Goal: Task Accomplishment & Management: Manage account settings

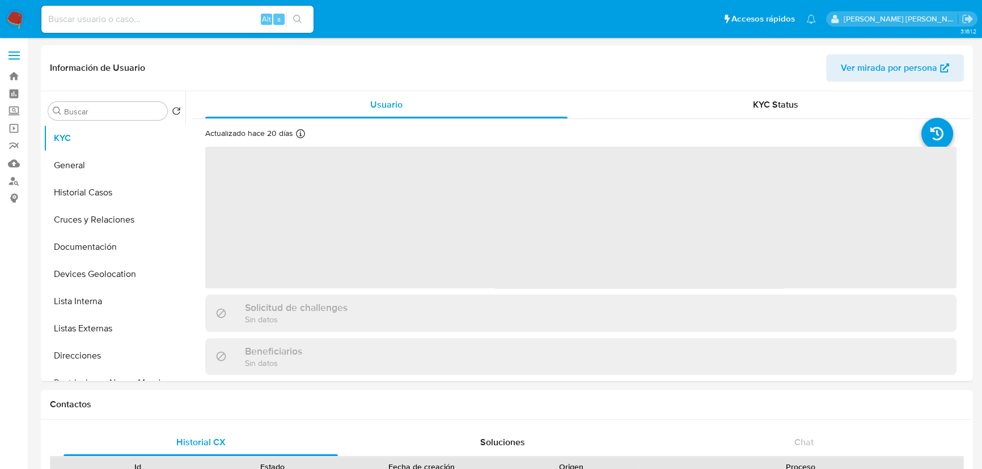
click at [79, 12] on input at bounding box center [177, 19] width 272 height 15
paste input "2207375812"
type input "2207375812"
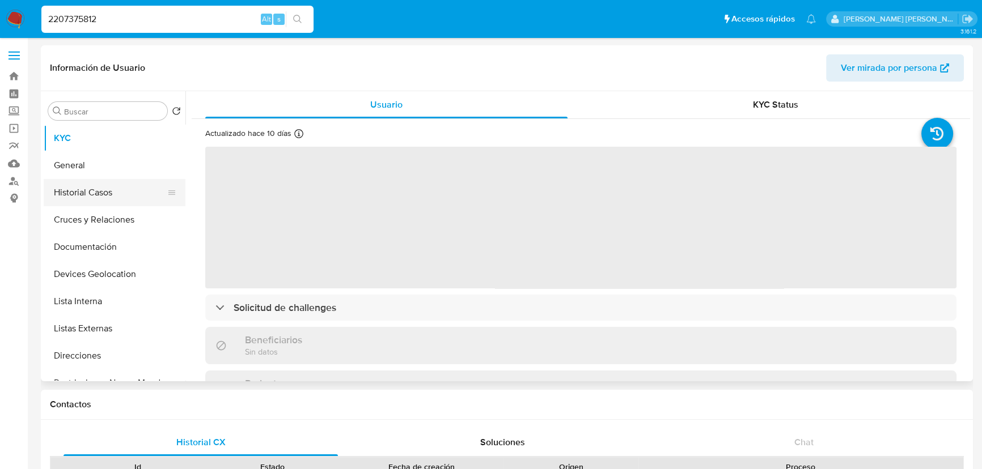
click at [103, 196] on button "Historial Casos" at bounding box center [110, 192] width 133 height 27
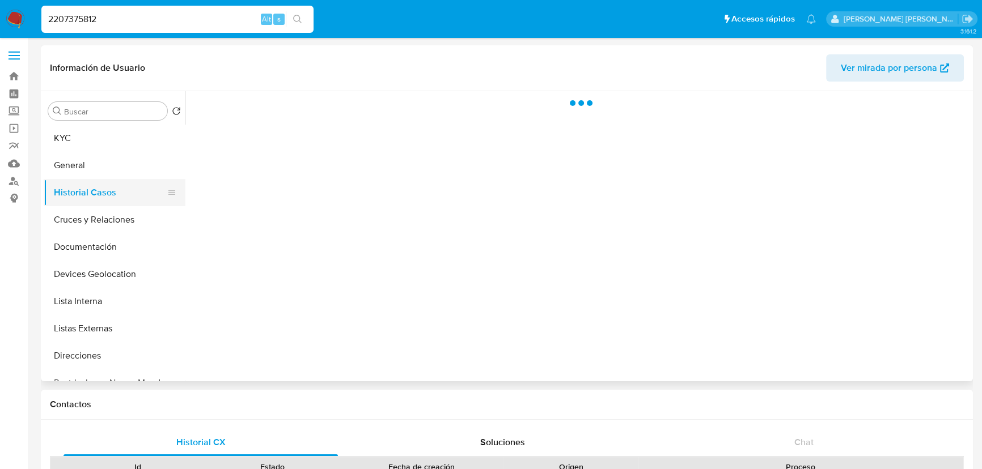
select select "10"
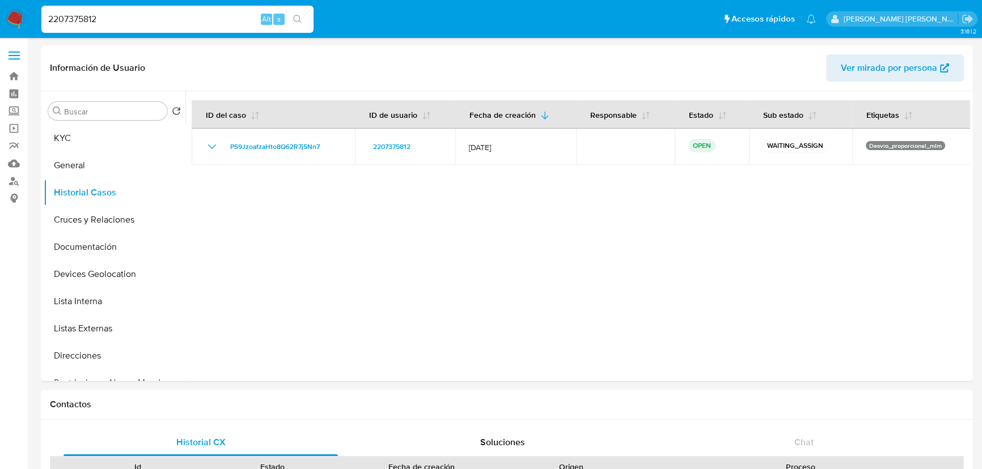
drag, startPoint x: 91, startPoint y: 14, endPoint x: 0, endPoint y: -62, distance: 118.7
paste input "1117357427"
type input "1117357427"
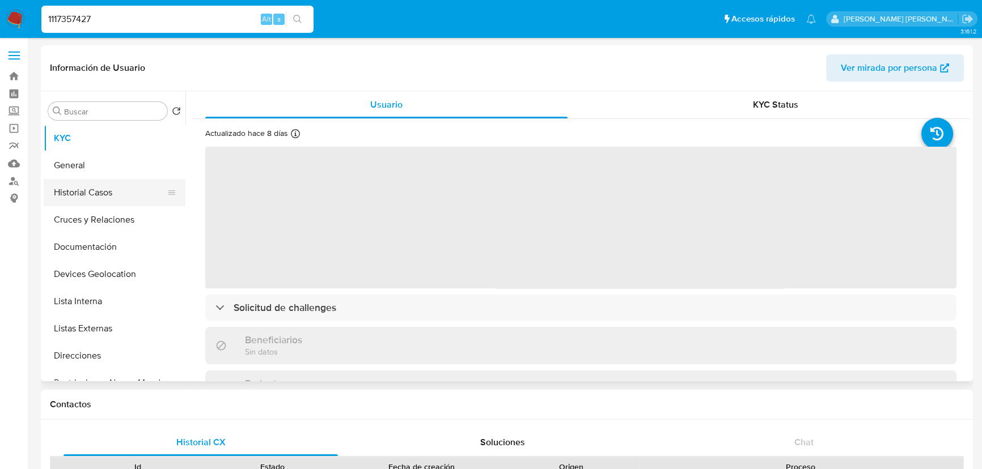
click at [98, 193] on button "Historial Casos" at bounding box center [110, 192] width 133 height 27
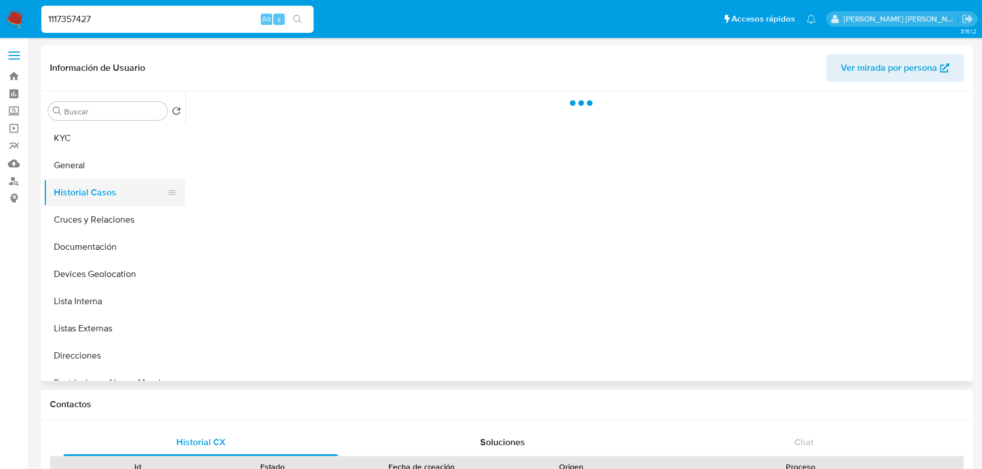
select select "10"
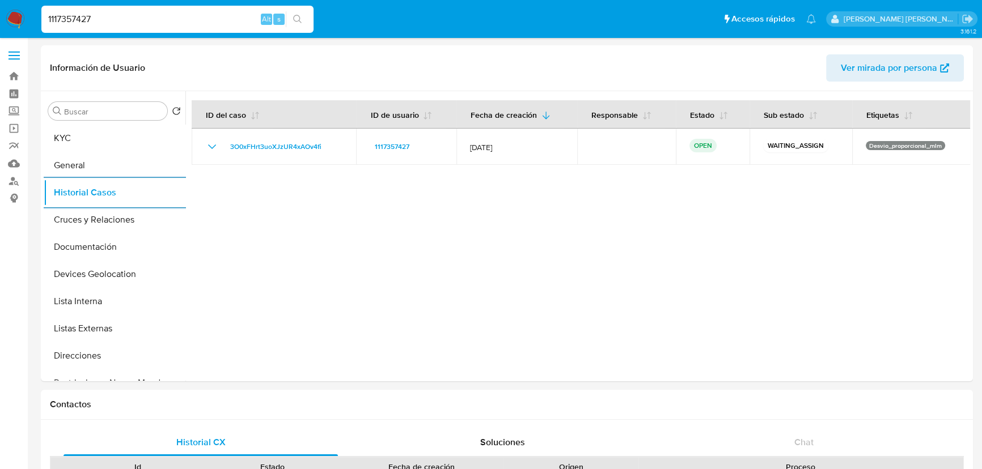
drag, startPoint x: 112, startPoint y: 16, endPoint x: 0, endPoint y: -49, distance: 129.5
paste input "286915395"
type input "286915395"
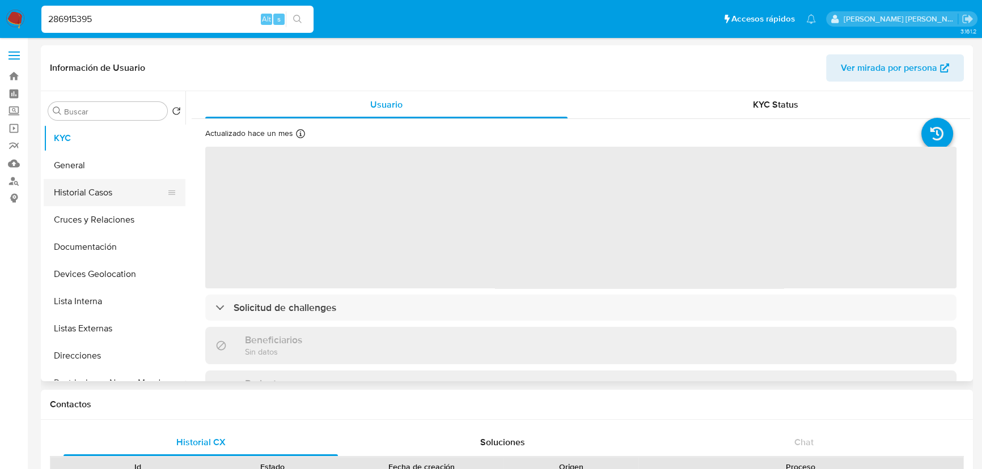
click at [132, 204] on button "Historial Casos" at bounding box center [110, 192] width 133 height 27
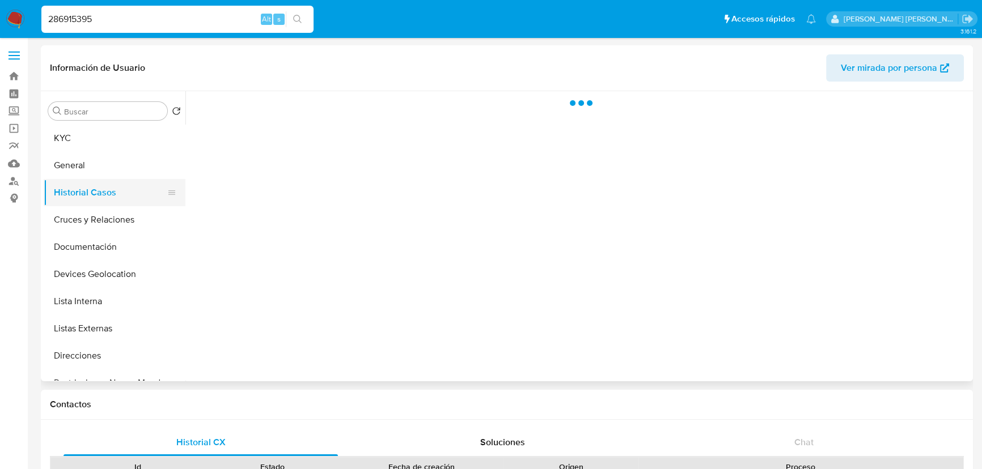
select select "10"
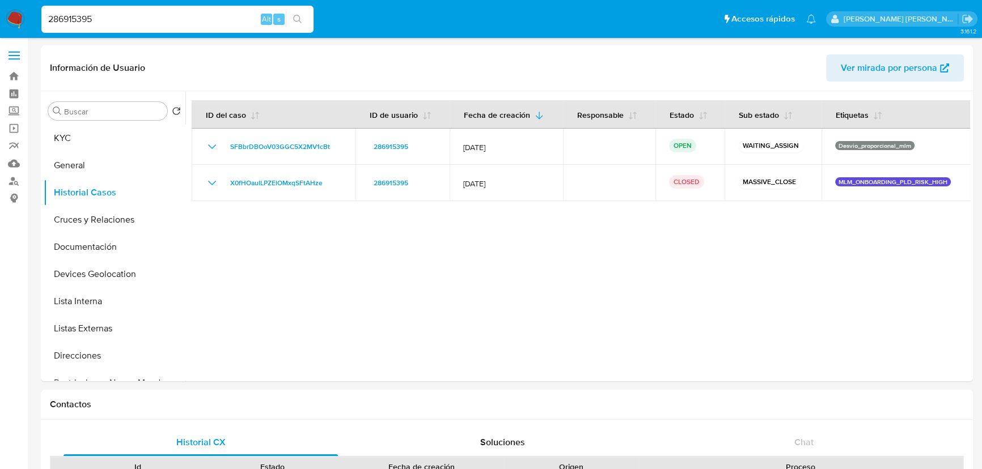
drag, startPoint x: 141, startPoint y: 12, endPoint x: 0, endPoint y: -15, distance: 143.9
paste input "102053470"
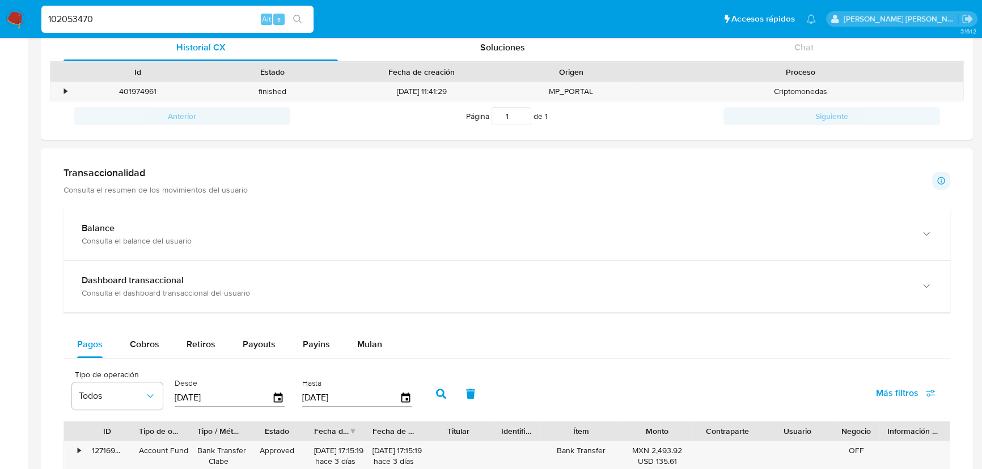
scroll to position [412, 0]
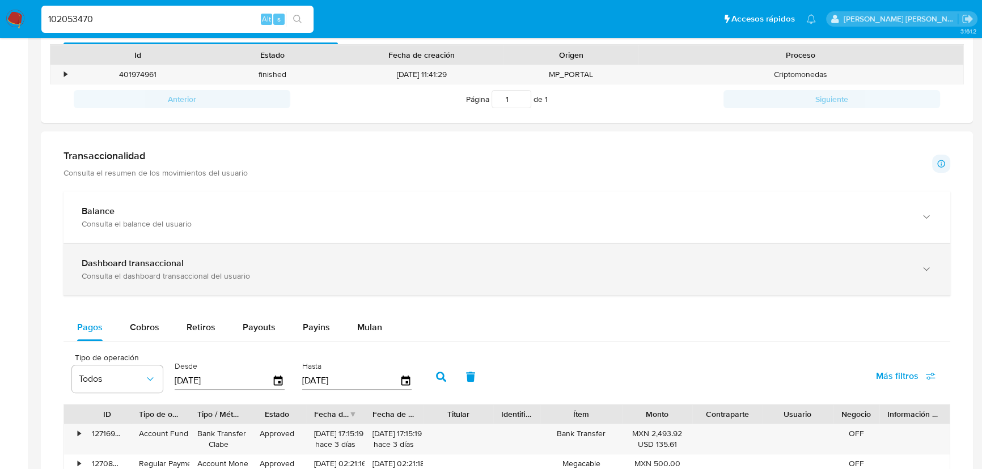
type input "102053470"
click at [201, 266] on div "Dashboard transaccional" at bounding box center [496, 263] width 828 height 11
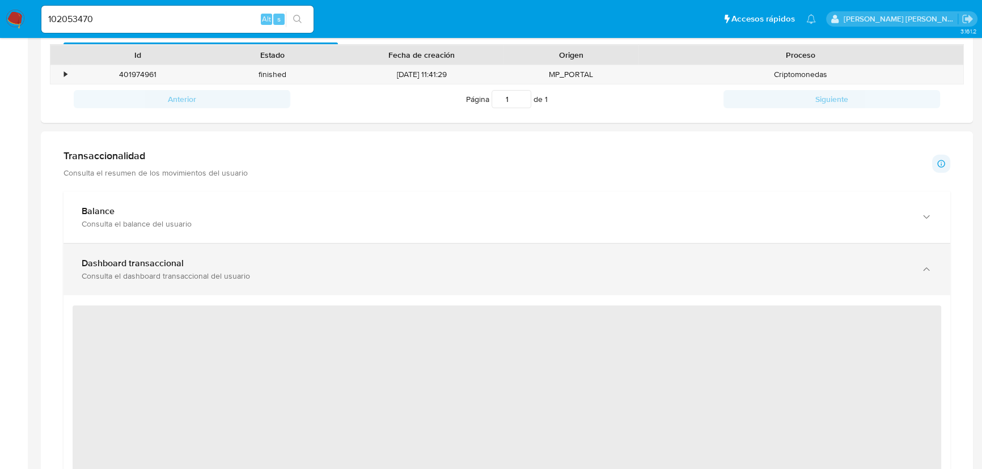
scroll to position [515, 0]
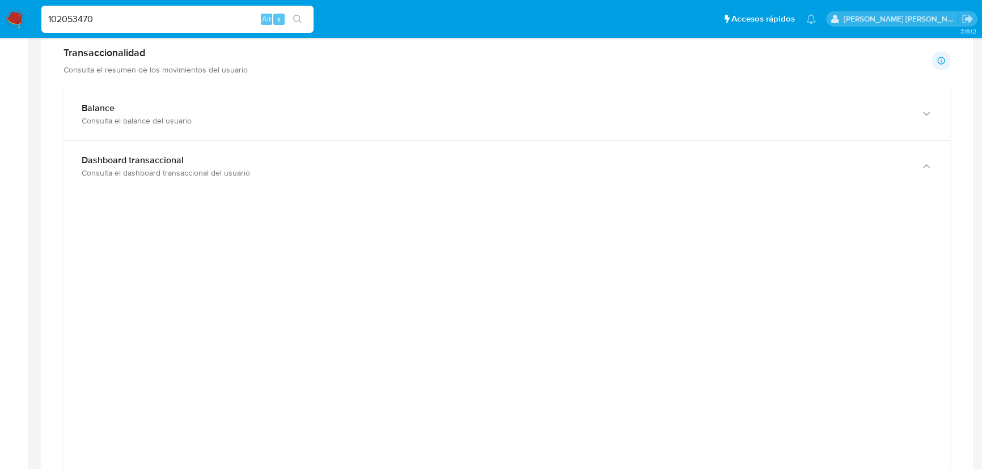
click at [122, 15] on input "102053470" at bounding box center [177, 19] width 272 height 15
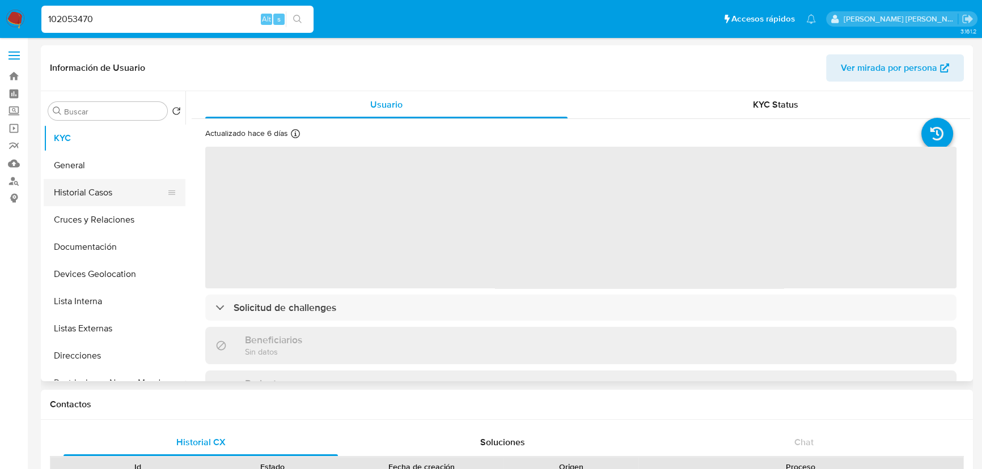
select select "10"
click at [94, 187] on button "Historial Casos" at bounding box center [110, 192] width 133 height 27
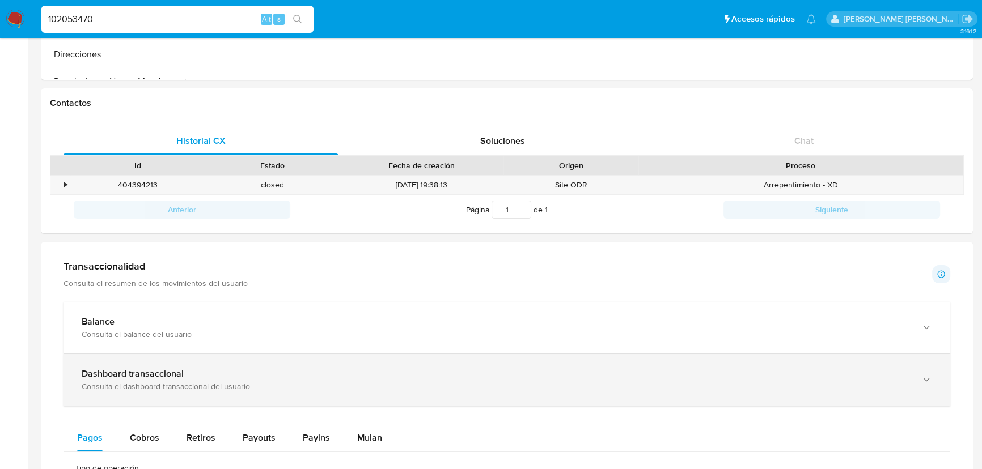
scroll to position [361, 0]
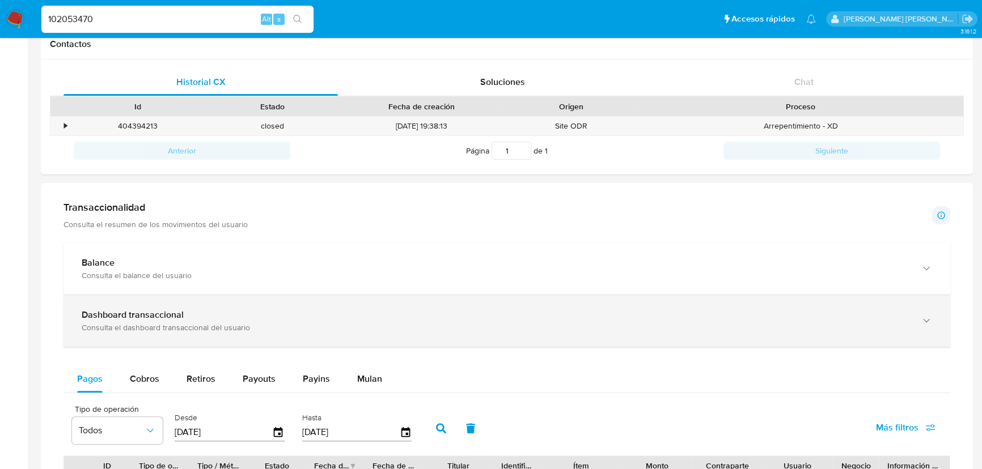
click at [180, 323] on div "Consulta el dashboard transaccional del usuario" at bounding box center [496, 328] width 828 height 10
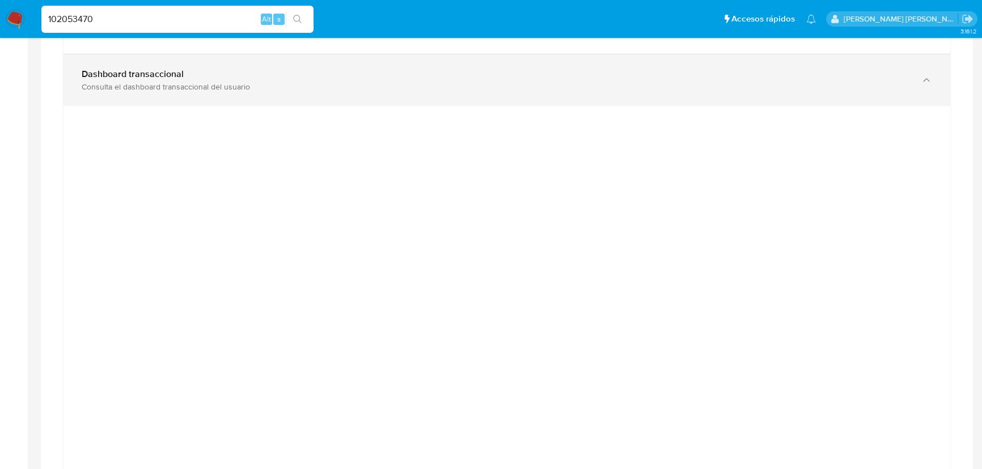
scroll to position [618, 0]
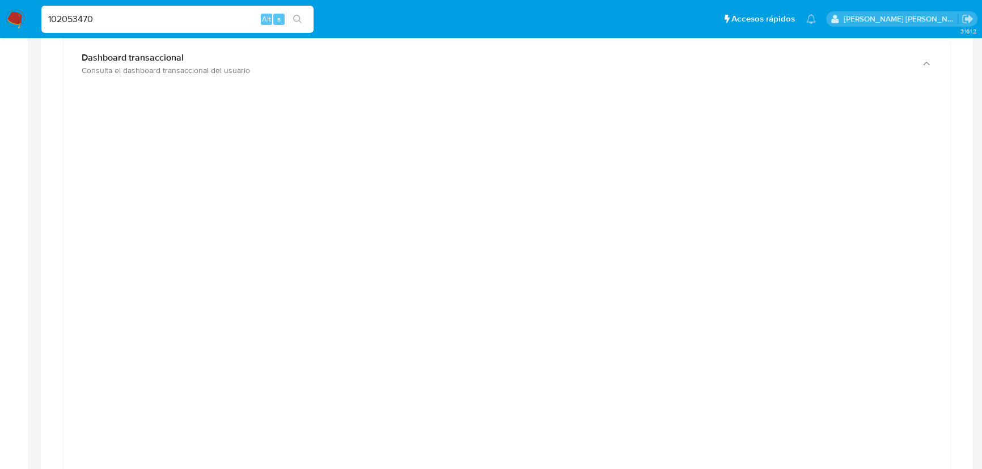
click at [205, 28] on div "102053470 Alt s" at bounding box center [177, 19] width 272 height 27
click at [119, 18] on input "102053470" at bounding box center [177, 19] width 272 height 15
drag, startPoint x: 119, startPoint y: 18, endPoint x: 0, endPoint y: -11, distance: 122.5
click at [0, 0] on html "Pausado Ver notificaciones 102053470 Alt s Accesos rápidos Presiona las siguien…" at bounding box center [491, 388] width 982 height 2012
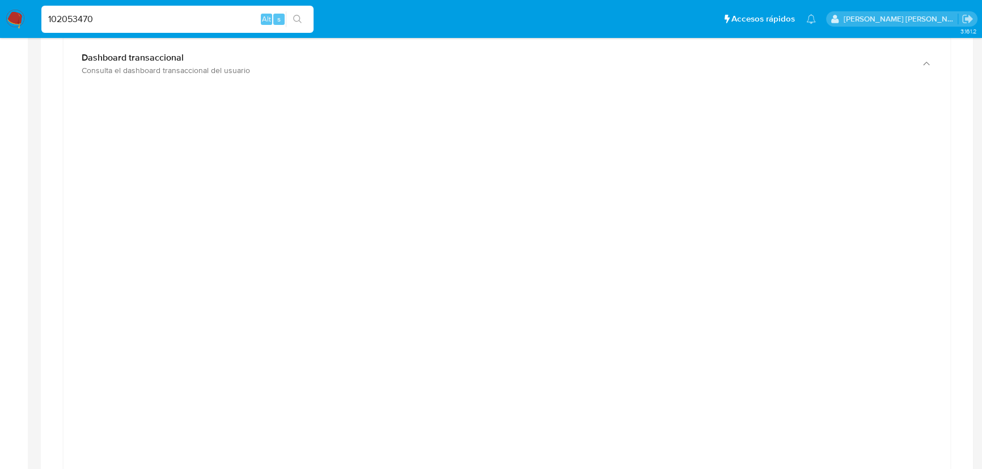
paste input "65301991"
type input "1065301991"
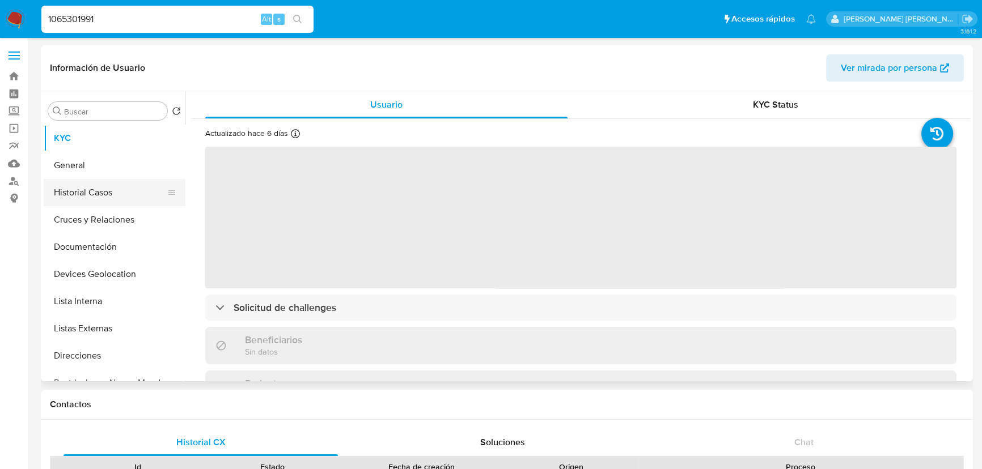
click at [99, 188] on button "Historial Casos" at bounding box center [110, 192] width 133 height 27
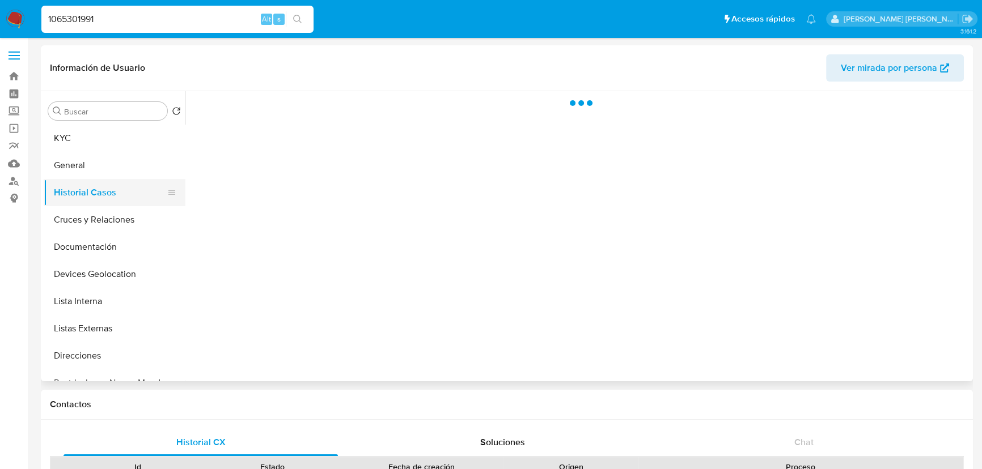
select select "10"
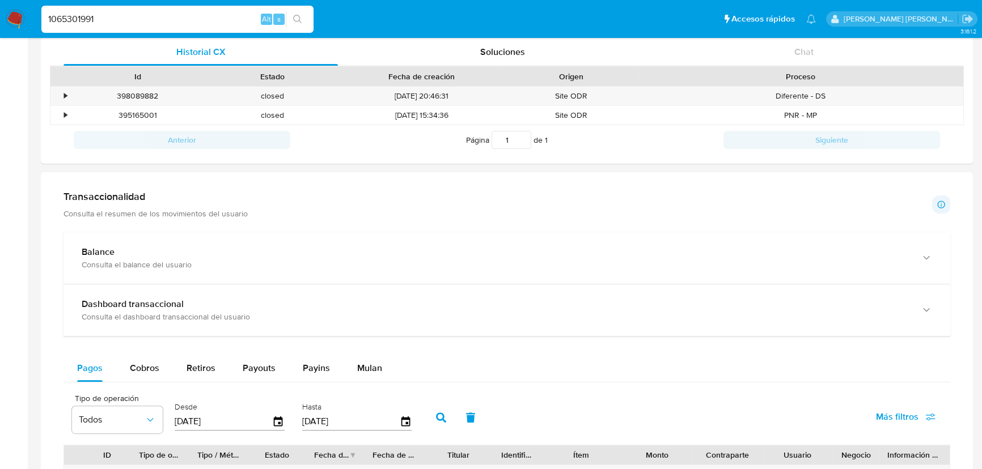
scroll to position [464, 0]
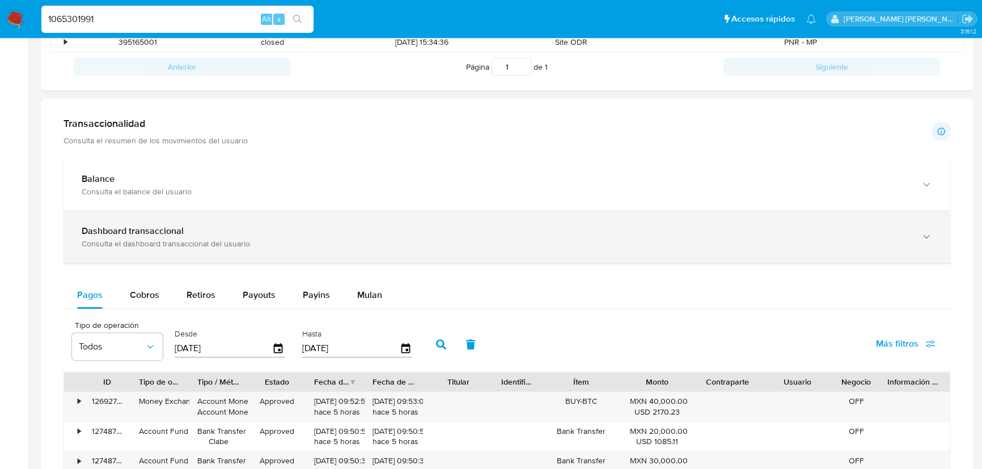
click at [145, 250] on div "Dashboard transaccional Consulta el dashboard transaccional del usuario" at bounding box center [506, 237] width 887 height 52
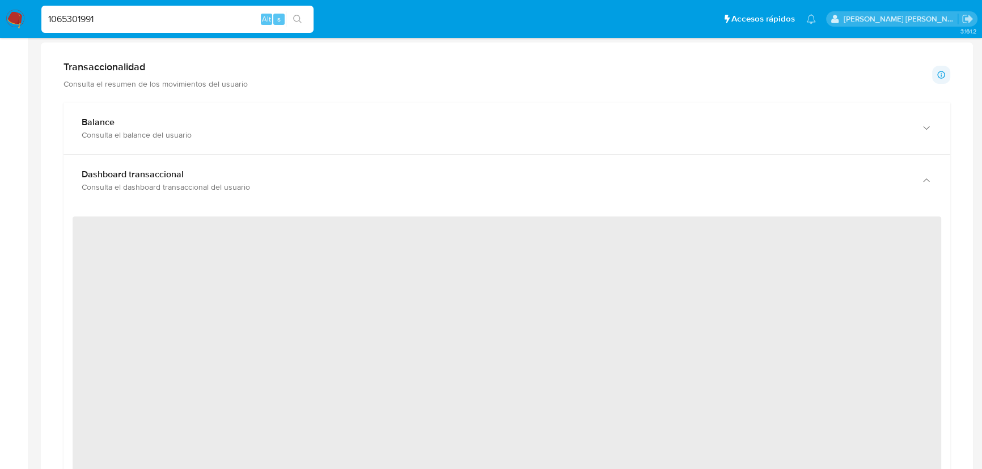
scroll to position [618, 0]
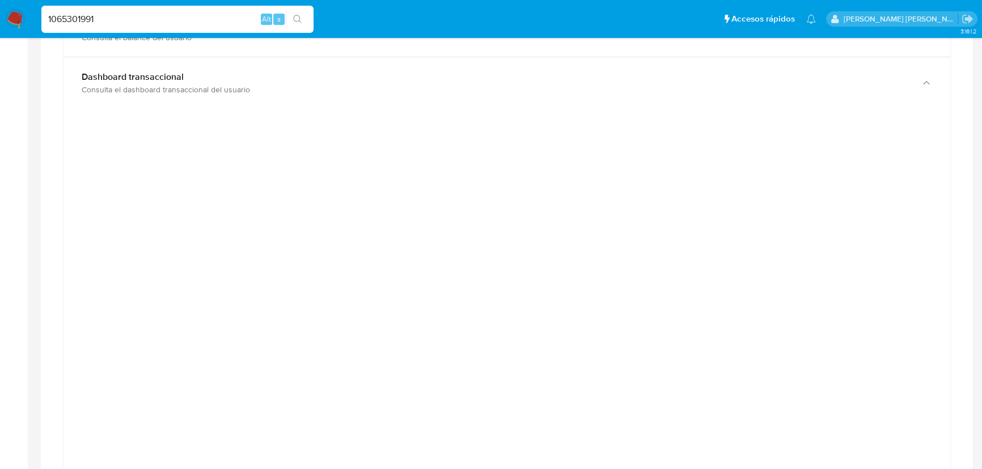
drag, startPoint x: 118, startPoint y: 17, endPoint x: 48, endPoint y: 16, distance: 70.3
click at [48, 16] on input "1065301991" at bounding box center [177, 19] width 272 height 15
click at [111, 24] on input "1065301991" at bounding box center [177, 19] width 272 height 15
drag, startPoint x: 120, startPoint y: 18, endPoint x: 26, endPoint y: 15, distance: 93.6
click at [26, 15] on nav "Pausado Ver notificaciones 1065301991 Alt s Accesos rápidos Presiona las siguie…" at bounding box center [491, 19] width 982 height 38
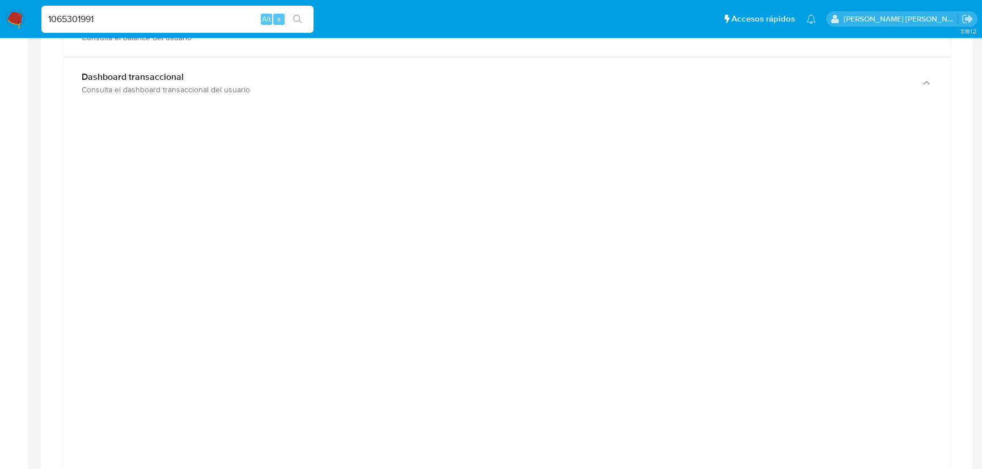
paste input "106657626"
type input "1106657626"
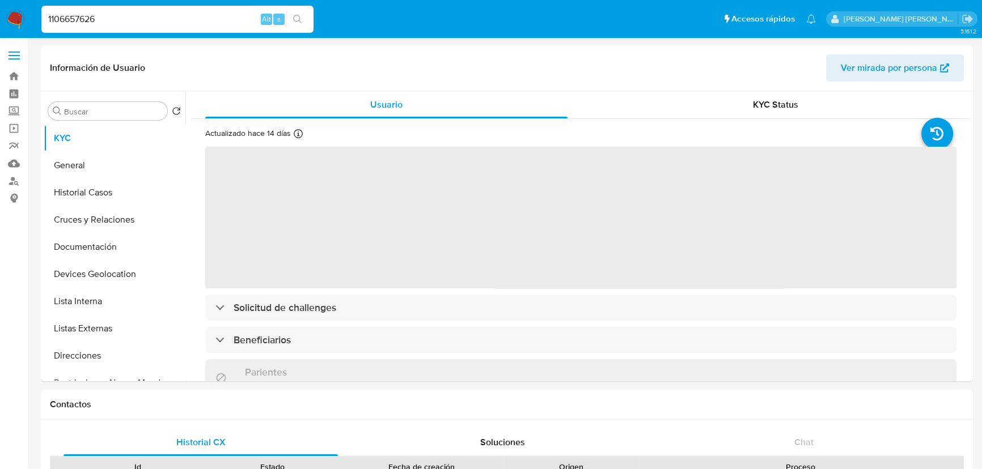
select select "10"
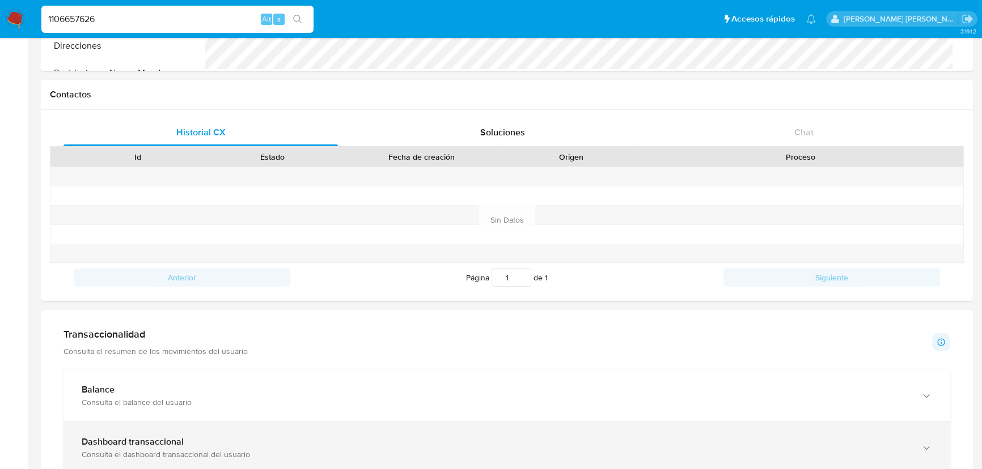
scroll to position [464, 0]
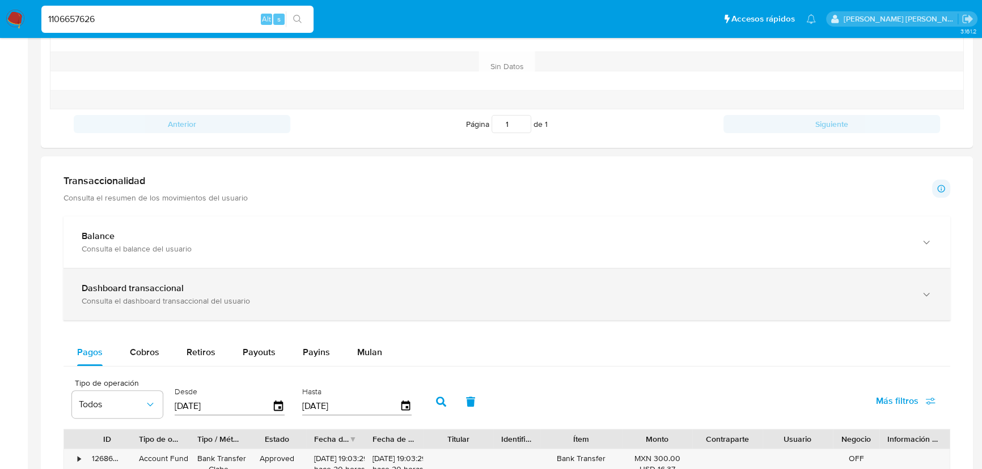
click at [232, 300] on div "Consulta el dashboard transaccional del usuario" at bounding box center [496, 301] width 828 height 10
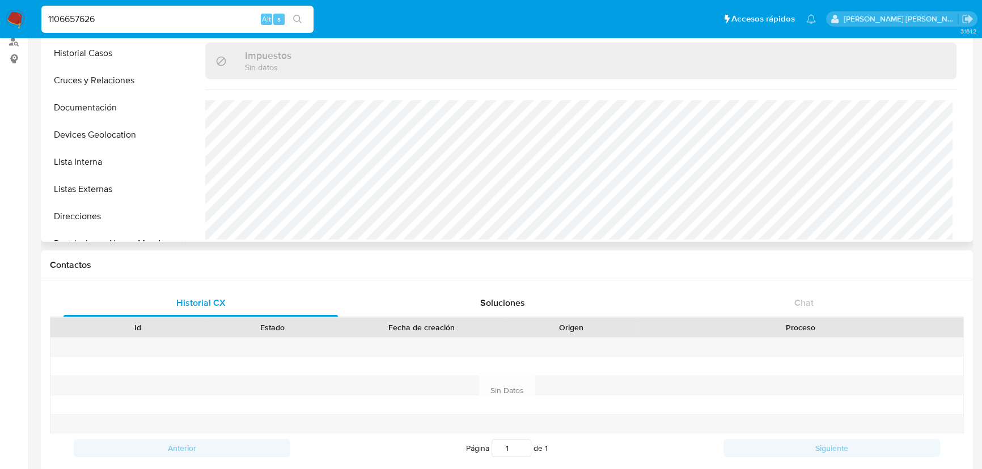
scroll to position [0, 0]
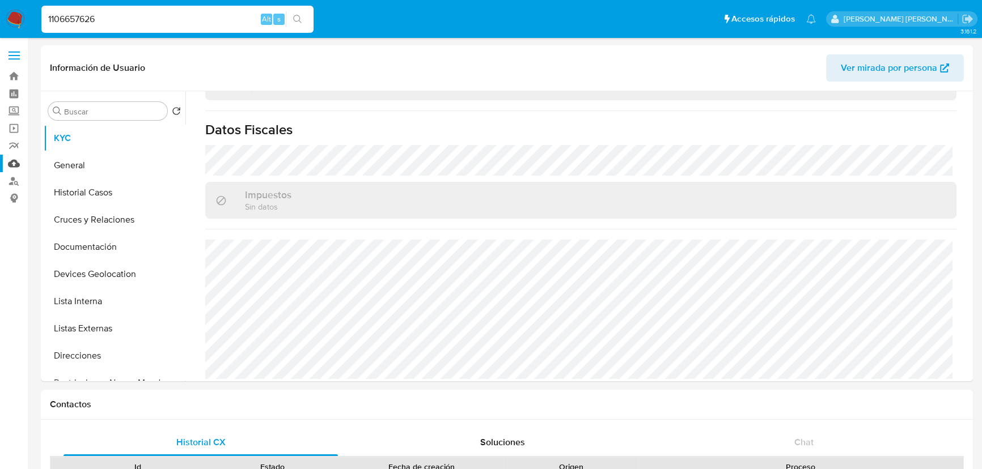
click at [16, 164] on link "Mulan" at bounding box center [67, 164] width 135 height 18
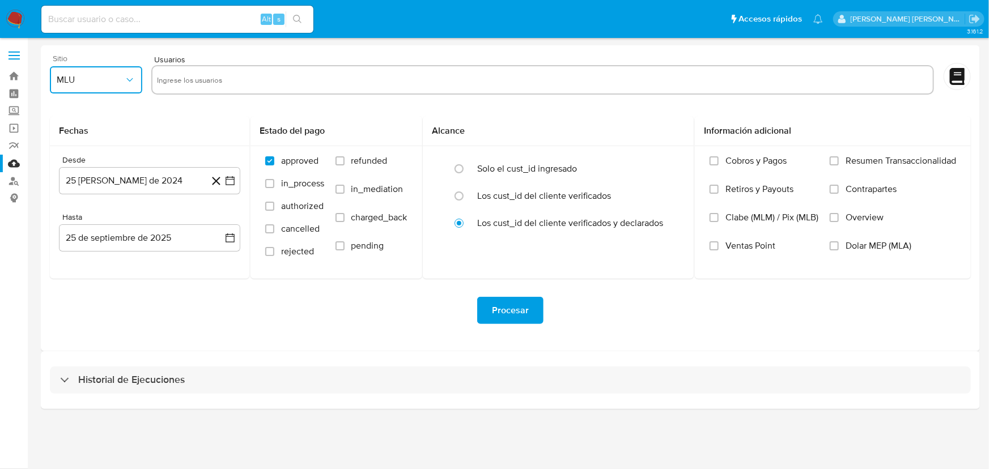
click at [88, 87] on button "MLU" at bounding box center [96, 79] width 92 height 27
click at [91, 249] on div "MLM" at bounding box center [92, 246] width 72 height 27
click at [173, 85] on input "text" at bounding box center [542, 80] width 771 height 18
type input "2207375812"
paste input "1117357427"
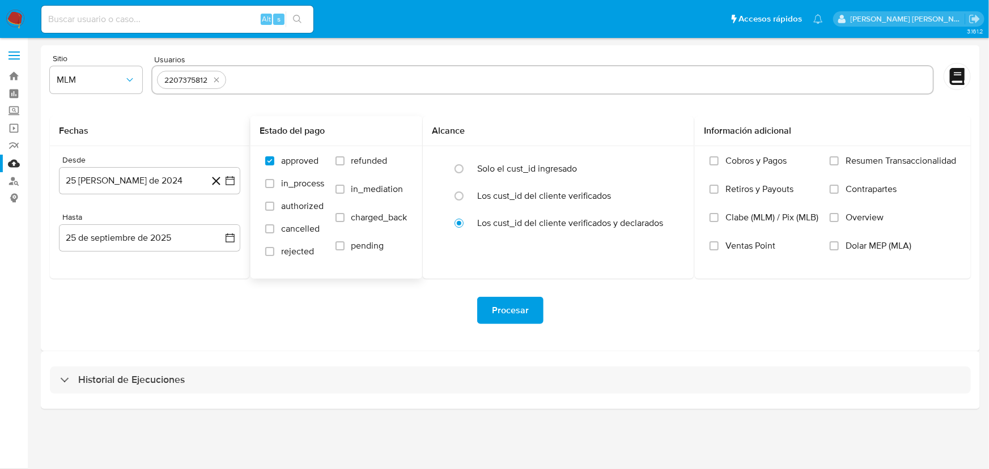
type input "1117357427"
paste input "286915395"
type input "286915395"
paste input "102053470"
type input "102053470"
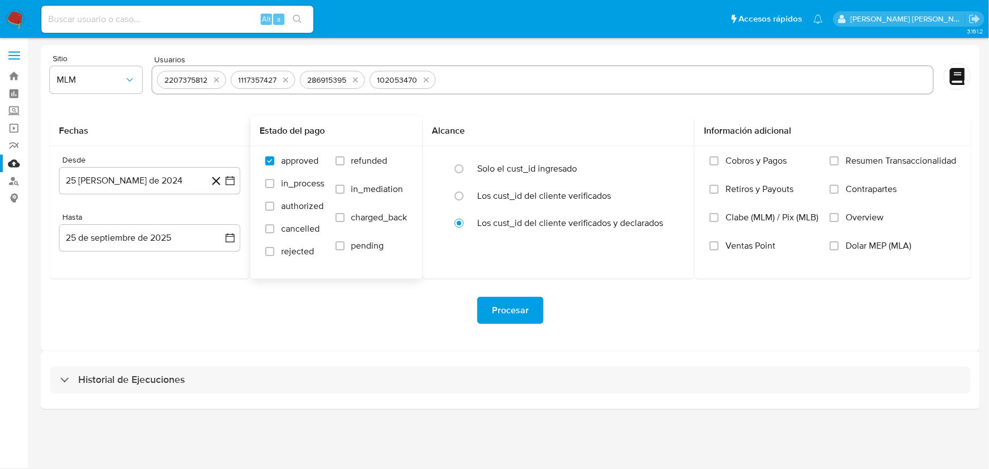
paste input "1065301991"
type input "1065301991"
paste input "1106657626"
type input "1106657626"
paste input "39499131"
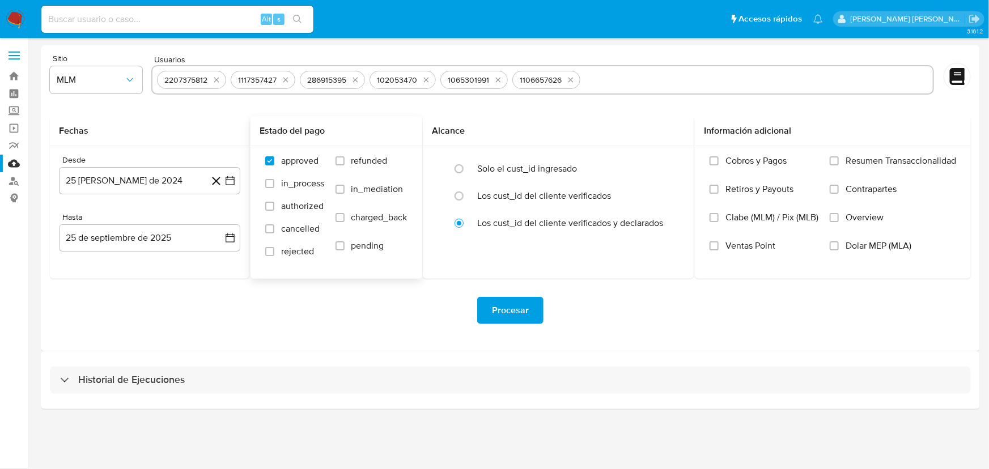
type input "39499131"
click at [164, 184] on button "25 de agosto de 2024" at bounding box center [149, 180] width 181 height 27
click at [163, 218] on span "agosto 2024" at bounding box center [144, 221] width 52 height 11
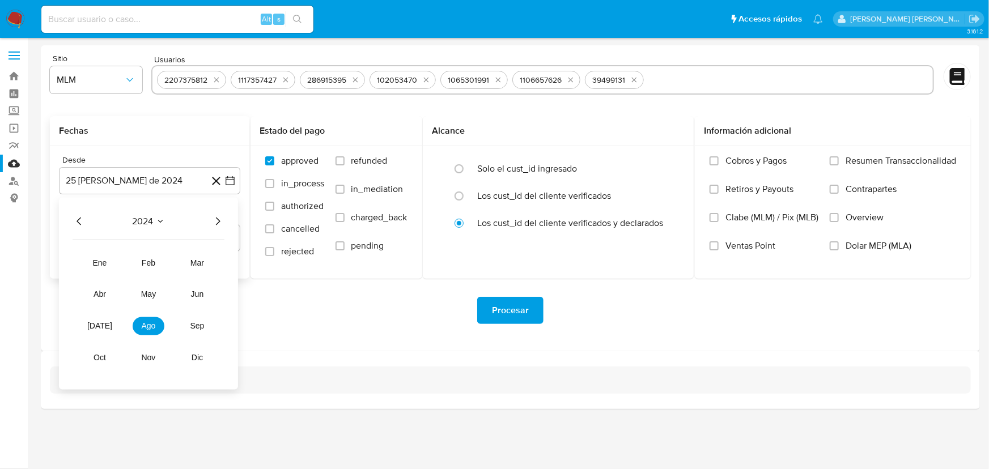
click at [225, 221] on div "2024 2024 ene feb mar abr may jun jul ago sep oct nov dic" at bounding box center [148, 294] width 179 height 192
click at [221, 221] on icon "Año siguiente" at bounding box center [218, 222] width 14 height 14
click at [195, 269] on button "mar" at bounding box center [197, 263] width 32 height 18
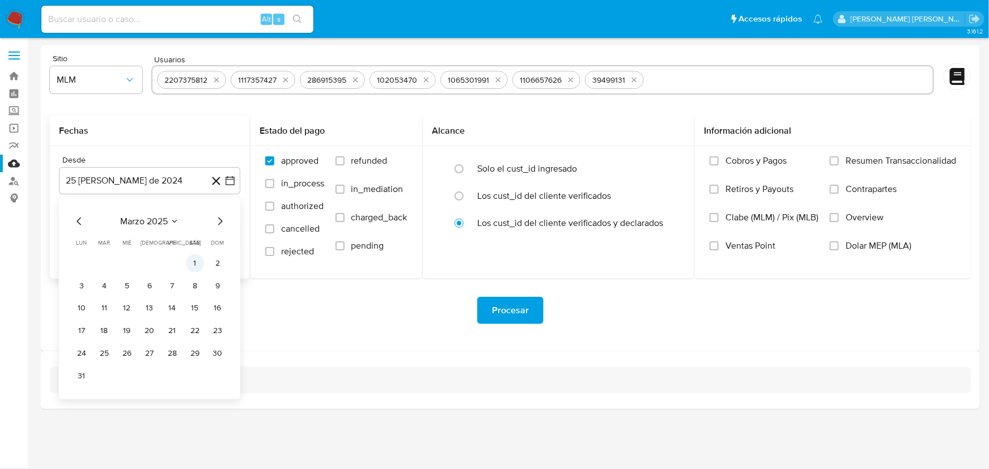
click at [197, 266] on button "1" at bounding box center [195, 264] width 18 height 18
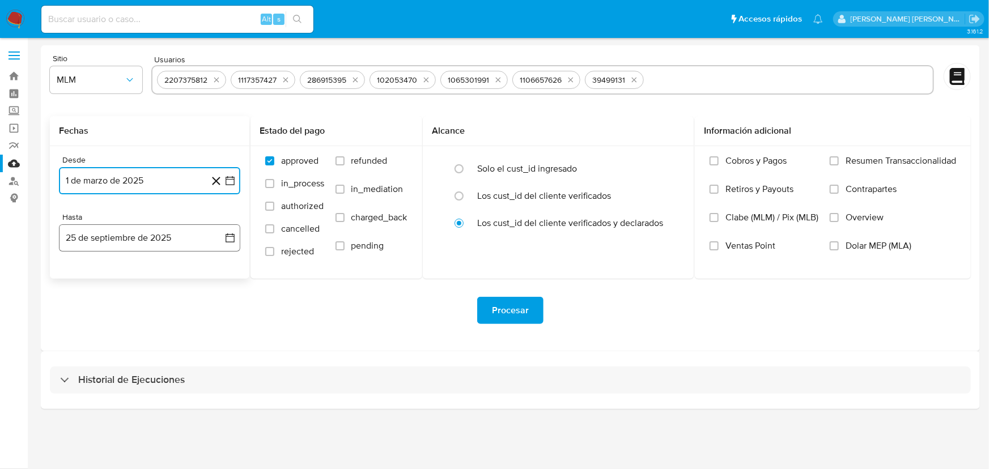
click at [122, 246] on button "25 de septiembre de 2025" at bounding box center [149, 237] width 181 height 27
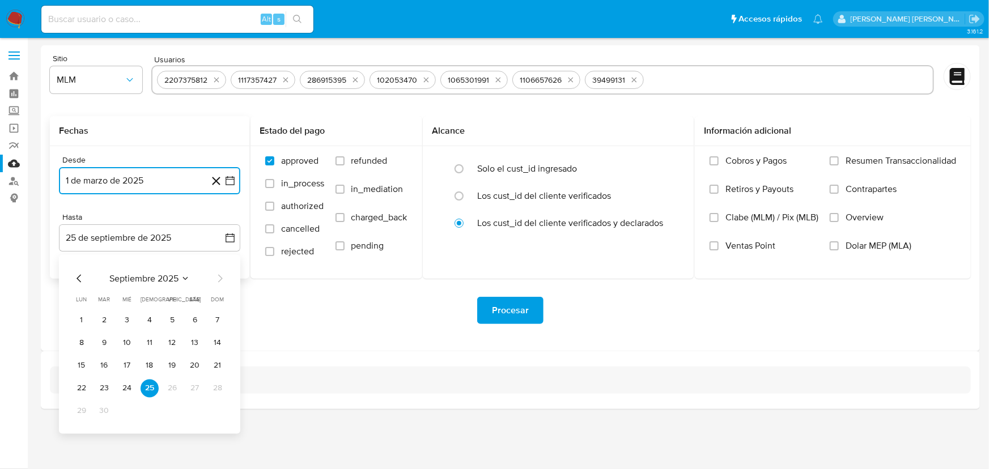
click at [80, 277] on icon "Mes anterior" at bounding box center [80, 279] width 14 height 14
click at [212, 413] on button "31" at bounding box center [218, 411] width 18 height 18
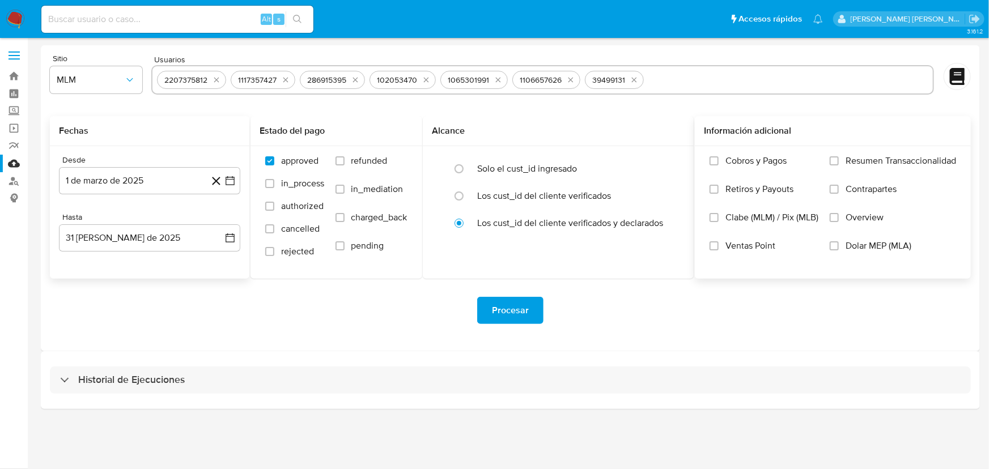
click at [867, 212] on span "Overview" at bounding box center [865, 217] width 38 height 11
click at [839, 213] on input "Overview" at bounding box center [834, 217] width 9 height 9
click at [487, 306] on button "Procesar" at bounding box center [510, 310] width 66 height 27
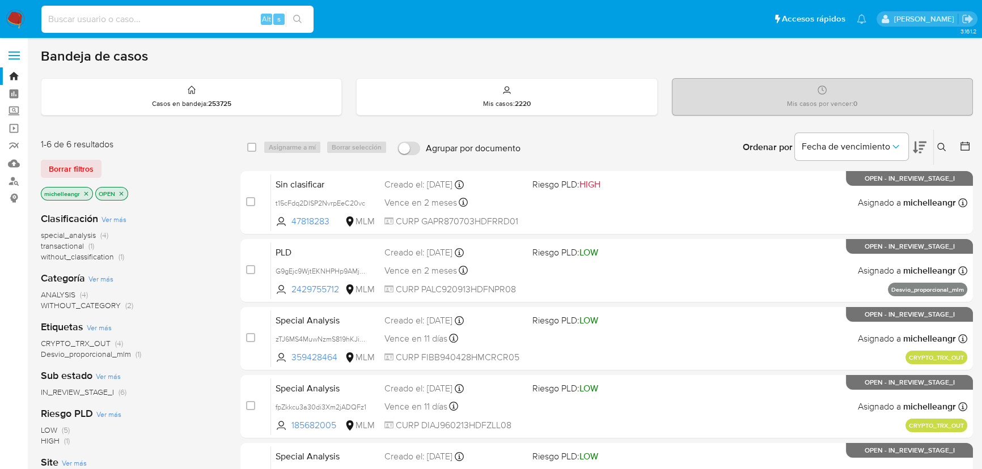
click at [117, 12] on input at bounding box center [177, 19] width 272 height 15
paste input "3CH8lLR07jGie2I0jKH32YqL"
type input "3CH8lLR07jGie2I0jKH32YqL"
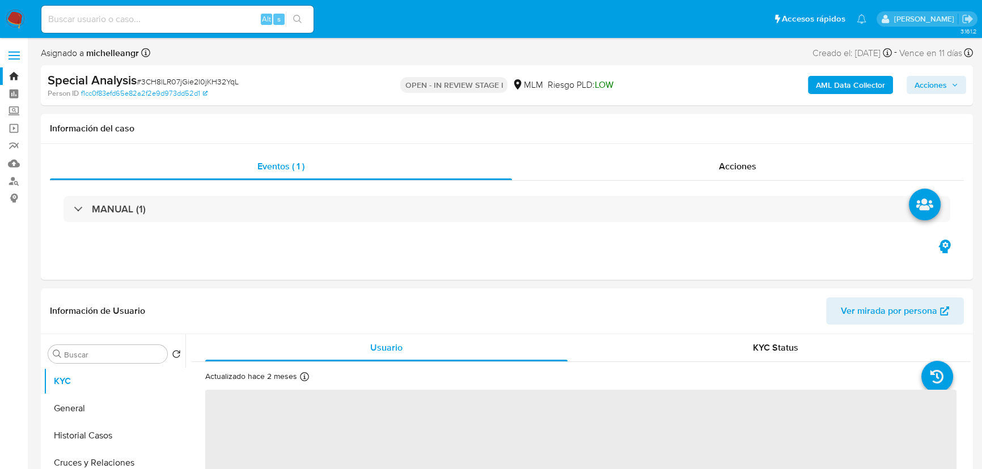
select select "10"
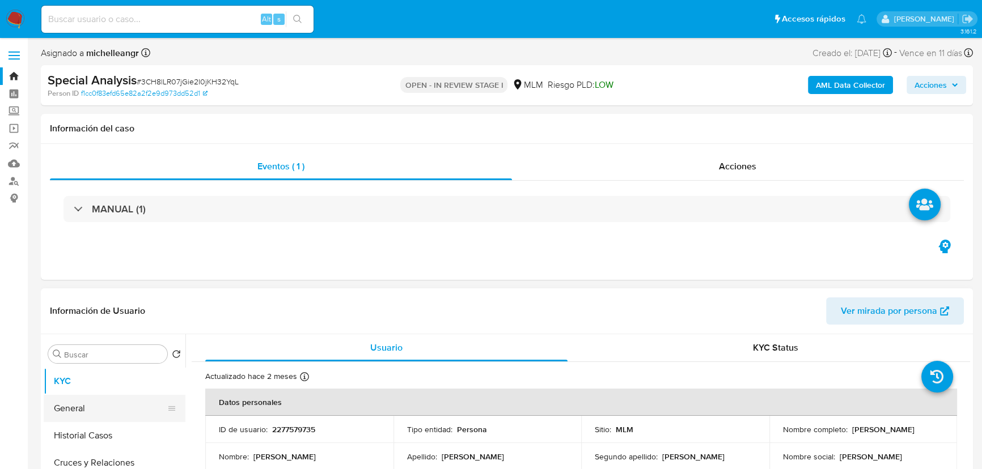
click at [99, 406] on button "General" at bounding box center [110, 408] width 133 height 27
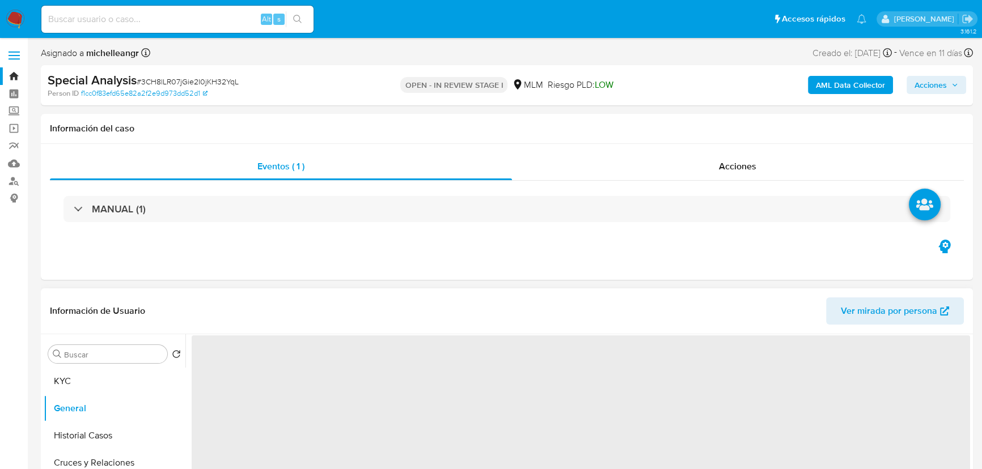
drag, startPoint x: 88, startPoint y: 374, endPoint x: 126, endPoint y: 366, distance: 38.8
click at [88, 374] on button "KYC" at bounding box center [115, 381] width 142 height 27
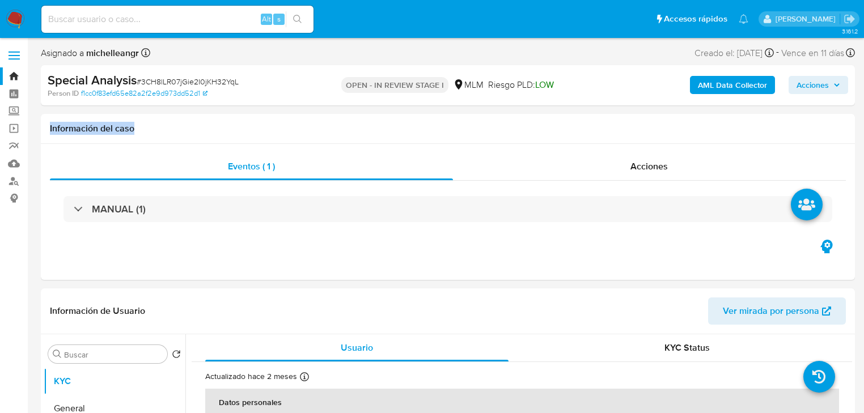
drag, startPoint x: 862, startPoint y: 83, endPoint x: 870, endPoint y: 129, distance: 46.6
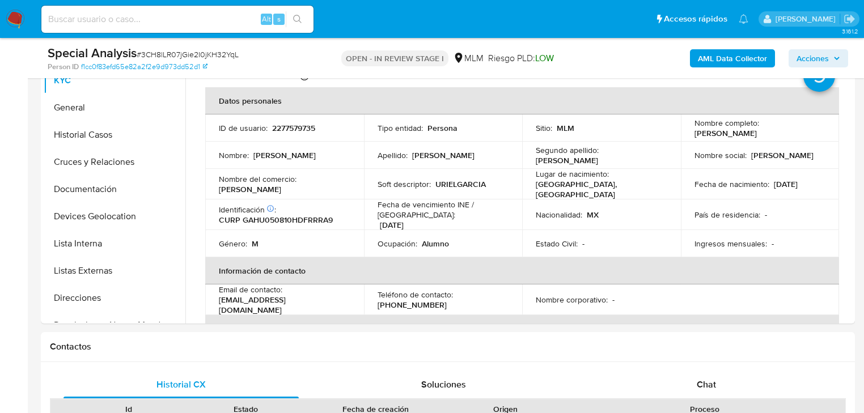
scroll to position [279, 0]
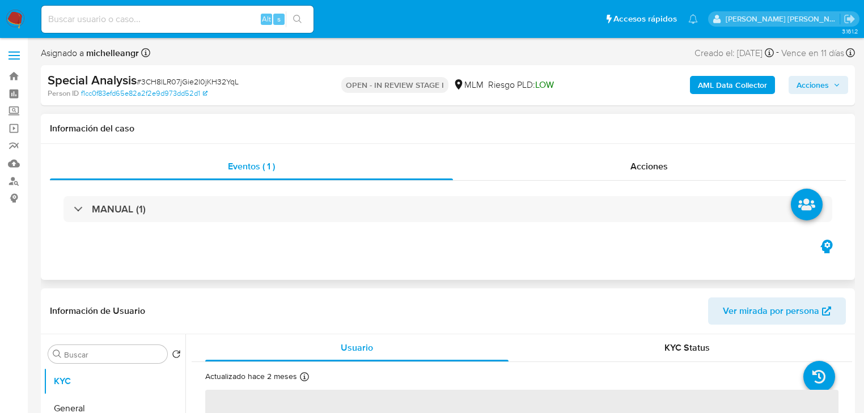
select select "10"
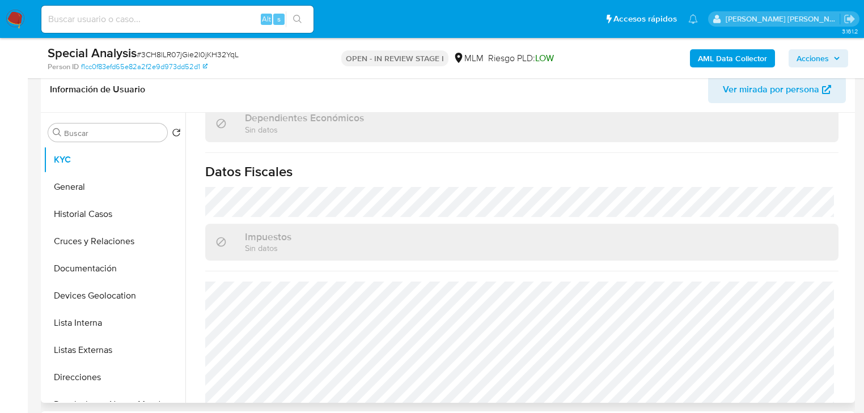
scroll to position [715, 0]
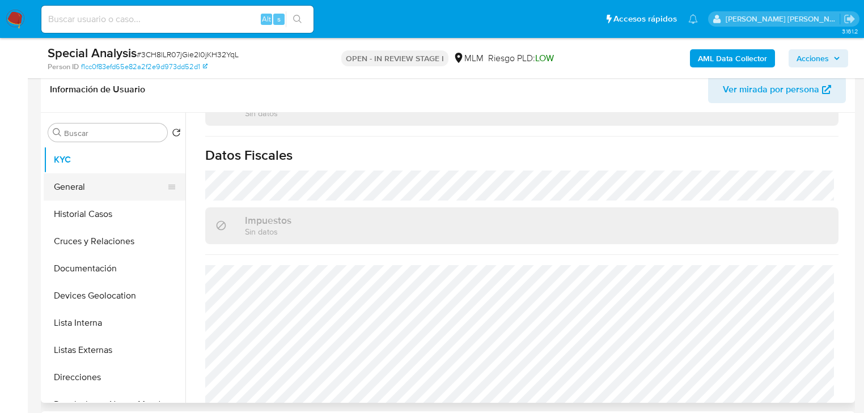
click at [84, 181] on button "General" at bounding box center [110, 186] width 133 height 27
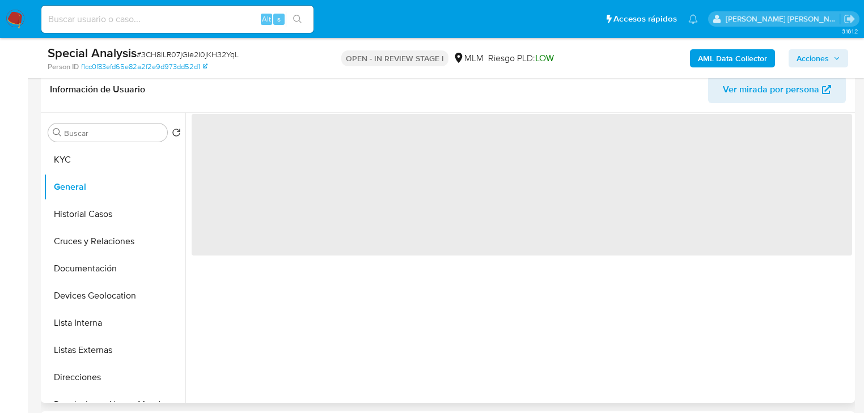
scroll to position [0, 0]
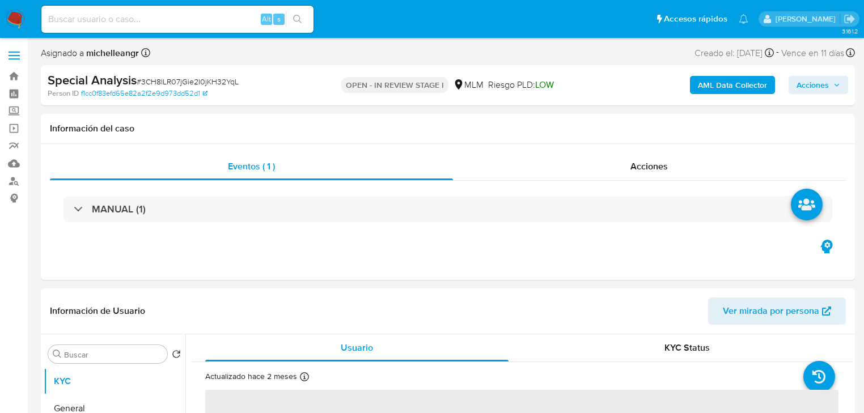
select select "10"
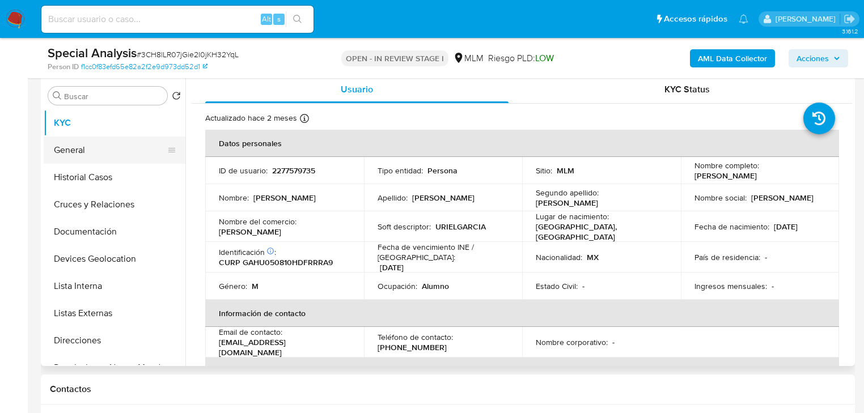
click at [111, 152] on button "General" at bounding box center [110, 150] width 133 height 27
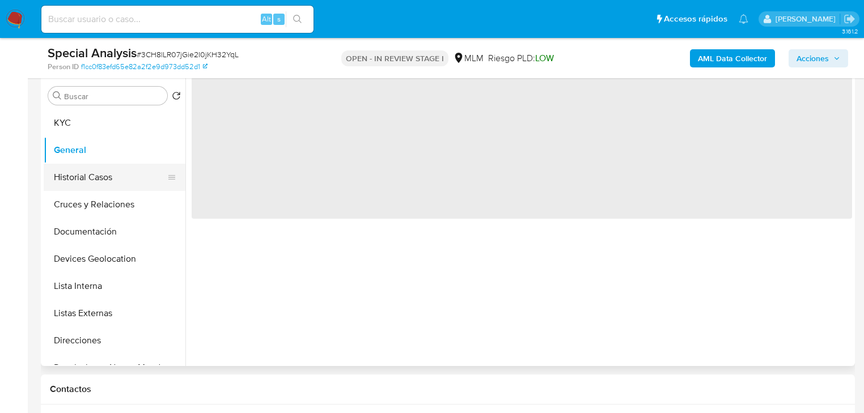
click at [102, 178] on button "Historial Casos" at bounding box center [110, 177] width 133 height 27
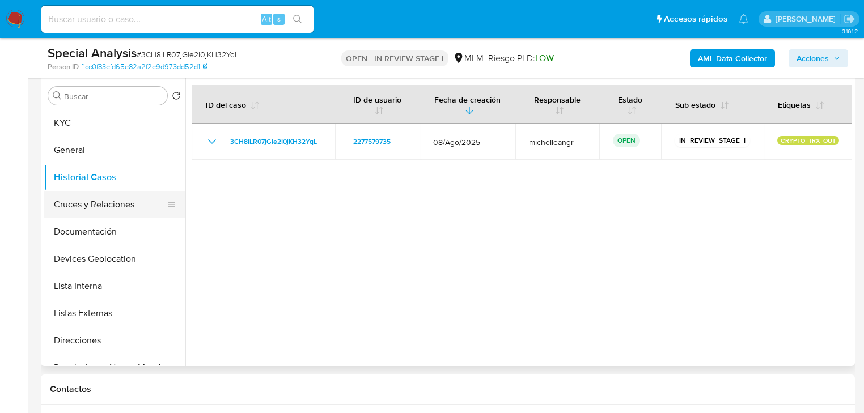
click at [107, 200] on button "Cruces y Relaciones" at bounding box center [110, 204] width 133 height 27
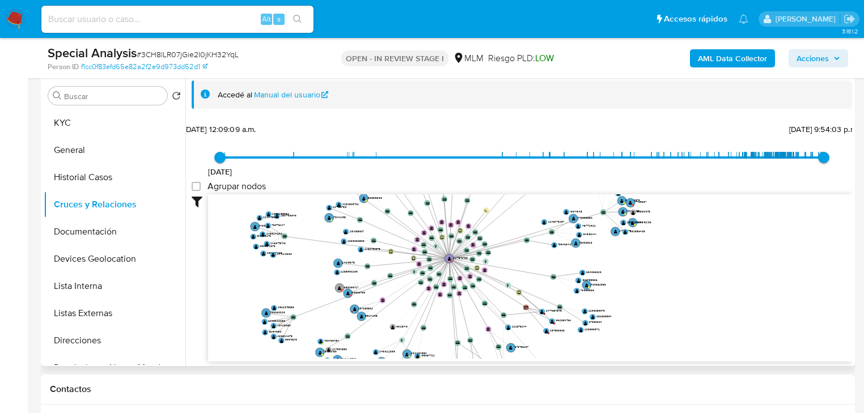
drag, startPoint x: 412, startPoint y: 263, endPoint x: 424, endPoint y: 252, distance: 16.5
click at [424, 252] on circle at bounding box center [425, 252] width 6 height 6
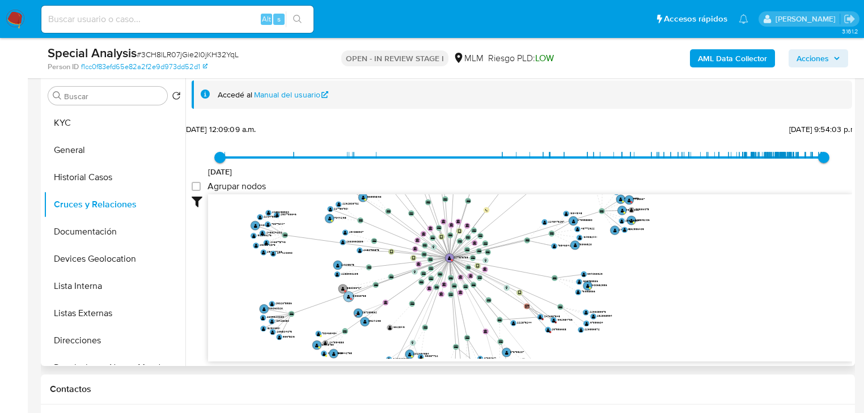
click at [348, 298] on circle at bounding box center [349, 296] width 10 height 10
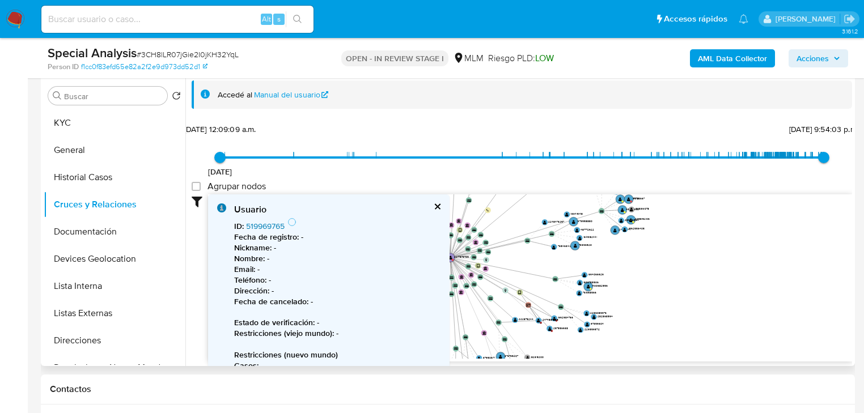
click at [274, 226] on link "519969765" at bounding box center [265, 226] width 39 height 11
click at [437, 202] on div "Usuario ID : 519969765 Fecha de registro : - Nickname : - Nombre : - Email : - …" at bounding box center [328, 324] width 241 height 261
click at [433, 205] on button "cerrar" at bounding box center [436, 206] width 7 height 7
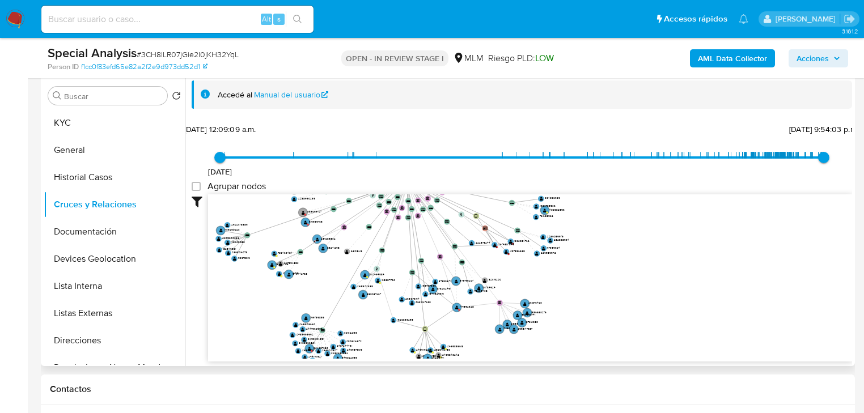
drag, startPoint x: 323, startPoint y: 290, endPoint x: 287, endPoint y: 244, distance: 58.6
click at [287, 244] on icon "device-67d38c453f797f962975e4f4  user-2277579735  2277579735 device-67b6d5c8a…" at bounding box center [530, 276] width 644 height 164
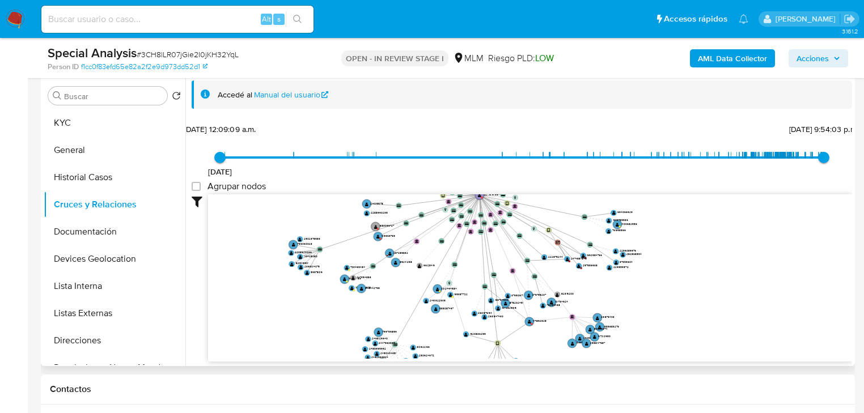
drag, startPoint x: 375, startPoint y: 315, endPoint x: 421, endPoint y: 302, distance: 47.9
click at [472, 356] on icon "device-67d38c453f797f962975e4f4  user-2277579735  2277579735 device-67b6d5c8a…" at bounding box center [530, 276] width 644 height 164
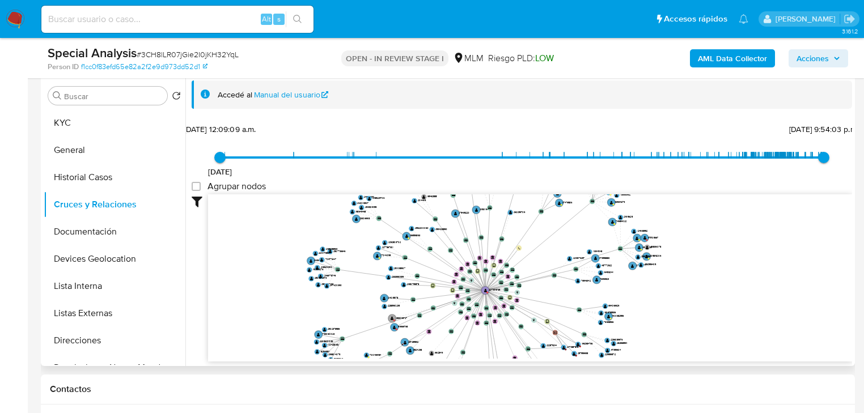
drag, startPoint x: 424, startPoint y: 286, endPoint x: 425, endPoint y: 342, distance: 56.7
click at [417, 354] on icon "device-67d38c453f797f962975e4f4  user-2277579735  2277579735 device-67b6d5c8a…" at bounding box center [530, 276] width 644 height 164
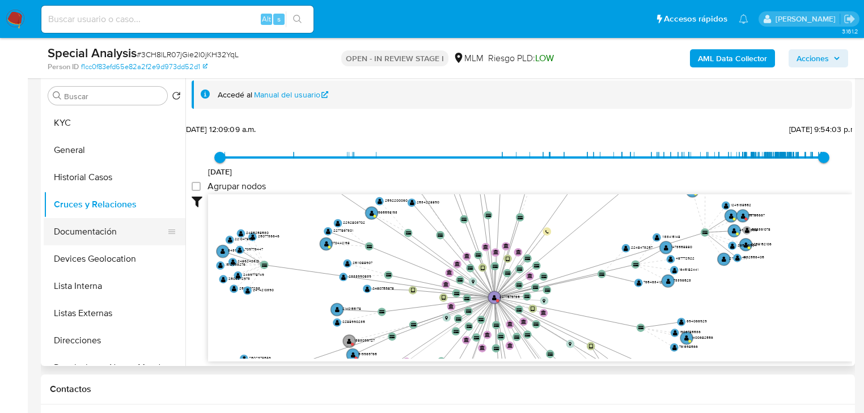
click at [96, 236] on button "Documentación" at bounding box center [110, 231] width 133 height 27
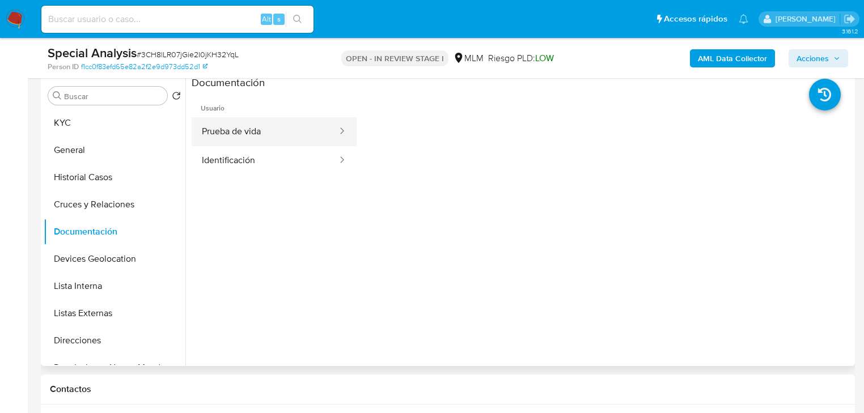
drag, startPoint x: 274, startPoint y: 125, endPoint x: 340, endPoint y: 141, distance: 67.1
click at [275, 125] on button "Prueba de vida" at bounding box center [265, 131] width 147 height 29
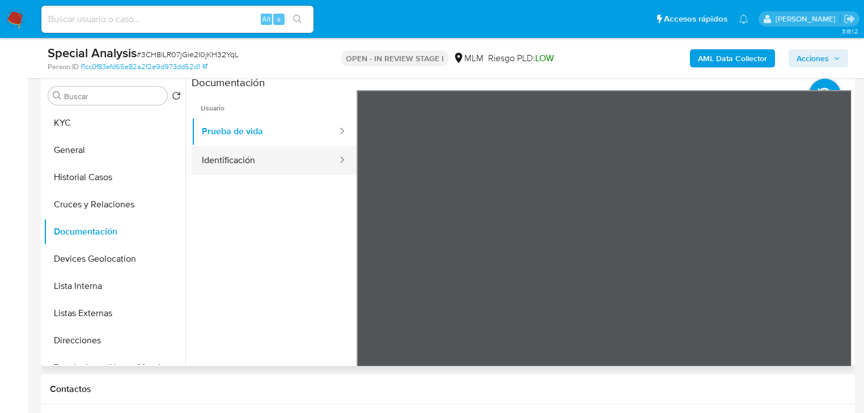
click at [265, 166] on button "Identificación" at bounding box center [265, 160] width 147 height 29
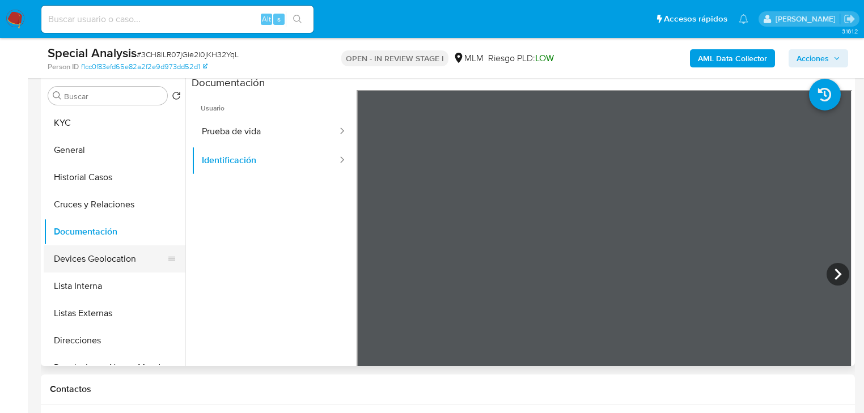
click at [125, 252] on button "Devices Geolocation" at bounding box center [110, 258] width 133 height 27
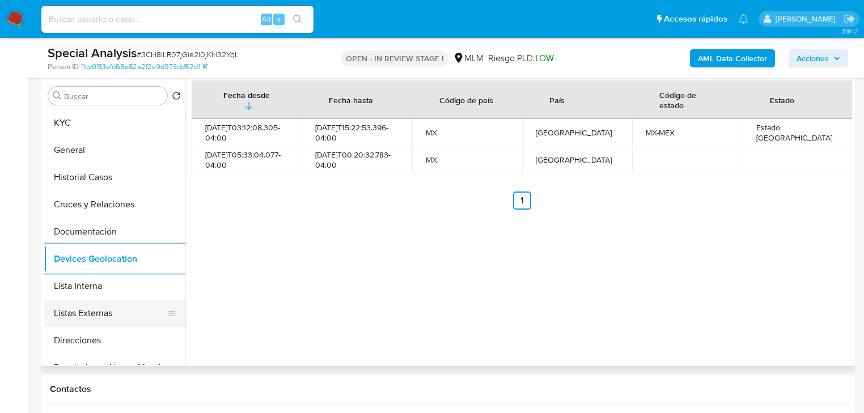
click at [156, 307] on button "Listas Externas" at bounding box center [110, 313] width 133 height 27
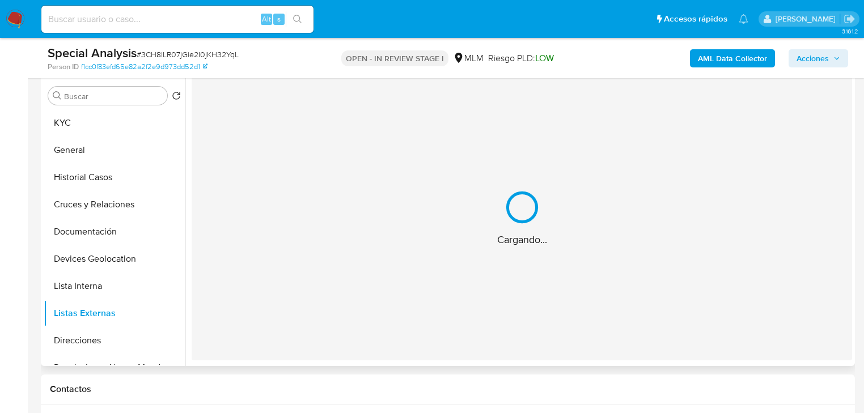
click at [333, 300] on div "Cargando..." at bounding box center [522, 218] width 660 height 285
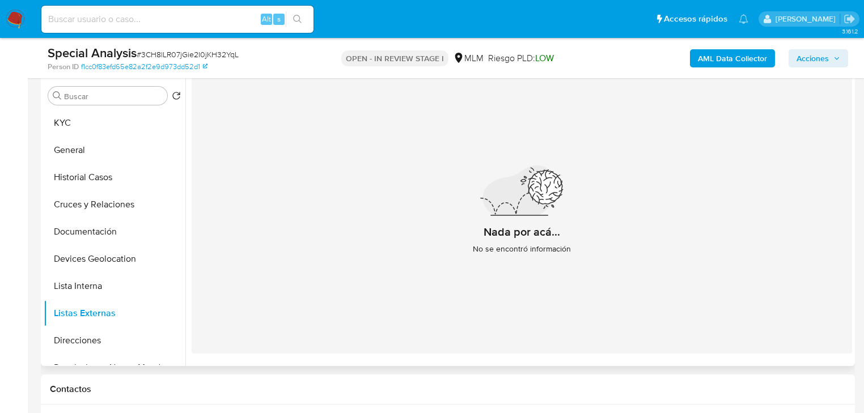
click at [80, 106] on div "Buscar Volver al orden por defecto KYC General Historial Casos Cruces y Relacio…" at bounding box center [115, 222] width 142 height 289
click at [83, 122] on button "KYC" at bounding box center [110, 122] width 133 height 27
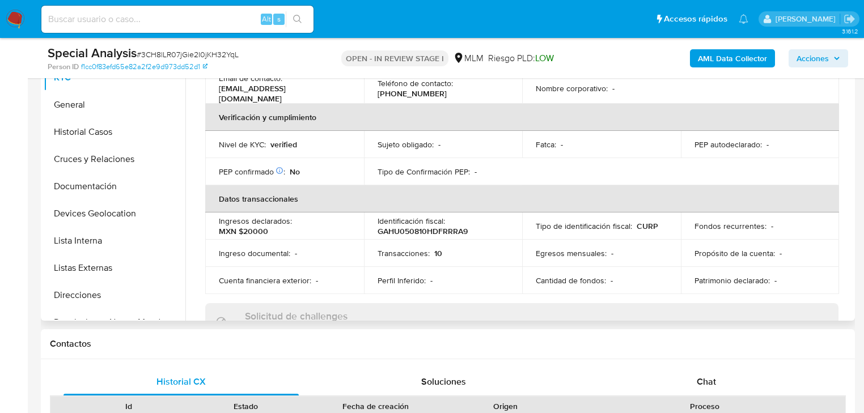
scroll to position [126, 0]
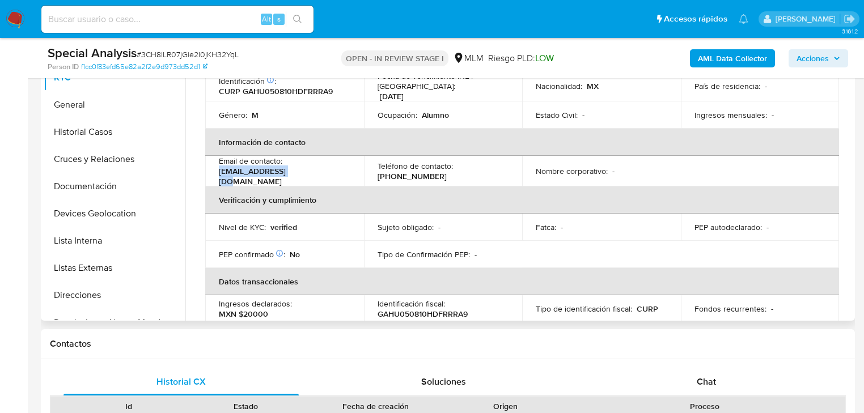
drag, startPoint x: 304, startPoint y: 172, endPoint x: 214, endPoint y: 172, distance: 90.1
click at [214, 172] on td "Email de contacto : genas04@icloud.com" at bounding box center [284, 171] width 159 height 31
copy p "genas04@icloud.com"
click at [415, 171] on p "(55) 72283290" at bounding box center [412, 176] width 69 height 10
click at [414, 171] on p "(55) 72283290" at bounding box center [412, 176] width 69 height 10
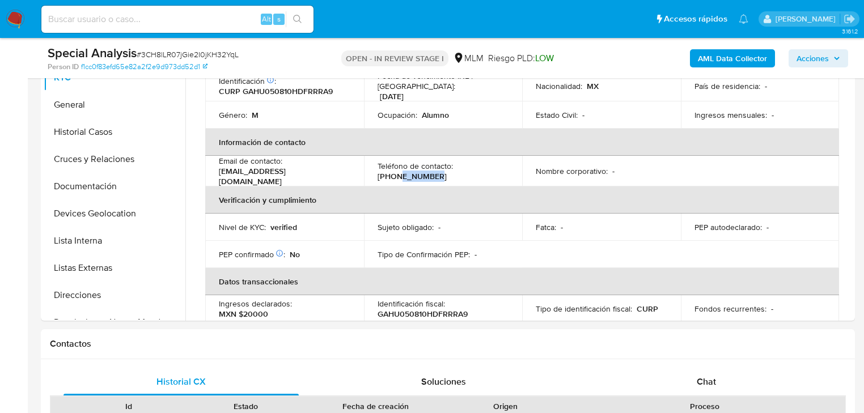
copy p "72283290"
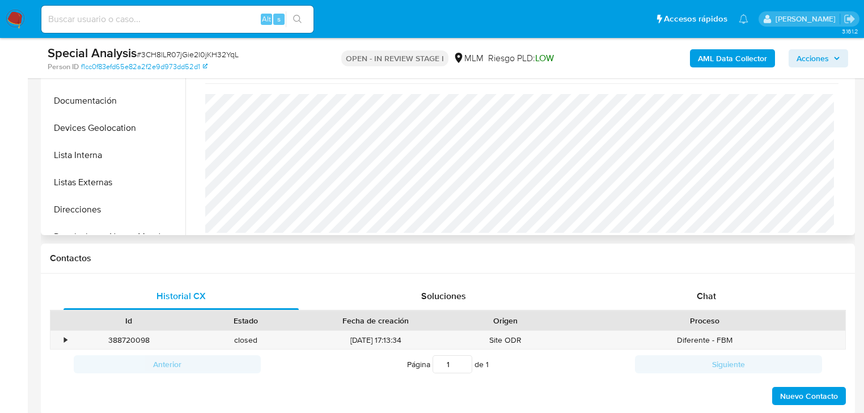
scroll to position [218, 0]
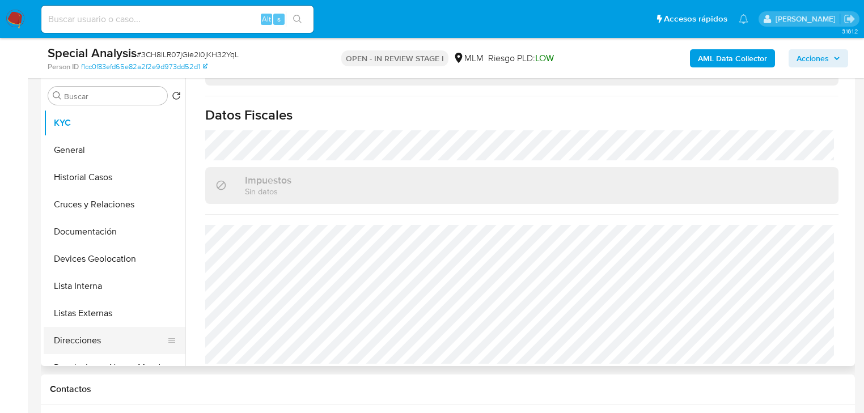
click at [79, 351] on button "Direcciones" at bounding box center [110, 340] width 133 height 27
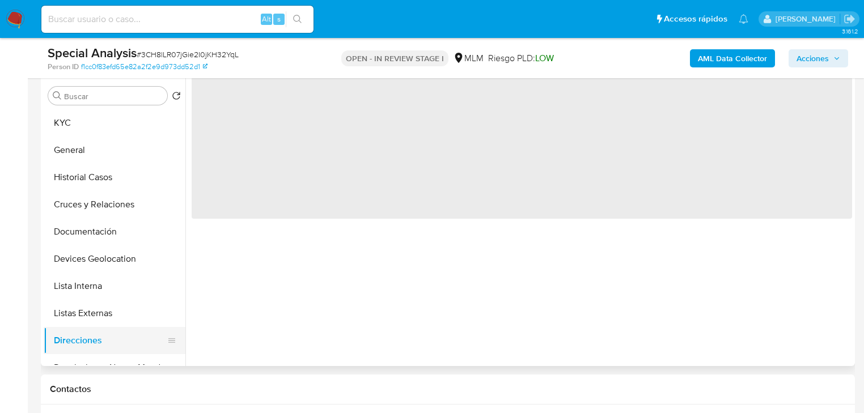
scroll to position [0, 0]
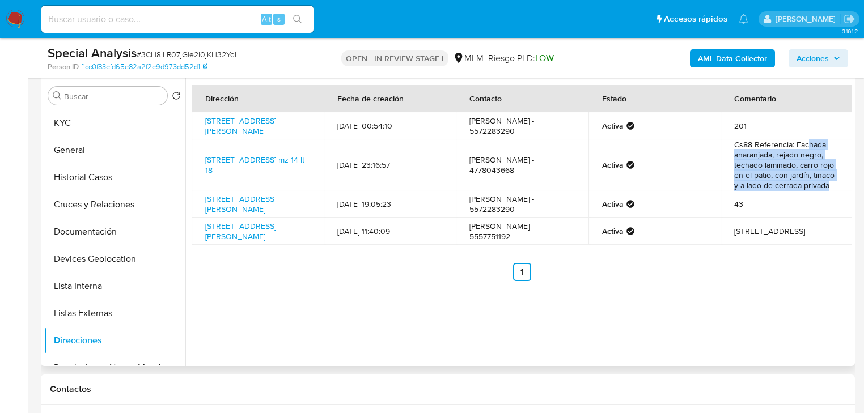
drag, startPoint x: 804, startPoint y: 149, endPoint x: 828, endPoint y: 190, distance: 47.5
click at [828, 190] on td "Cs88 Referencia: Fachada anaranjada, rejado negro, techado laminado, carro rojo…" at bounding box center [786, 164] width 132 height 51
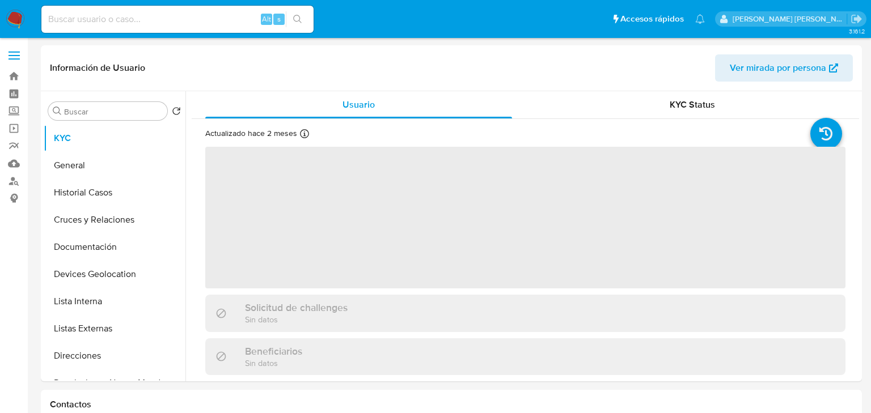
select select "10"
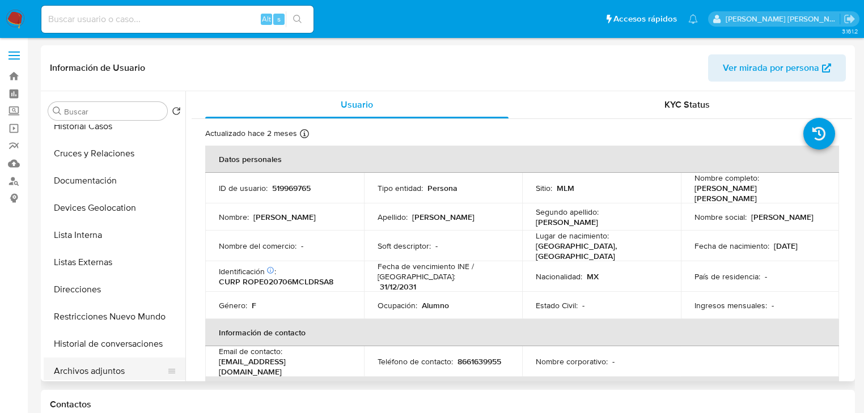
scroll to position [136, 0]
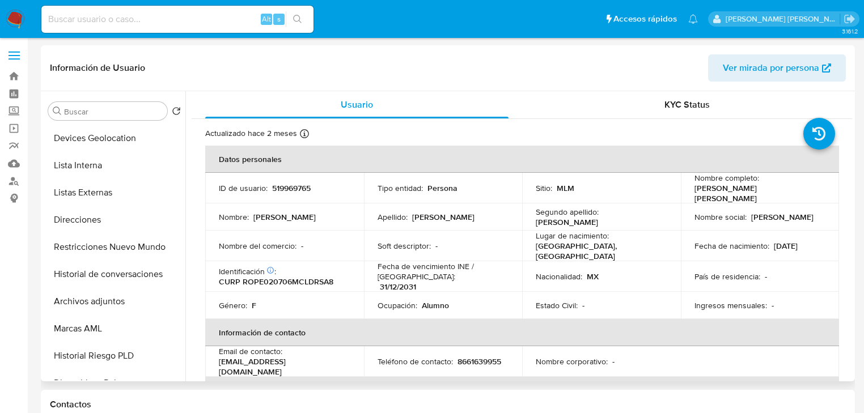
drag, startPoint x: 134, startPoint y: 248, endPoint x: 533, endPoint y: 247, distance: 398.5
click at [135, 248] on button "Restricciones Nuevo Mundo" at bounding box center [115, 247] width 142 height 27
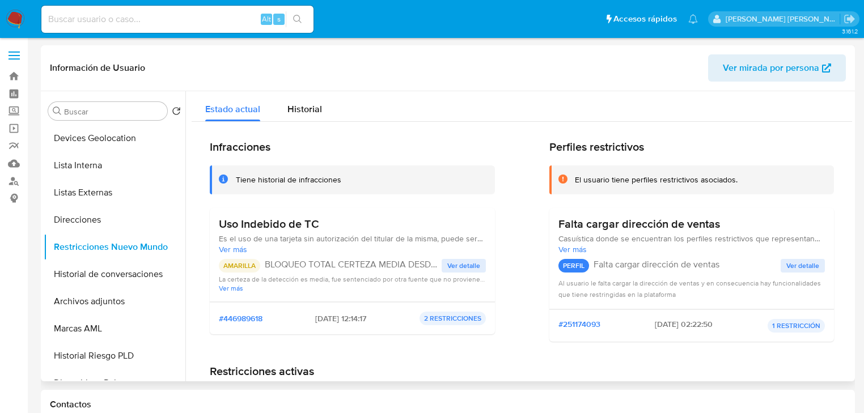
click at [463, 265] on span "Ver detalle" at bounding box center [463, 265] width 33 height 11
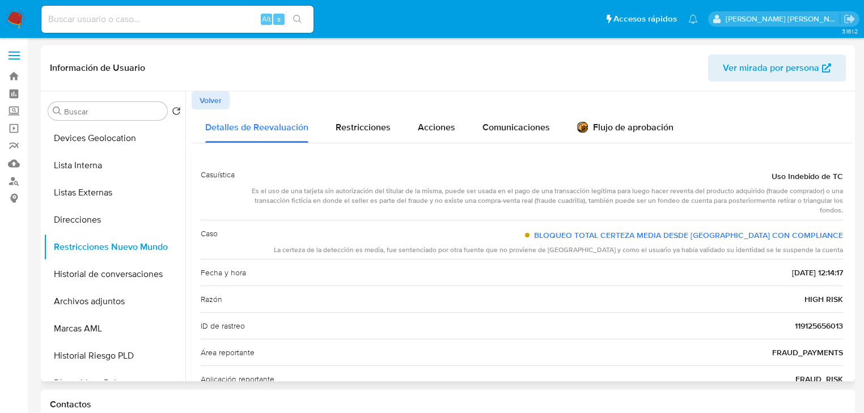
drag, startPoint x: 454, startPoint y: 252, endPoint x: 850, endPoint y: 253, distance: 396.2
click at [850, 253] on div at bounding box center [518, 236] width 667 height 290
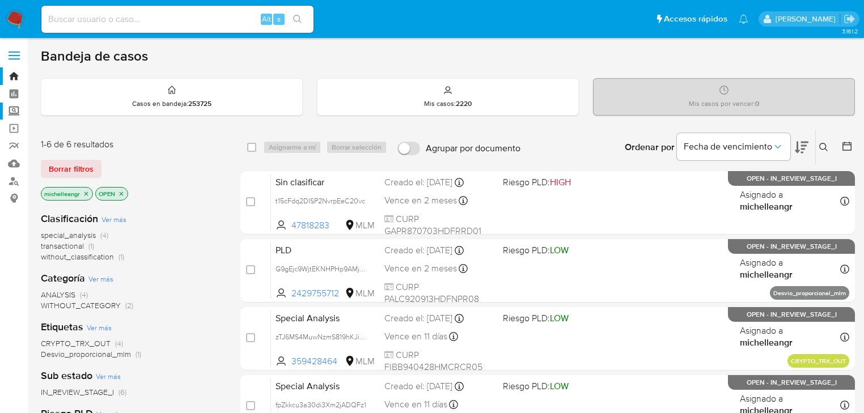
click at [9, 107] on label "Screening" at bounding box center [67, 112] width 135 height 18
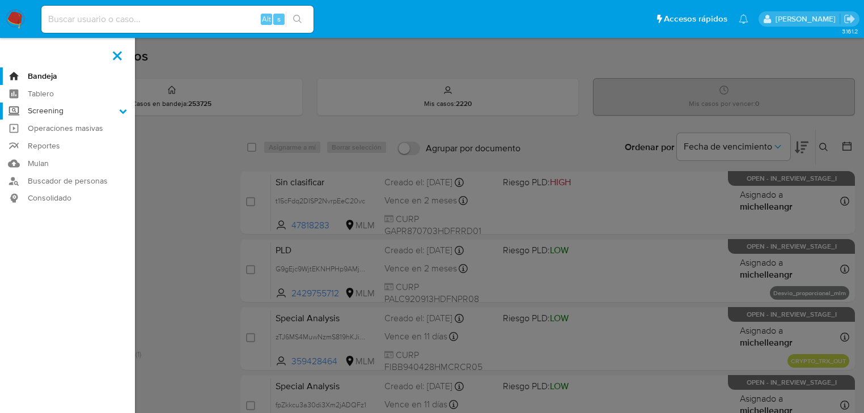
click at [0, 0] on input "Screening" at bounding box center [0, 0] width 0 height 0
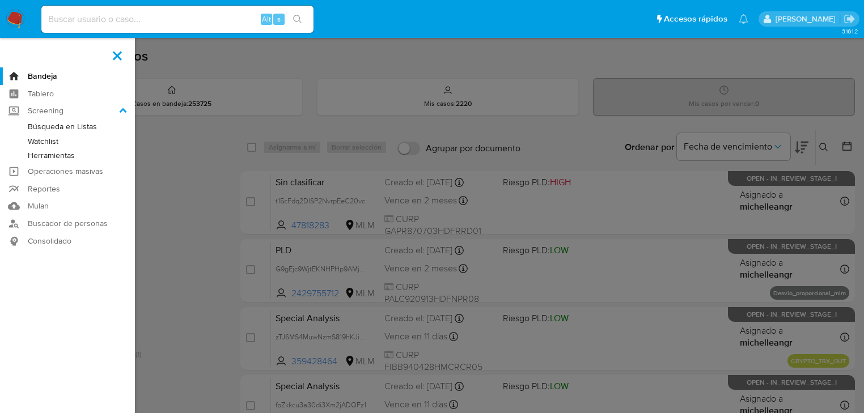
click at [55, 152] on link "Herramientas" at bounding box center [67, 156] width 135 height 14
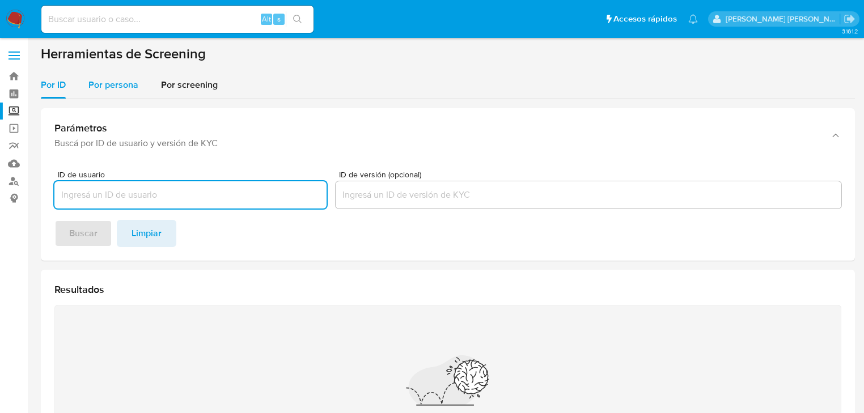
click at [126, 87] on span "Por persona" at bounding box center [113, 84] width 50 height 13
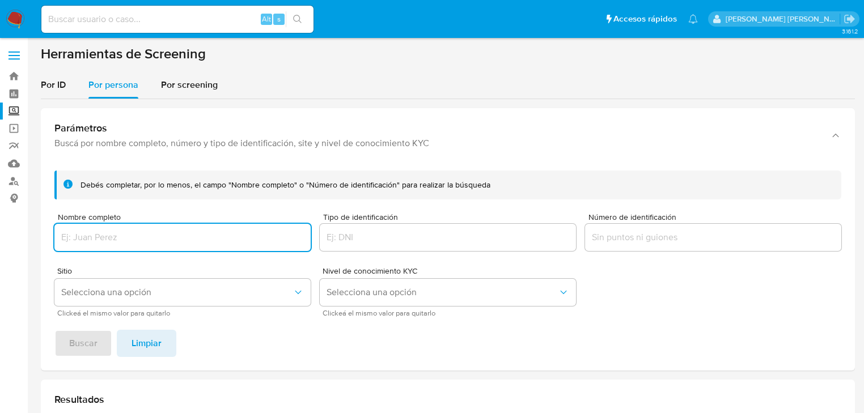
click at [112, 231] on input "Nombre completo" at bounding box center [182, 237] width 256 height 15
click at [84, 332] on span "Buscar" at bounding box center [83, 343] width 28 height 25
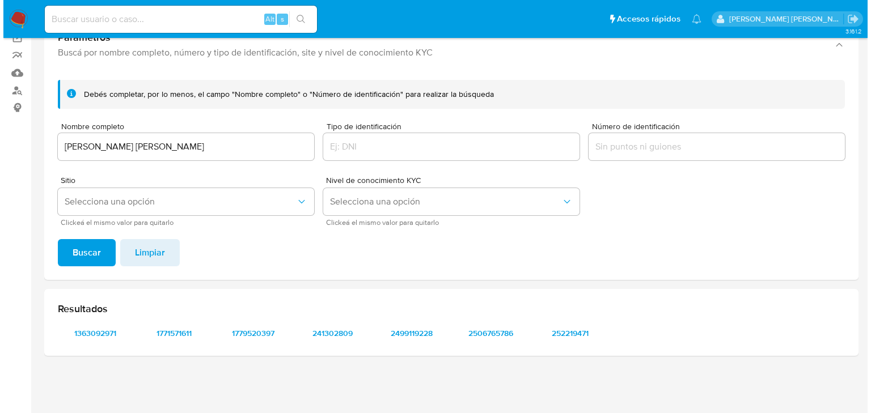
scroll to position [91, 0]
click at [130, 204] on span "Selecciona una opción" at bounding box center [176, 201] width 231 height 11
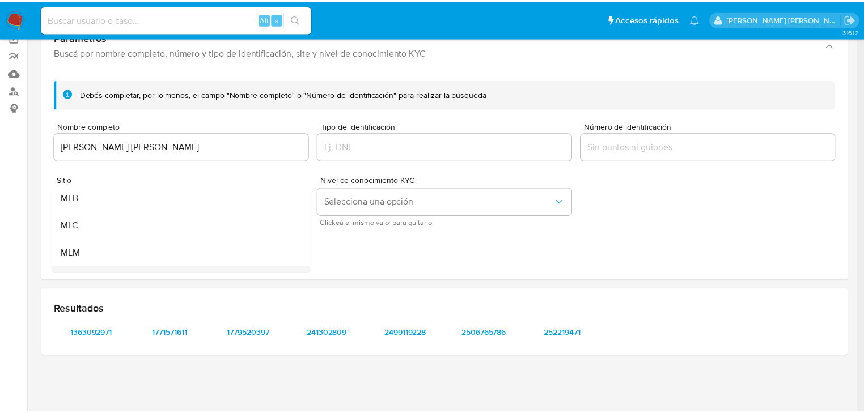
scroll to position [45, 0]
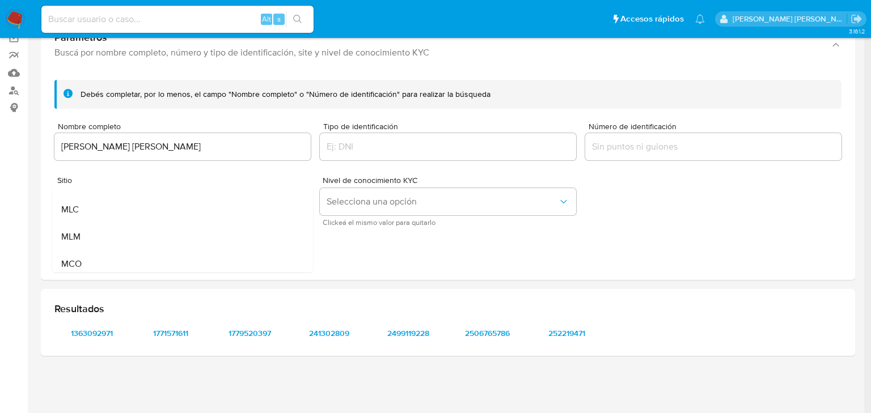
click at [111, 240] on div "MLM" at bounding box center [179, 236] width 236 height 27
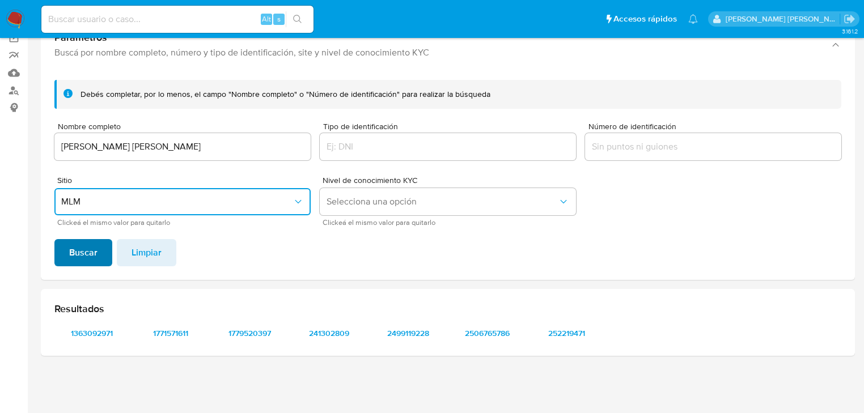
click at [87, 252] on span "Buscar" at bounding box center [83, 252] width 28 height 25
click at [92, 333] on span "1363092971" at bounding box center [91, 333] width 59 height 16
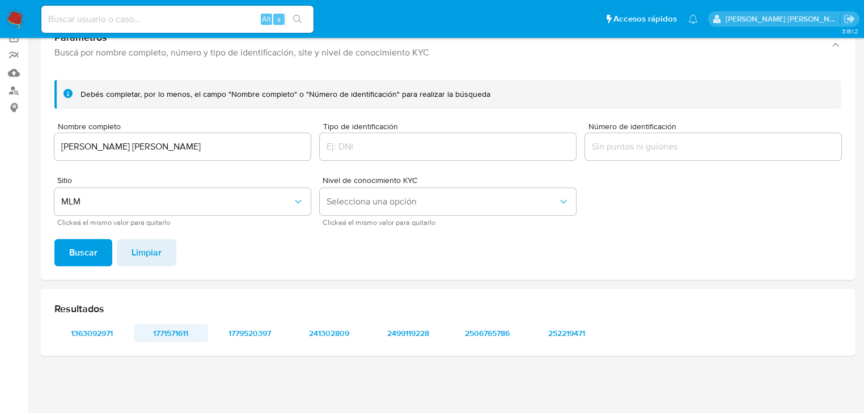
click at [181, 333] on span "1771571611" at bounding box center [171, 333] width 59 height 16
click at [265, 329] on span "1779520397" at bounding box center [250, 333] width 59 height 16
drag, startPoint x: 323, startPoint y: 336, endPoint x: 327, endPoint y: 254, distance: 82.3
click at [323, 336] on span "241302809" at bounding box center [329, 333] width 59 height 16
click at [417, 326] on span "2499119228" at bounding box center [408, 333] width 59 height 16
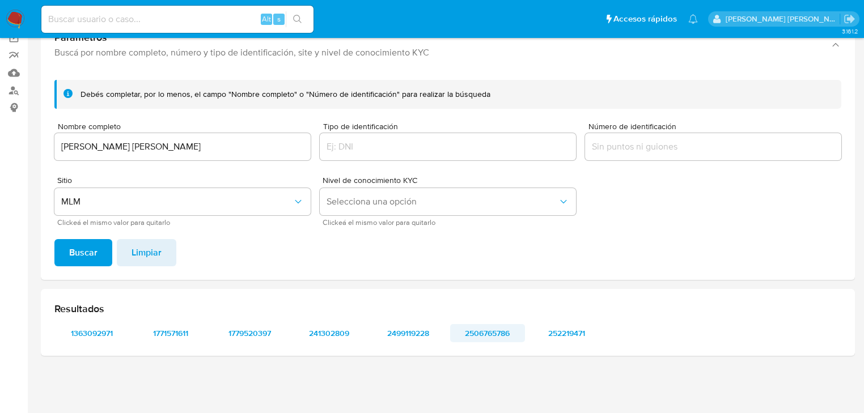
click at [481, 335] on span "2506765786" at bounding box center [487, 333] width 59 height 16
click at [571, 336] on span "252219471" at bounding box center [566, 333] width 59 height 16
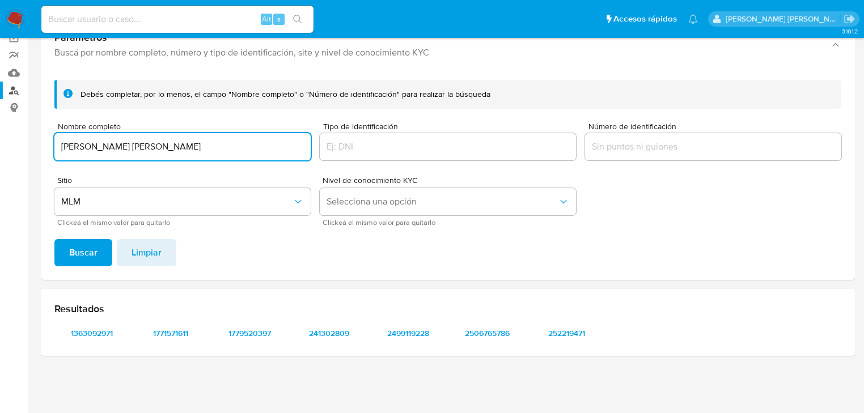
drag, startPoint x: 172, startPoint y: 147, endPoint x: 0, endPoint y: 94, distance: 180.4
click at [0, 94] on section "Bandeja Tablero Screening Búsqueda en Listas Watchlist Herramientas Operaciones…" at bounding box center [432, 161] width 864 height 504
click at [91, 244] on span "Buscar" at bounding box center [83, 252] width 28 height 25
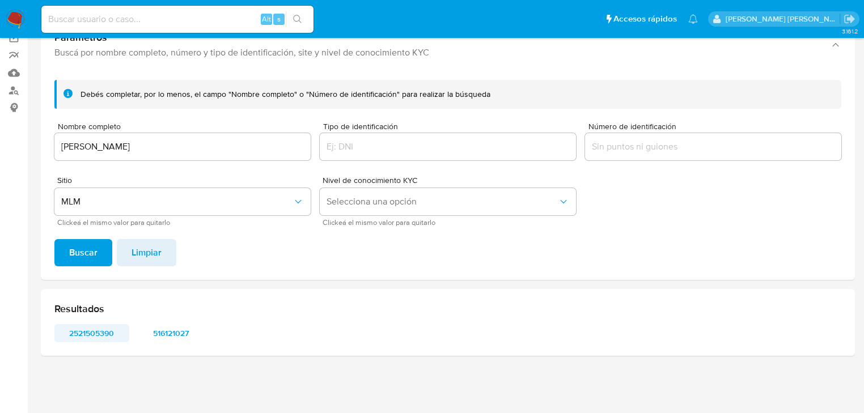
click at [96, 336] on span "2521505390" at bounding box center [91, 333] width 59 height 16
click at [169, 332] on span "516121027" at bounding box center [171, 333] width 59 height 16
drag, startPoint x: 171, startPoint y: 152, endPoint x: 0, endPoint y: 122, distance: 173.2
click at [0, 122] on section "Bandeja Tablero Screening Búsqueda en Listas Watchlist Herramientas Operaciones…" at bounding box center [432, 161] width 864 height 504
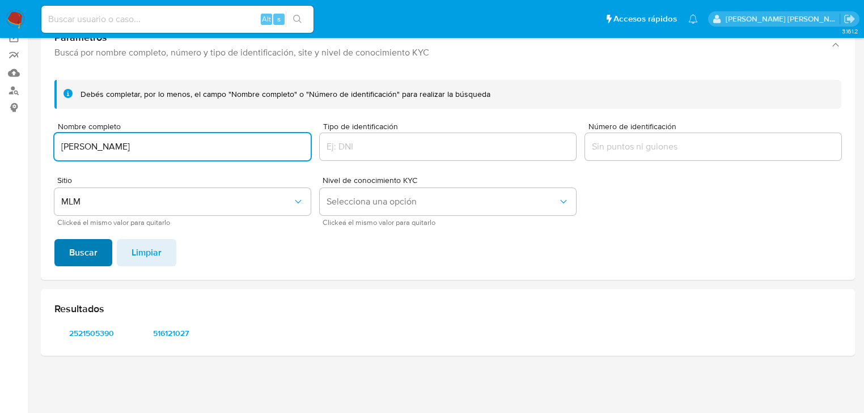
type input "[PERSON_NAME]"
click at [76, 245] on span "Buscar" at bounding box center [83, 252] width 28 height 25
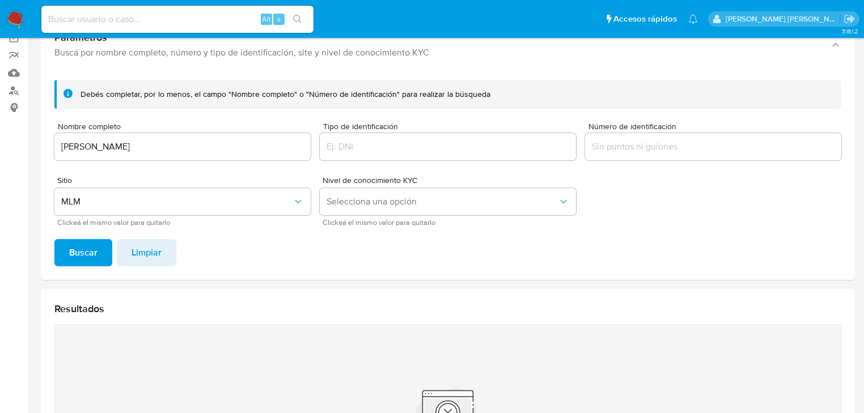
scroll to position [0, 0]
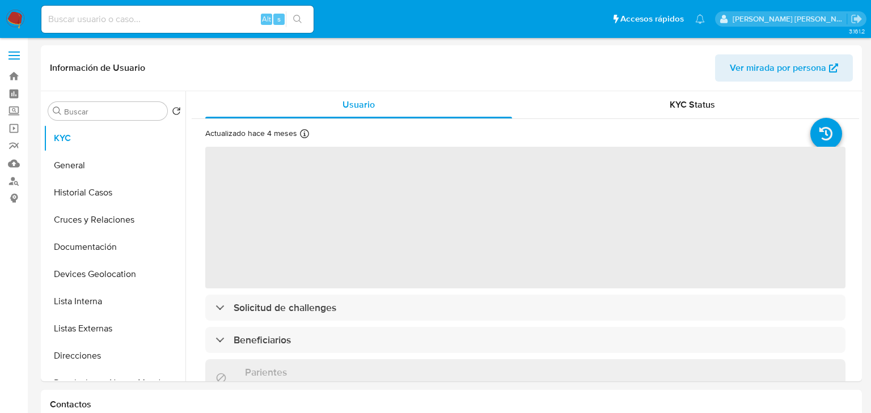
select select "10"
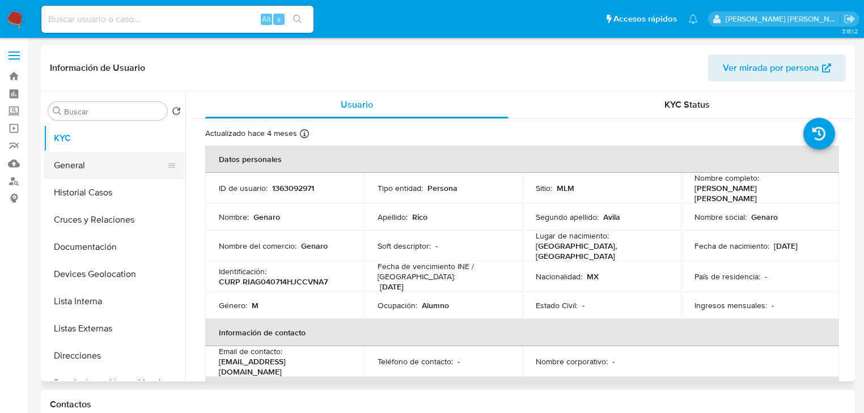
click at [95, 171] on button "General" at bounding box center [110, 165] width 133 height 27
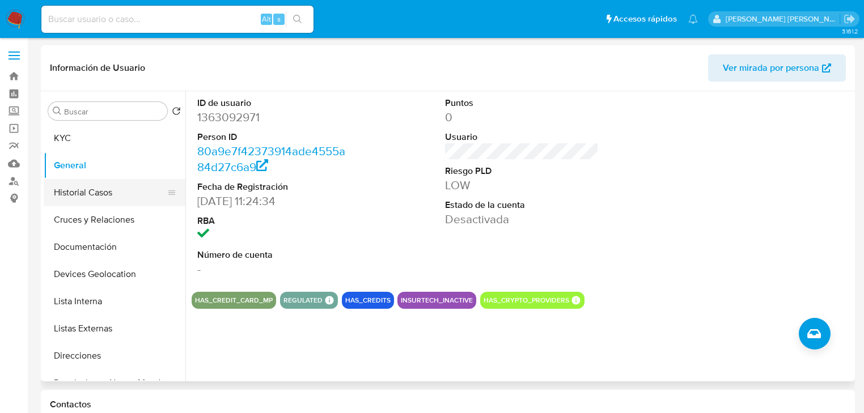
click at [102, 195] on button "Historial Casos" at bounding box center [110, 192] width 133 height 27
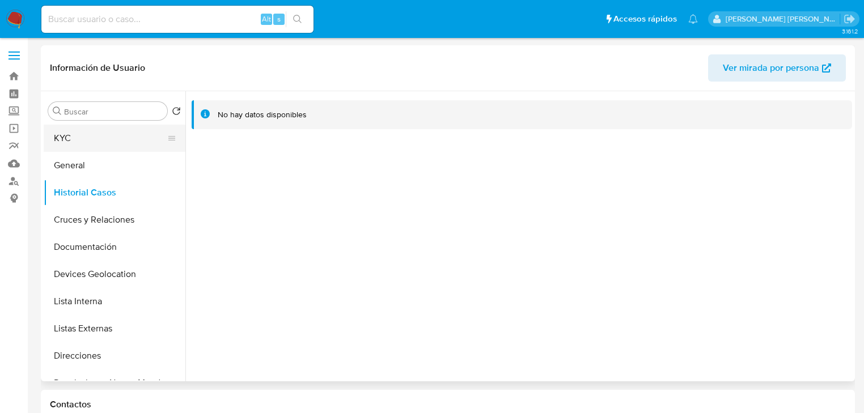
click at [98, 141] on button "KYC" at bounding box center [110, 138] width 133 height 27
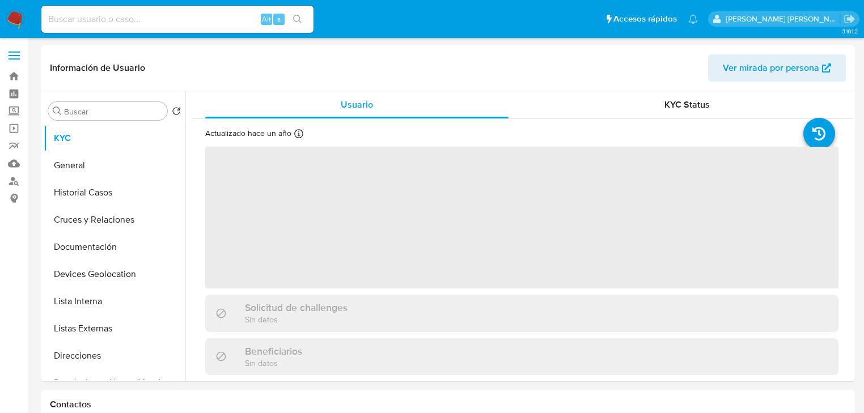
select select "10"
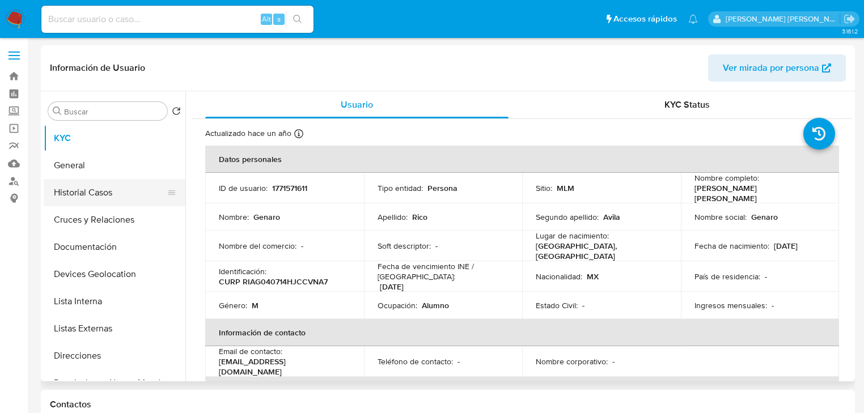
click at [78, 204] on button "Historial Casos" at bounding box center [110, 192] width 133 height 27
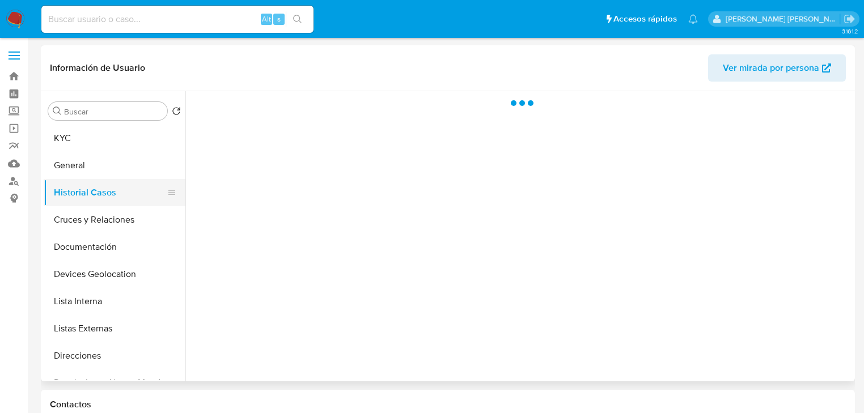
click at [79, 182] on button "Historial Casos" at bounding box center [110, 192] width 133 height 27
click at [92, 160] on button "General" at bounding box center [110, 165] width 133 height 27
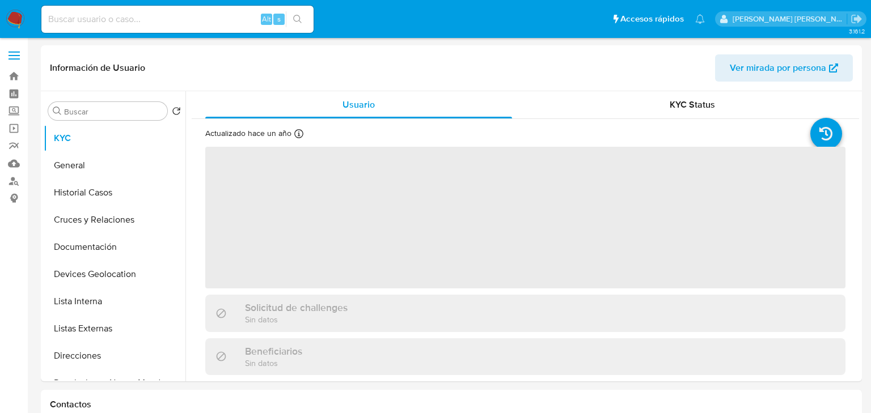
select select "10"
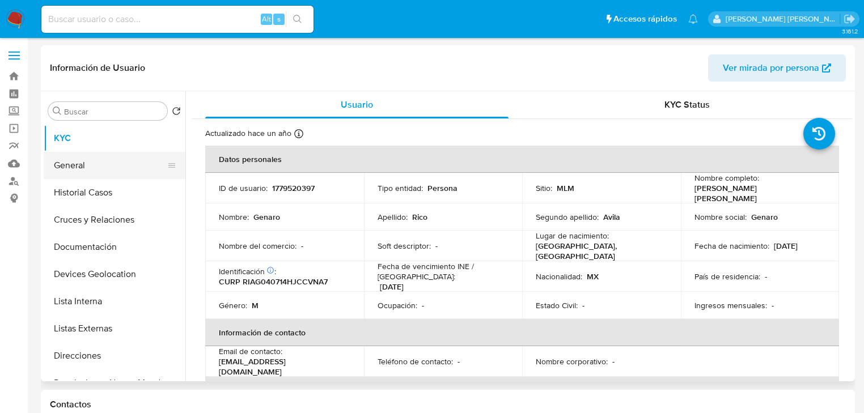
click at [79, 168] on button "General" at bounding box center [110, 165] width 133 height 27
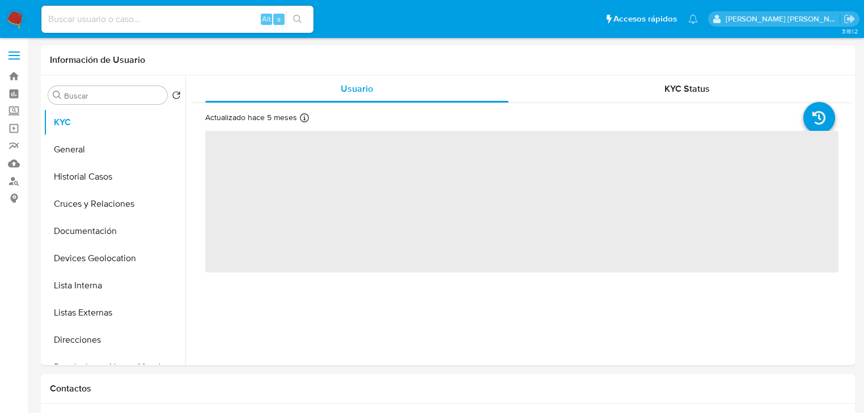
select select "10"
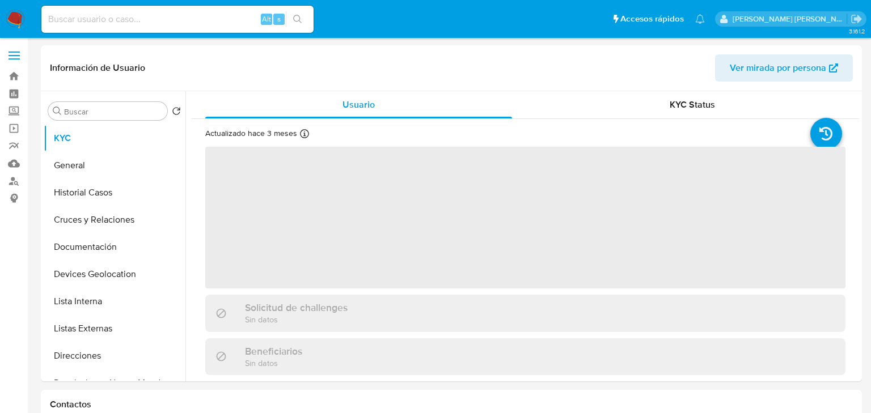
select select "10"
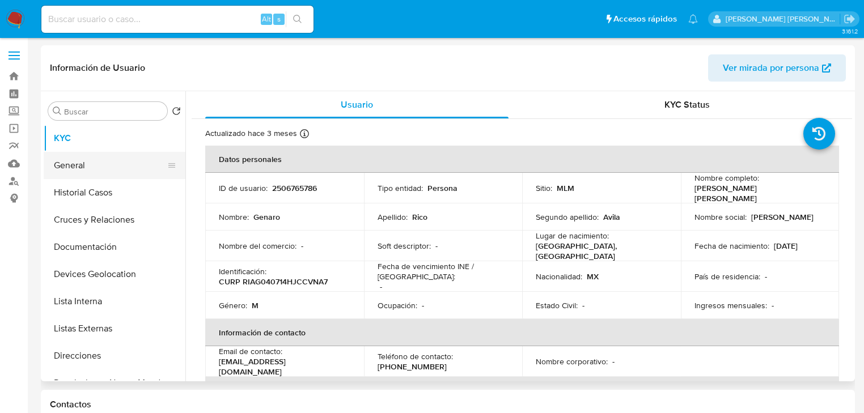
click at [114, 175] on button "General" at bounding box center [110, 165] width 133 height 27
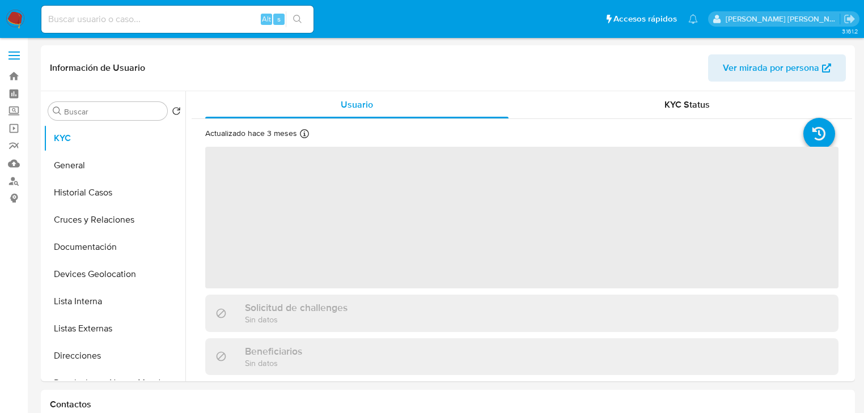
select select "10"
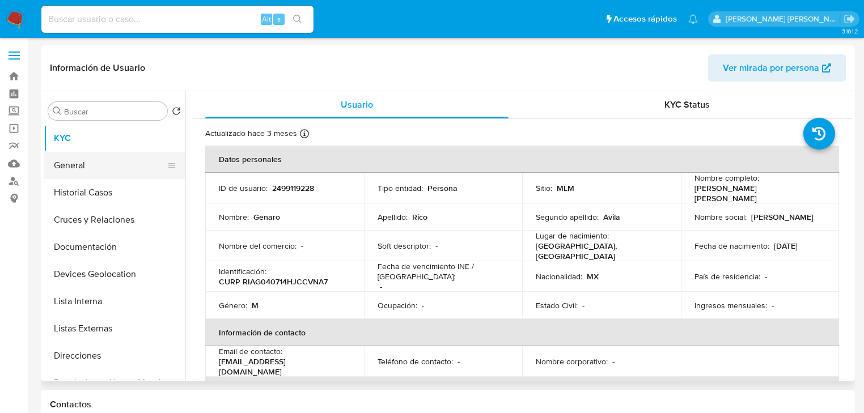
click at [109, 170] on button "General" at bounding box center [110, 165] width 133 height 27
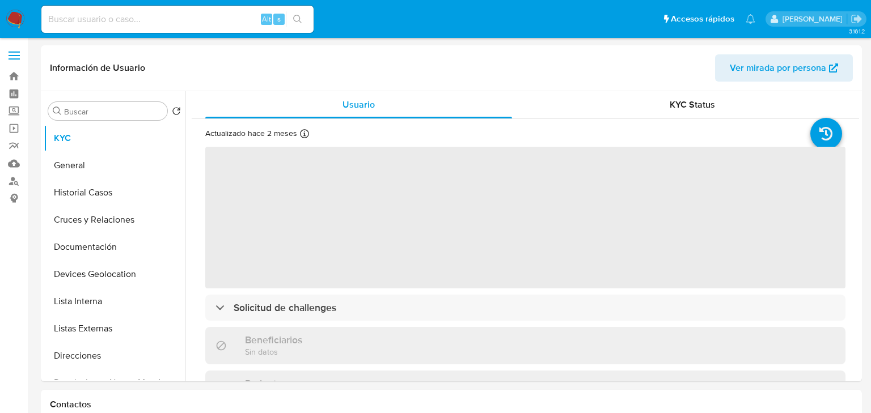
select select "10"
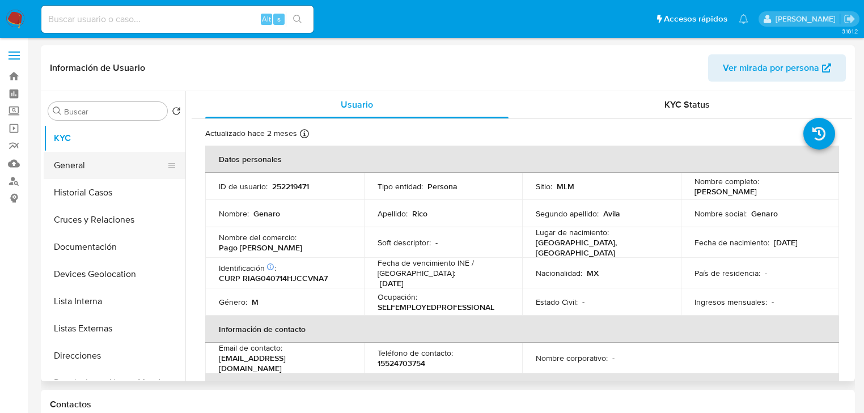
click at [101, 167] on button "General" at bounding box center [110, 165] width 133 height 27
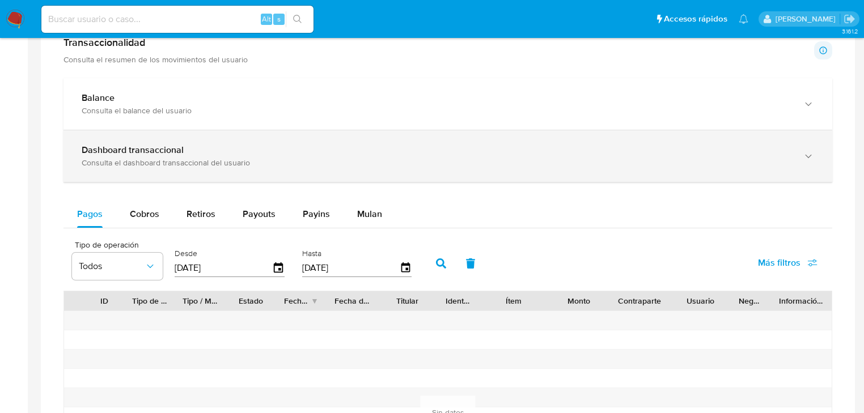
scroll to position [539, 0]
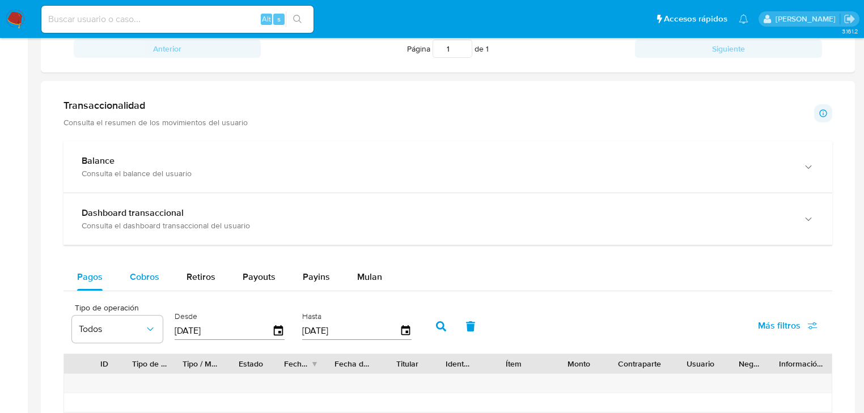
click at [142, 280] on span "Cobros" at bounding box center [144, 276] width 29 height 13
select select "10"
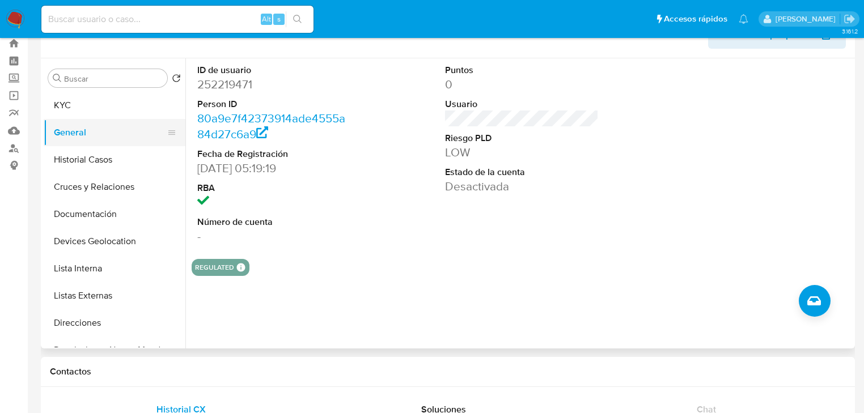
scroll to position [0, 0]
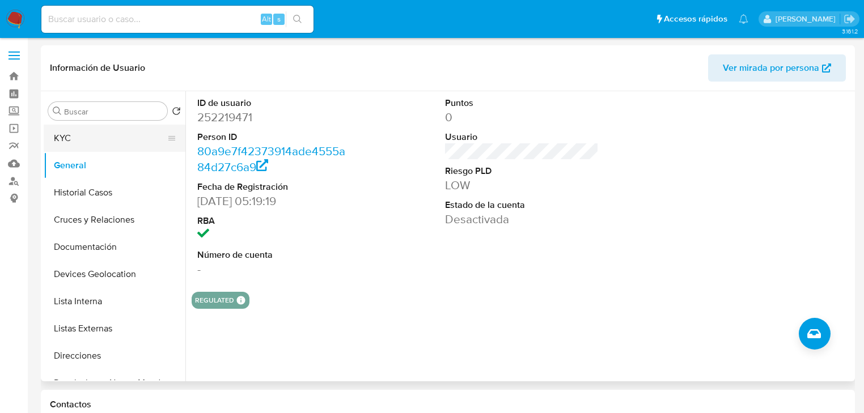
click at [106, 141] on button "KYC" at bounding box center [110, 138] width 133 height 27
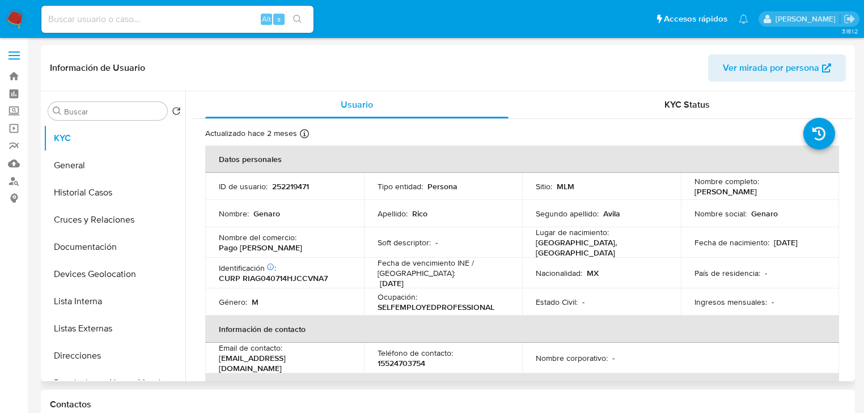
click at [401, 203] on td "Apellido : [PERSON_NAME]" at bounding box center [443, 213] width 159 height 27
click at [100, 353] on button "Direcciones" at bounding box center [115, 355] width 142 height 27
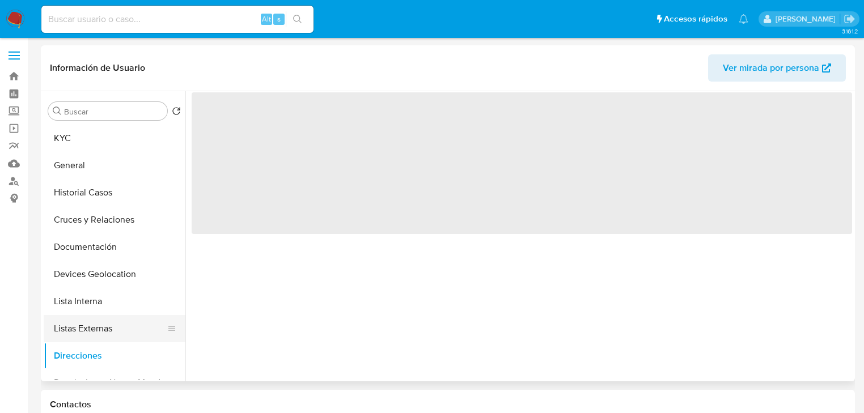
click at [115, 333] on button "Listas Externas" at bounding box center [110, 328] width 133 height 27
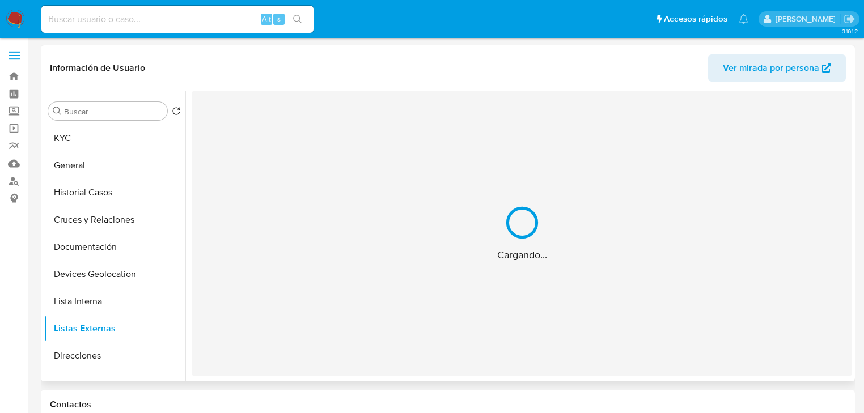
click at [460, 314] on div "Cargando..." at bounding box center [522, 233] width 660 height 285
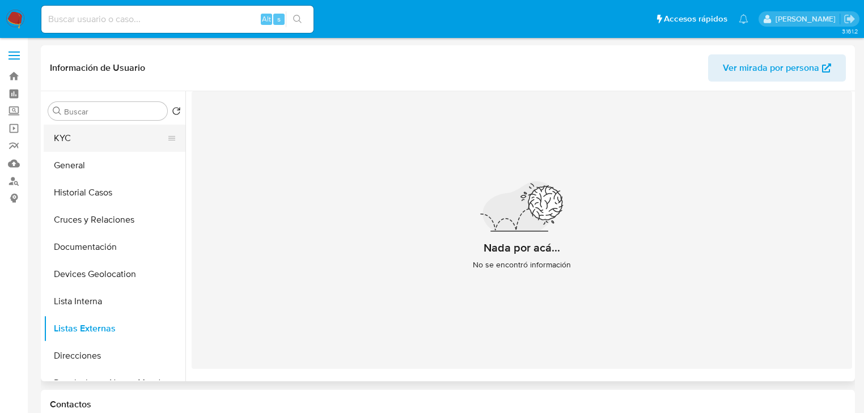
click at [100, 134] on button "KYC" at bounding box center [110, 138] width 133 height 27
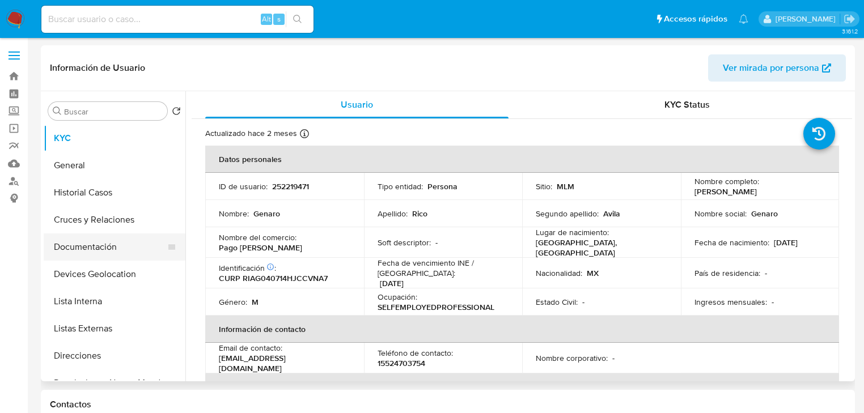
click at [104, 248] on button "Documentación" at bounding box center [110, 247] width 133 height 27
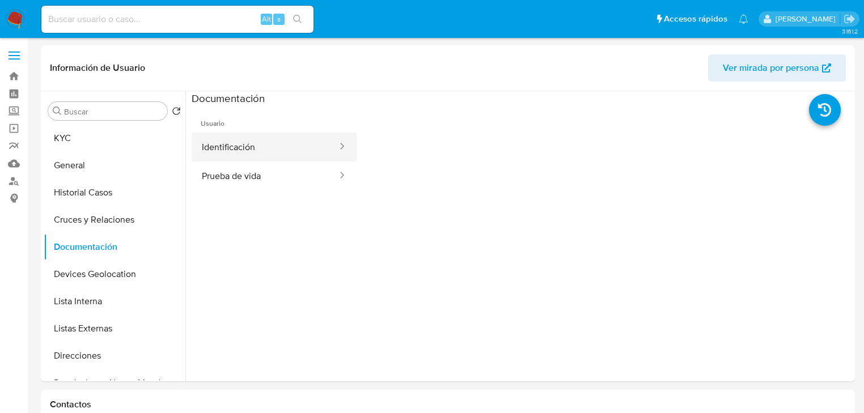
drag, startPoint x: 270, startPoint y: 146, endPoint x: 294, endPoint y: 154, distance: 25.1
click at [270, 146] on button "Identificación" at bounding box center [265, 147] width 147 height 29
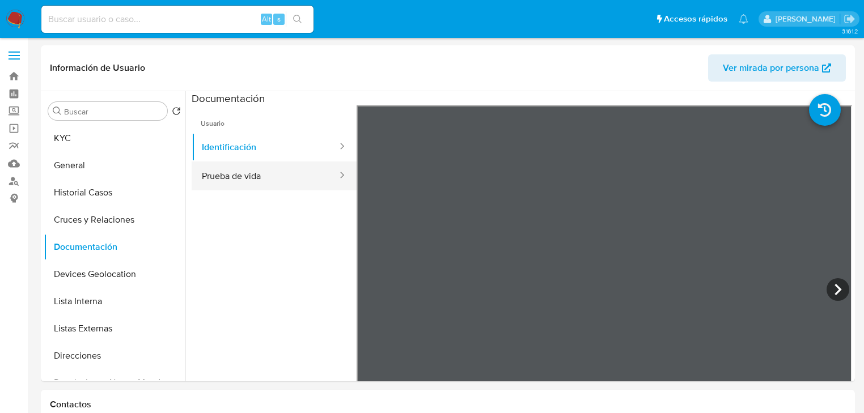
click at [274, 185] on button "Prueba de vida" at bounding box center [265, 176] width 147 height 29
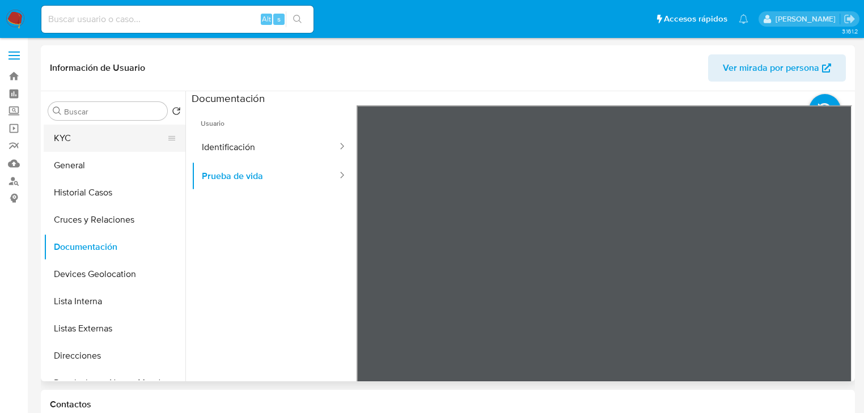
click at [104, 139] on button "KYC" at bounding box center [110, 138] width 133 height 27
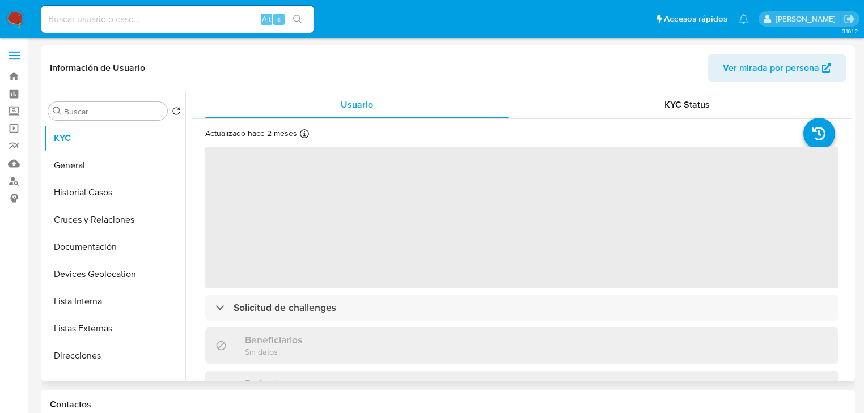
click at [324, 194] on span "‌" at bounding box center [521, 218] width 633 height 142
click at [312, 191] on span "‌" at bounding box center [521, 218] width 633 height 142
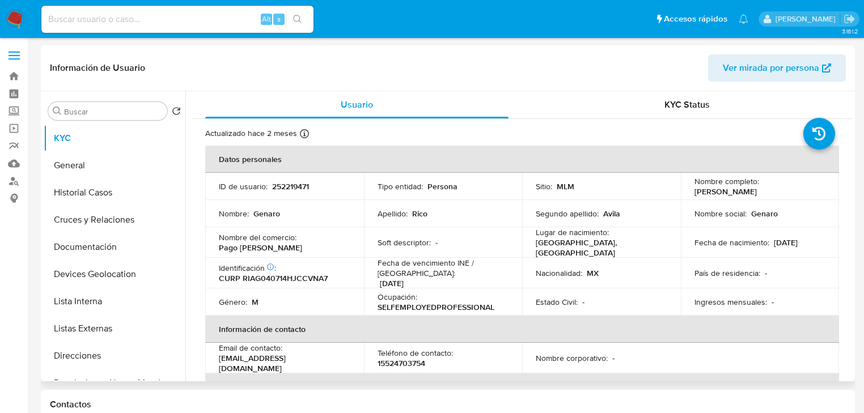
click at [308, 188] on p "252219471" at bounding box center [290, 186] width 37 height 10
click at [303, 183] on p "252219471" at bounding box center [290, 186] width 37 height 10
copy p "252219471"
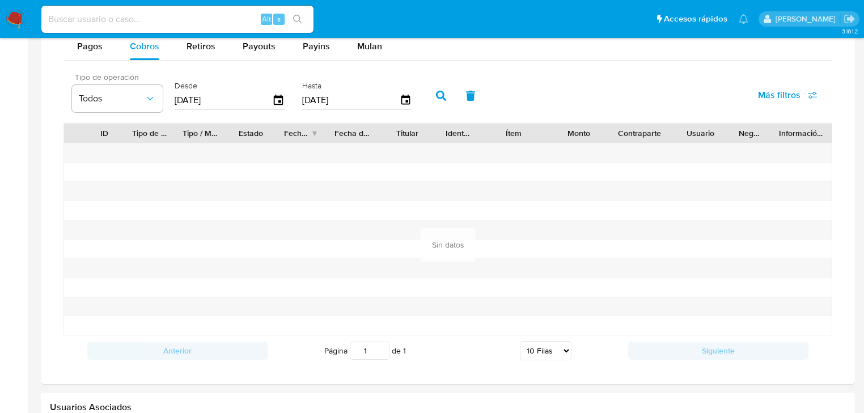
scroll to position [726, 0]
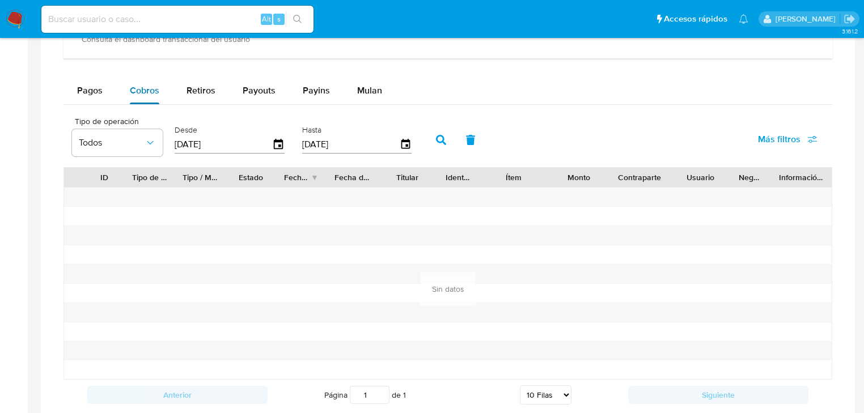
click at [137, 86] on span "Cobros" at bounding box center [144, 90] width 29 height 13
click at [116, 81] on button "Cobros" at bounding box center [144, 90] width 57 height 27
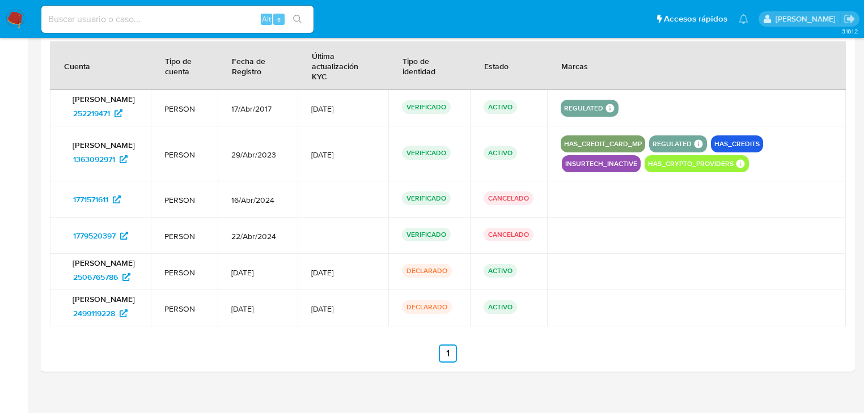
scroll to position [1174, 0]
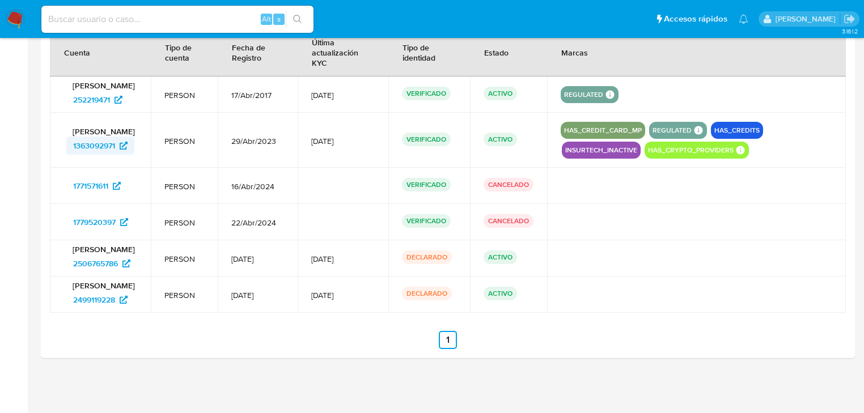
click at [98, 143] on span "1363092971" at bounding box center [94, 146] width 42 height 18
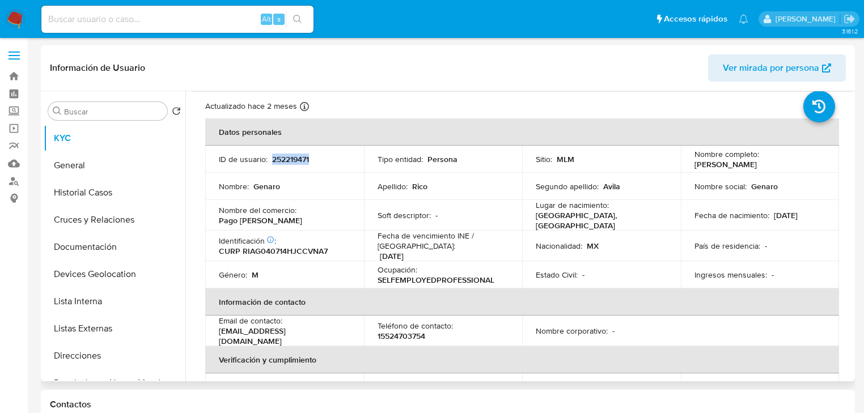
scroll to position [0, 0]
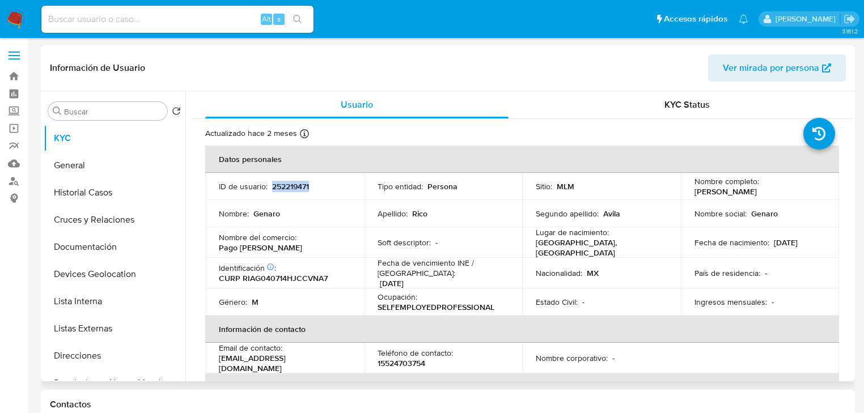
click at [279, 186] on p "252219471" at bounding box center [290, 186] width 37 height 10
copy p "252219471"
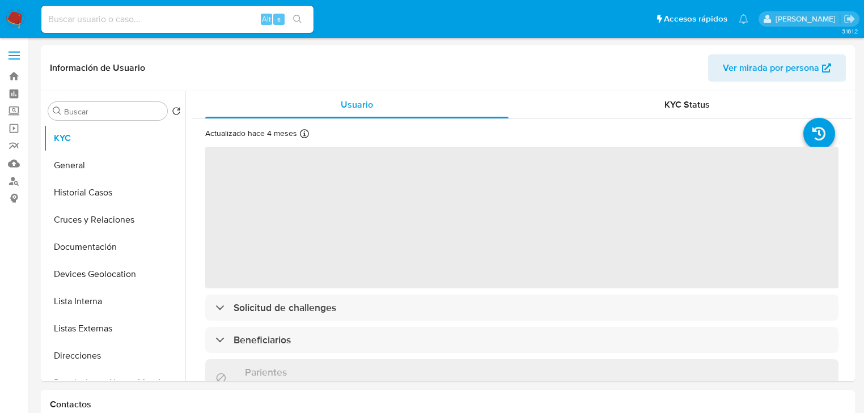
select select "10"
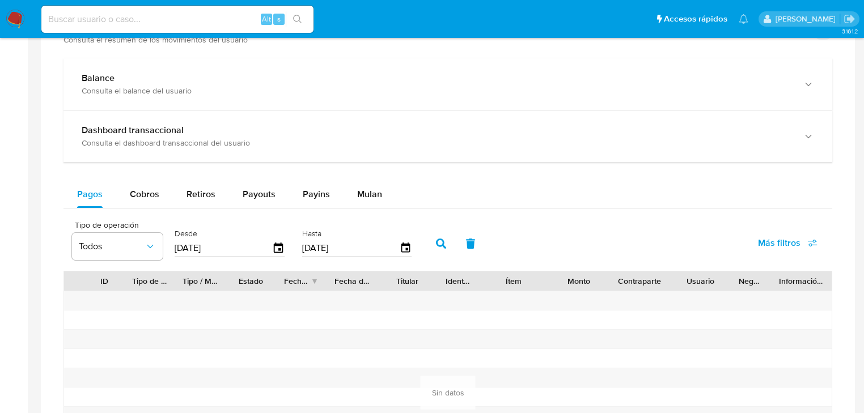
scroll to position [635, 0]
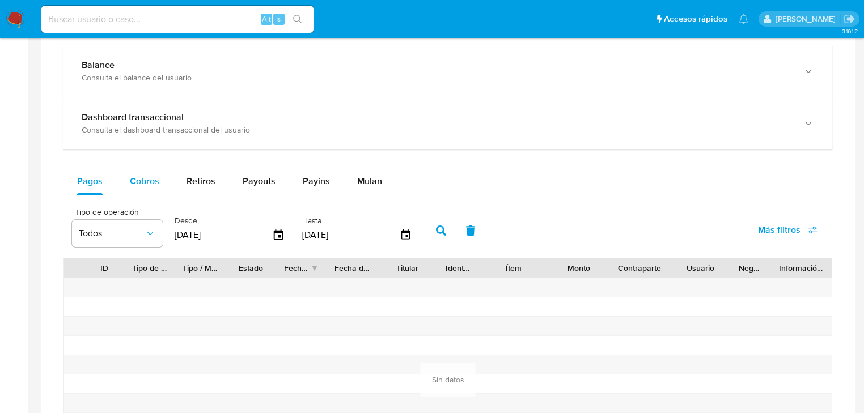
click at [150, 185] on span "Cobros" at bounding box center [144, 181] width 29 height 13
select select "10"
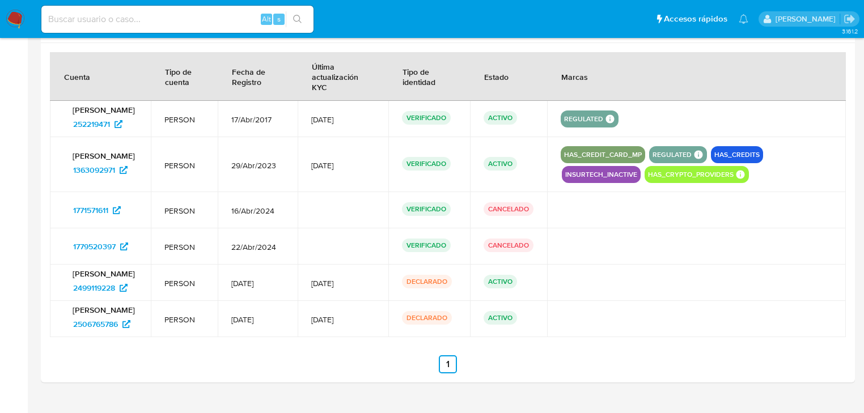
scroll to position [1174, 0]
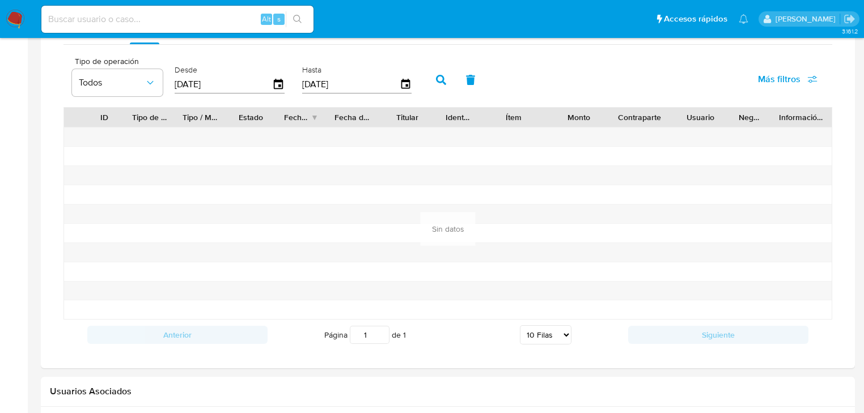
drag, startPoint x: 245, startPoint y: 79, endPoint x: 245, endPoint y: 86, distance: 6.8
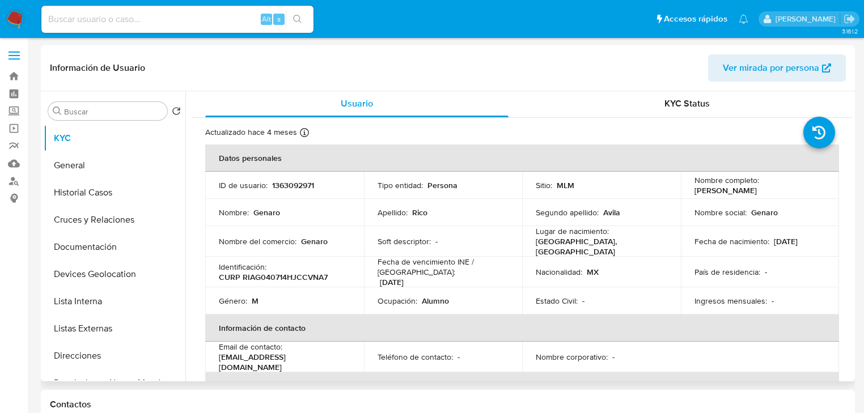
scroll to position [0, 0]
click at [288, 184] on p "1363092971" at bounding box center [293, 186] width 42 height 10
copy p "1363092971"
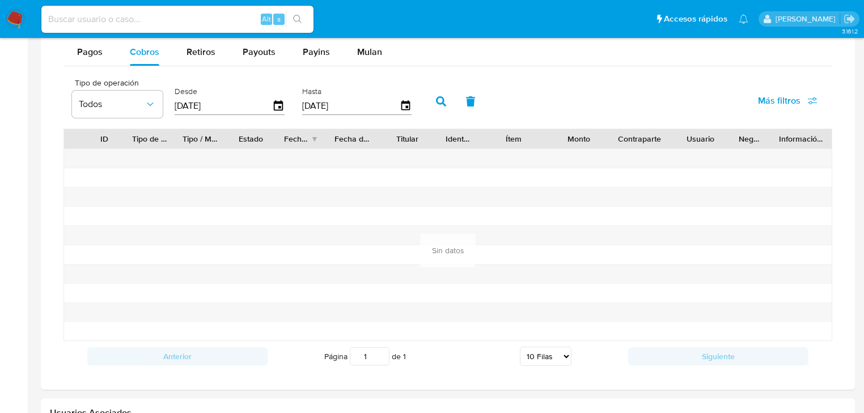
scroll to position [862, 0]
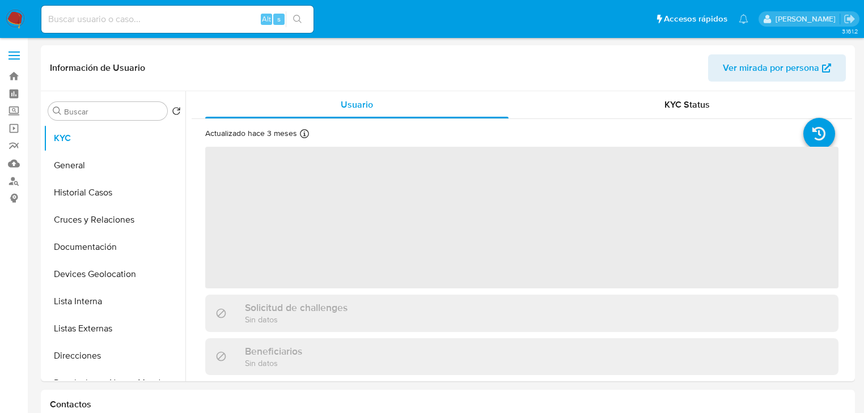
select select "10"
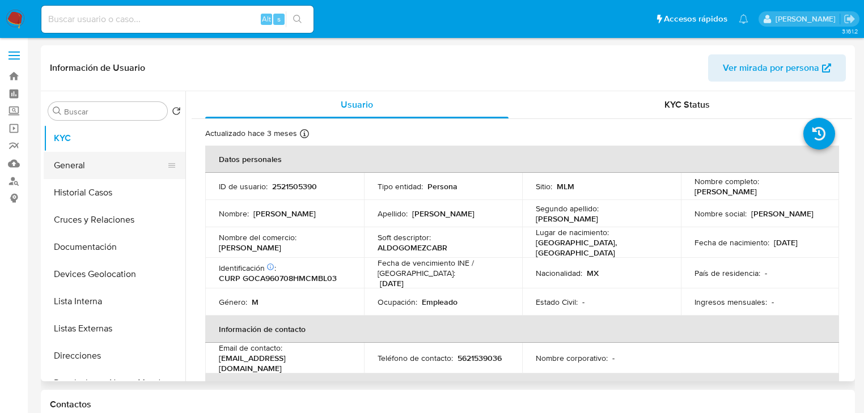
click at [80, 172] on button "General" at bounding box center [110, 165] width 133 height 27
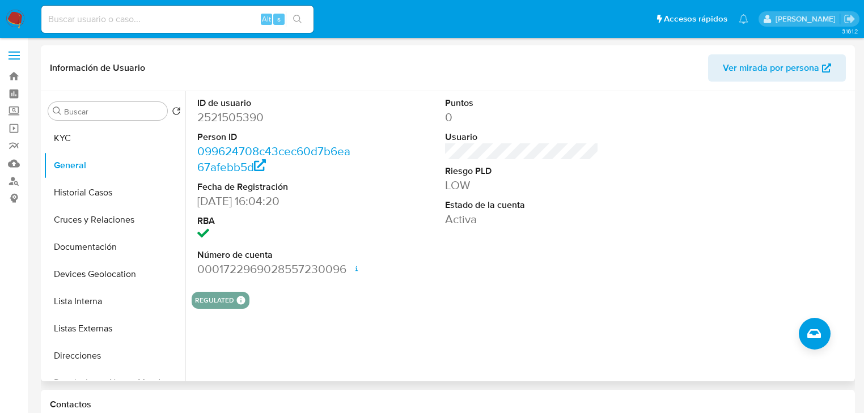
drag, startPoint x: 82, startPoint y: 139, endPoint x: 185, endPoint y: 159, distance: 105.1
click at [82, 139] on button "KYC" at bounding box center [115, 138] width 142 height 27
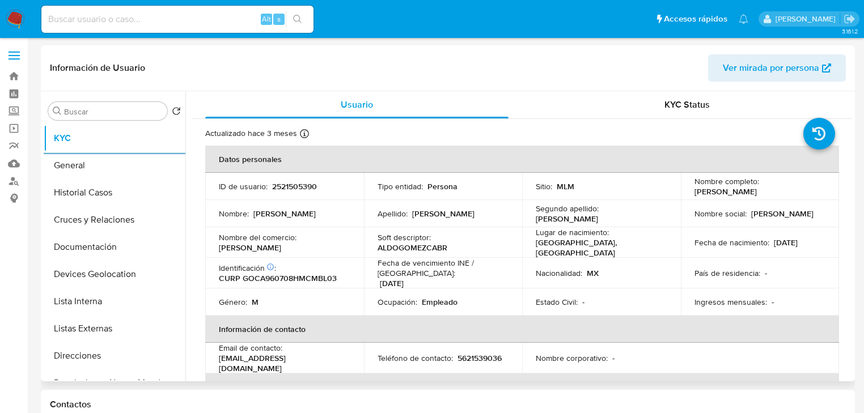
drag, startPoint x: 118, startPoint y: 331, endPoint x: 189, endPoint y: 309, distance: 74.2
click at [119, 330] on button "Listas Externas" at bounding box center [115, 328] width 142 height 27
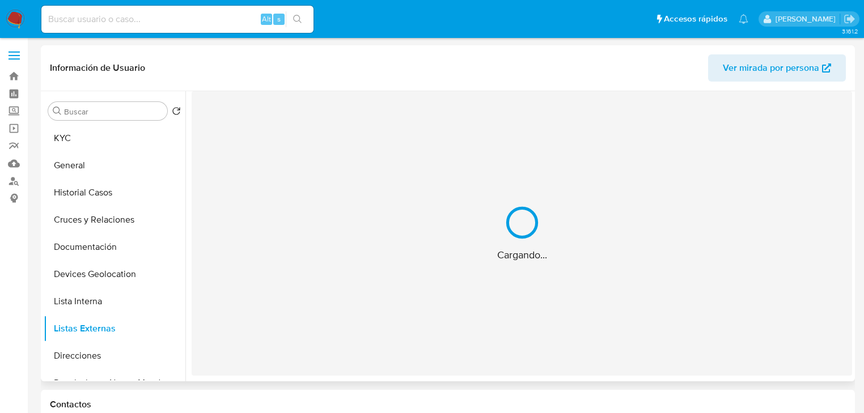
drag, startPoint x: 189, startPoint y: 309, endPoint x: 475, endPoint y: 318, distance: 286.4
click at [474, 323] on div "Cargando..." at bounding box center [522, 233] width 660 height 285
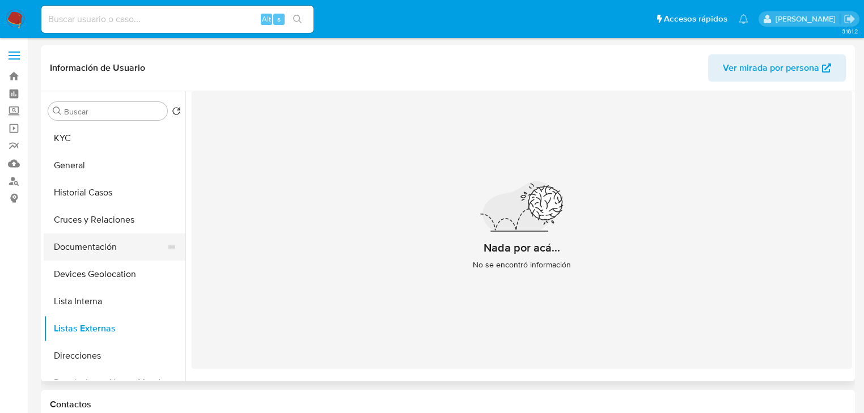
click at [87, 234] on button "Documentación" at bounding box center [110, 247] width 133 height 27
click at [91, 251] on button "Documentación" at bounding box center [115, 247] width 142 height 27
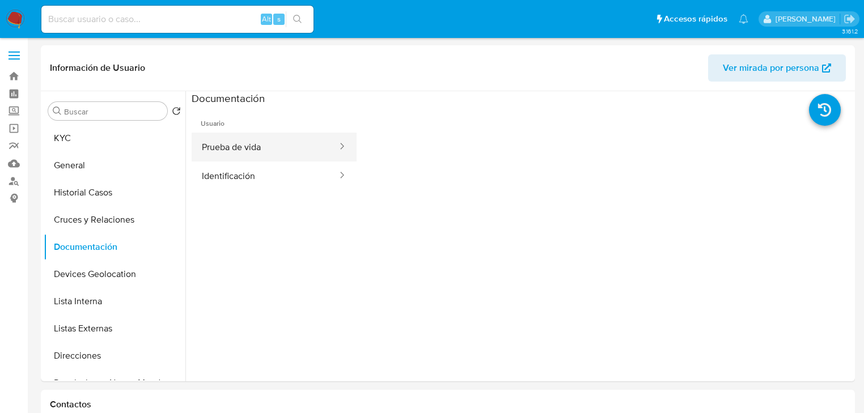
click at [254, 154] on button "Prueba de vida" at bounding box center [265, 147] width 147 height 29
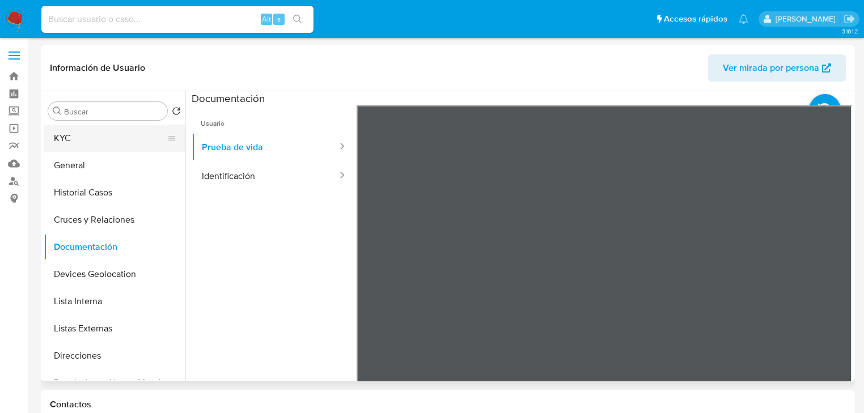
click at [113, 143] on button "KYC" at bounding box center [110, 138] width 133 height 27
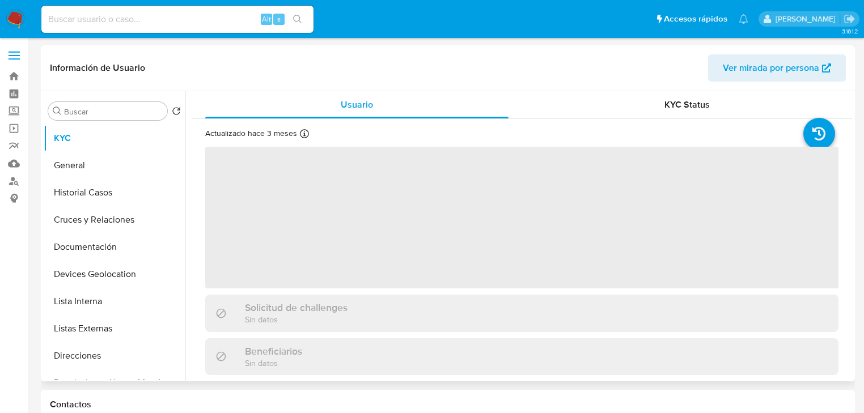
click at [233, 214] on span "‌" at bounding box center [521, 218] width 633 height 142
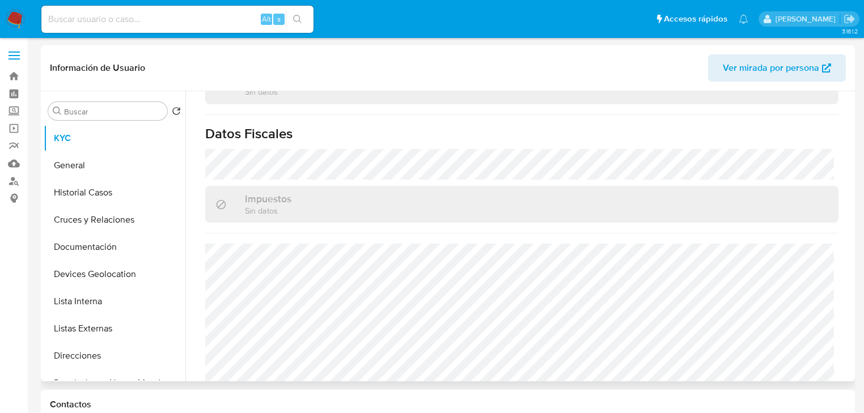
scroll to position [716, 0]
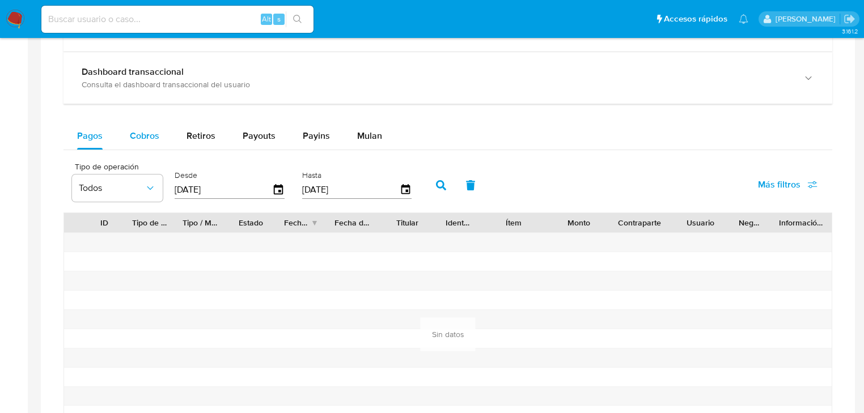
click at [163, 126] on button "Cobros" at bounding box center [144, 135] width 57 height 27
select select "10"
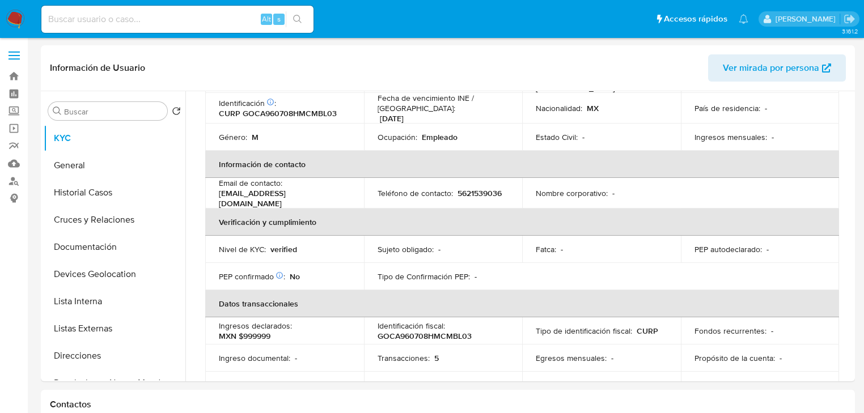
scroll to position [81, 0]
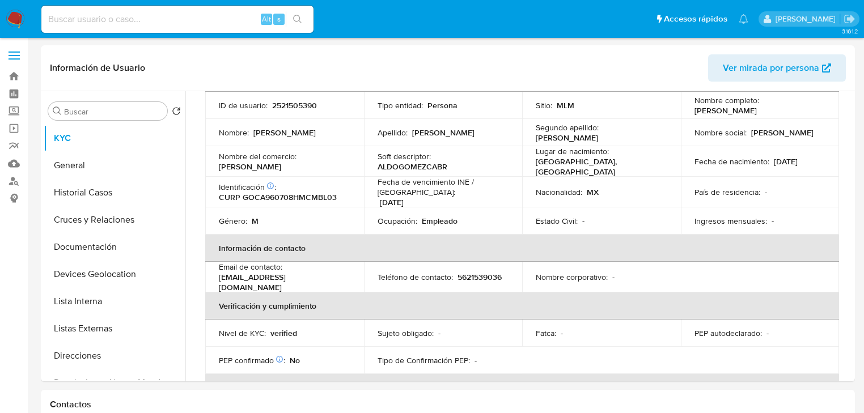
click at [294, 108] on p "2521505390" at bounding box center [294, 105] width 45 height 10
copy p "2521505390"
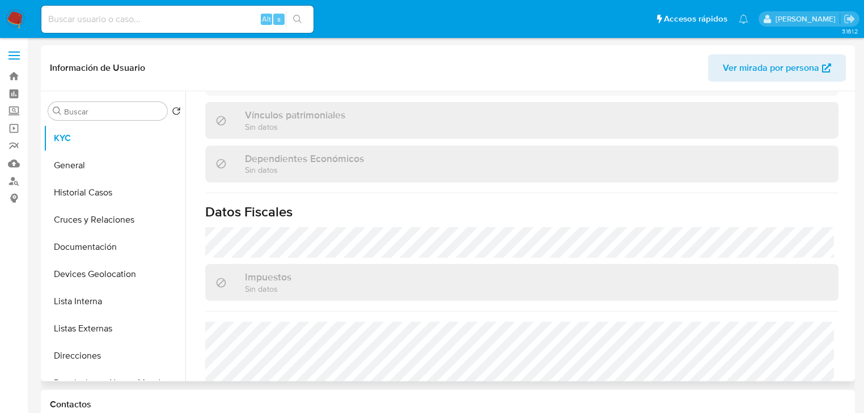
scroll to position [716, 0]
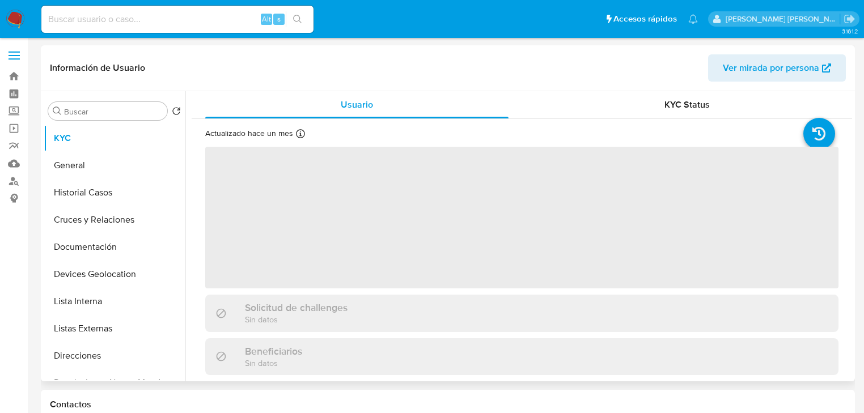
select select "10"
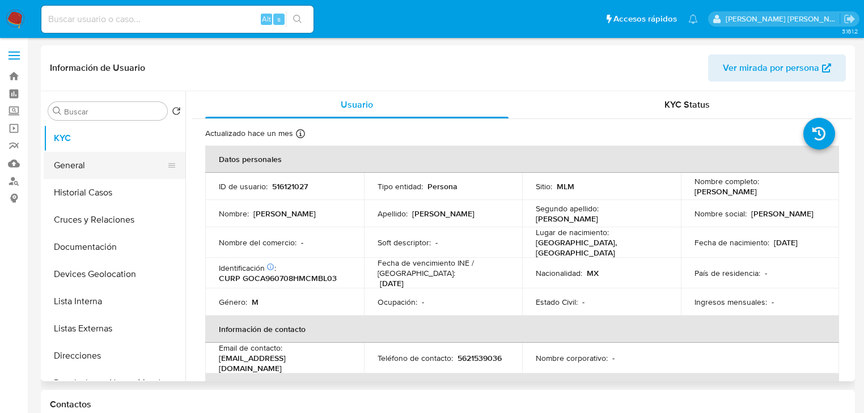
click at [77, 164] on button "General" at bounding box center [110, 165] width 133 height 27
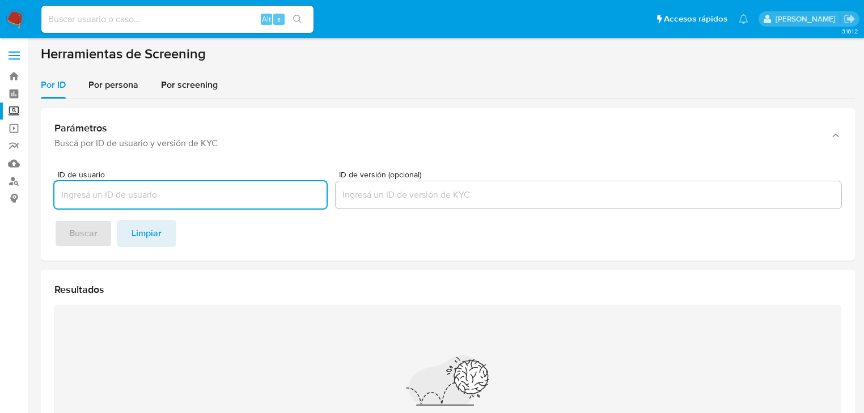
click at [173, 12] on input at bounding box center [177, 19] width 272 height 15
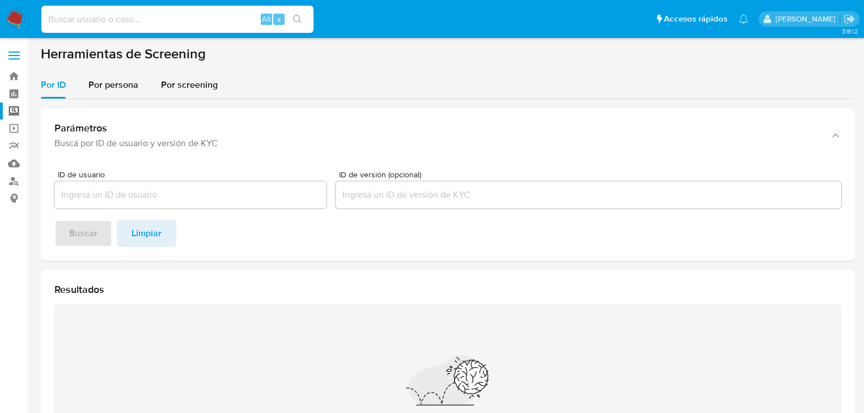
paste input "3CH8lLR07jGie2I0jKH32YqL"
type input "3CH8lLR07jGie2I0jKH32YqL"
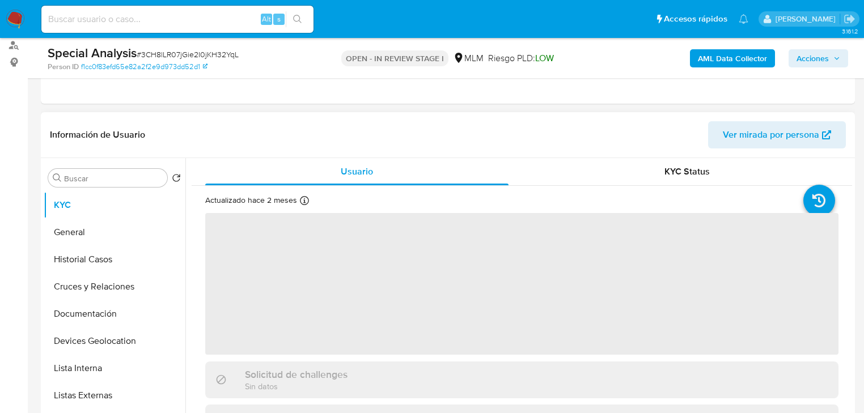
scroll to position [227, 0]
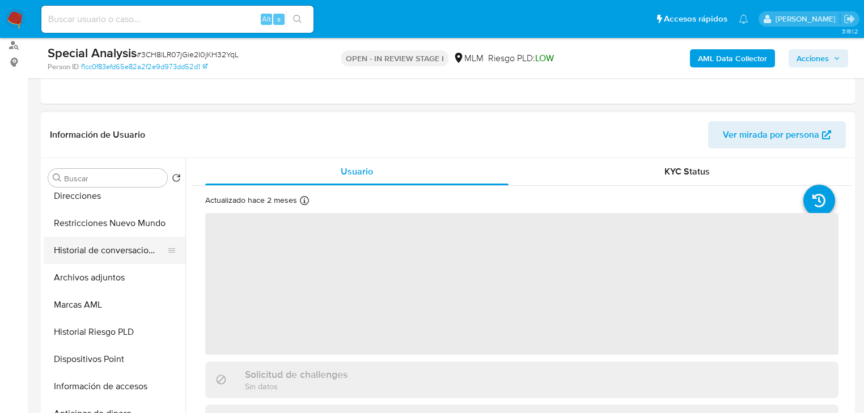
select select "10"
click at [143, 231] on button "Restricciones Nuevo Mundo" at bounding box center [110, 223] width 133 height 27
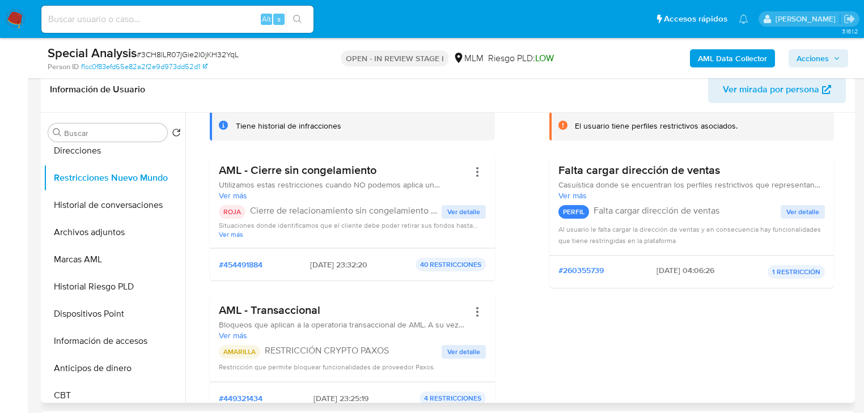
scroll to position [91, 0]
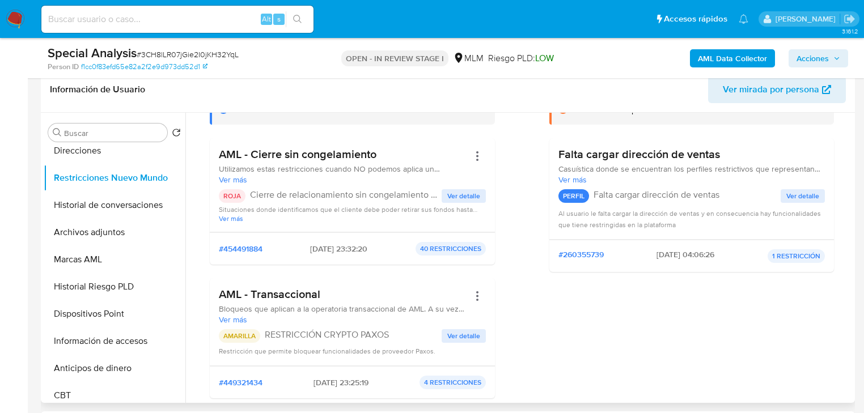
click at [469, 198] on span "Ver detalle" at bounding box center [463, 195] width 33 height 11
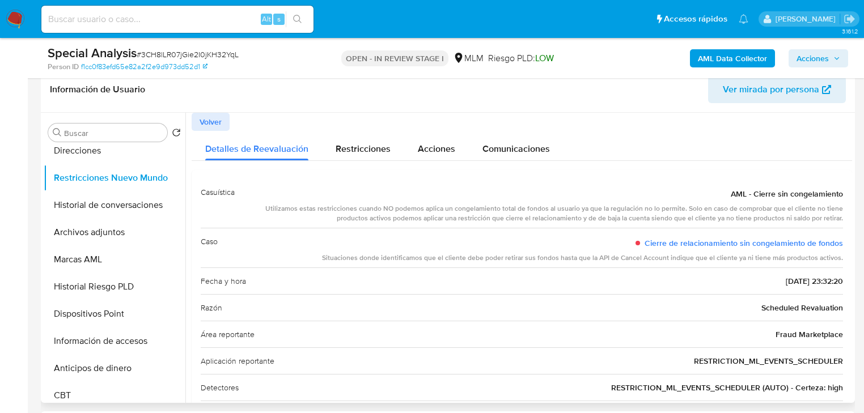
click at [213, 117] on span "Volver" at bounding box center [211, 122] width 22 height 16
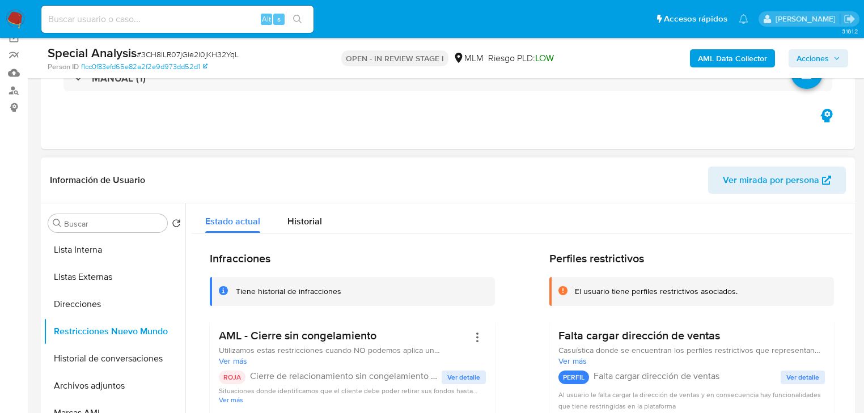
scroll to position [272, 0]
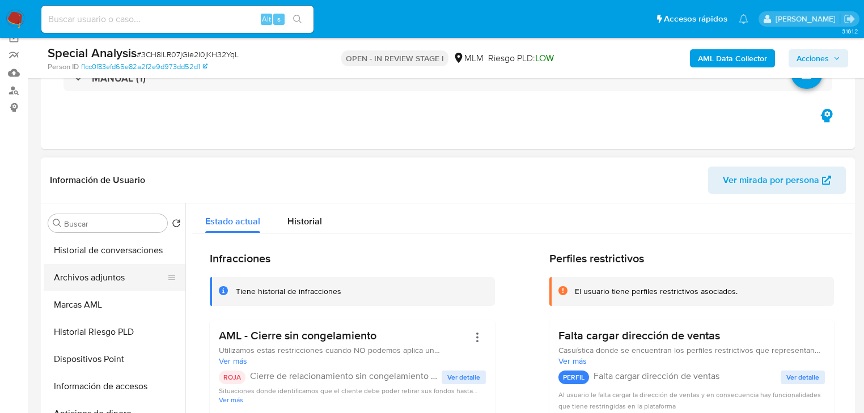
click at [122, 273] on button "Archivos adjuntos" at bounding box center [110, 277] width 133 height 27
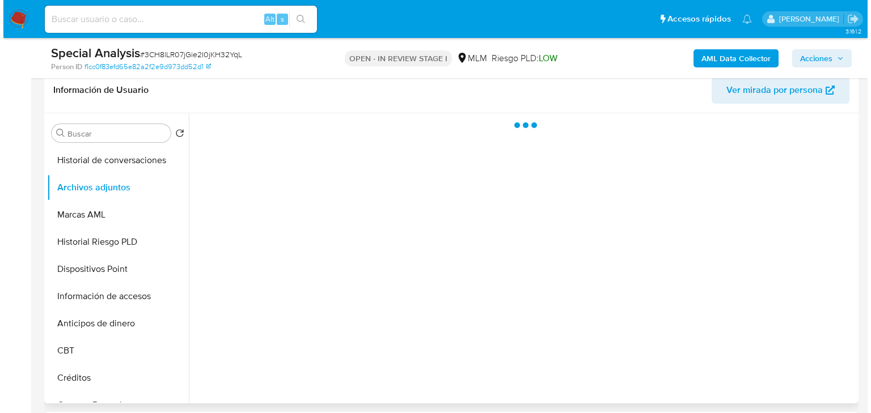
scroll to position [181, 0]
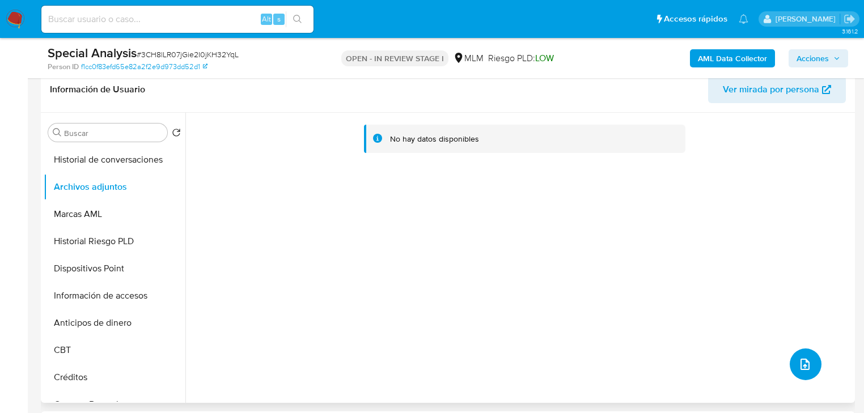
click at [606, 311] on button "upload-file" at bounding box center [806, 365] width 32 height 32
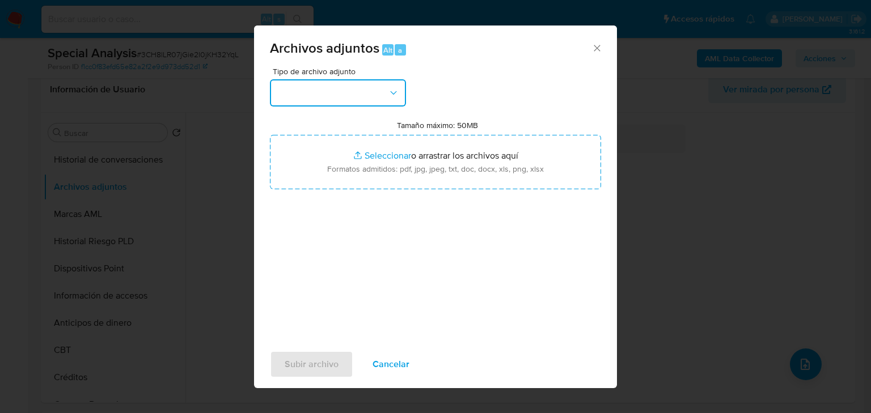
click at [345, 96] on button "button" at bounding box center [338, 92] width 136 height 27
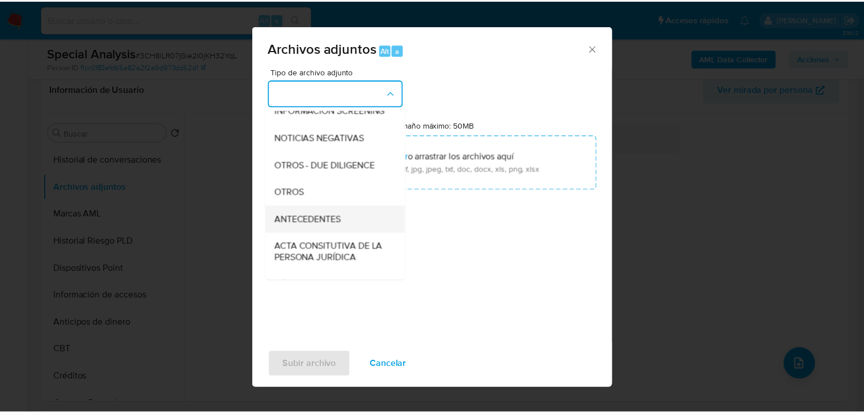
scroll to position [122, 0]
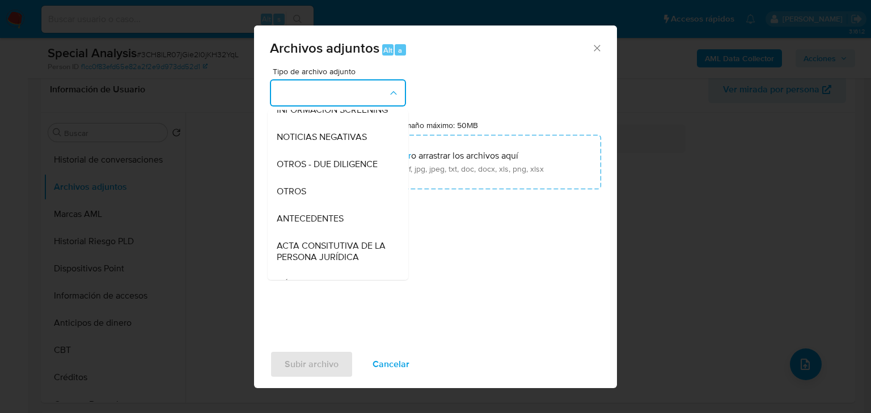
click at [300, 197] on span "OTROS" at bounding box center [291, 191] width 29 height 11
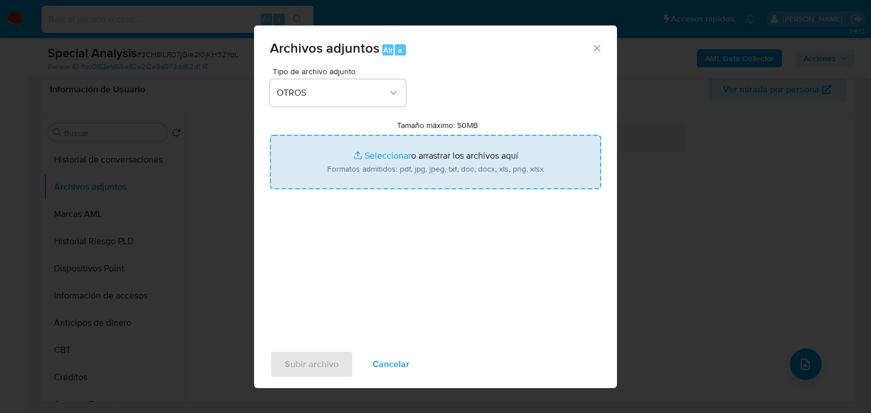
type input "C:\fakepath\2277579735 _URIEL IGNACIO GARCIA HERNANDEZ_AGO25.pdf"
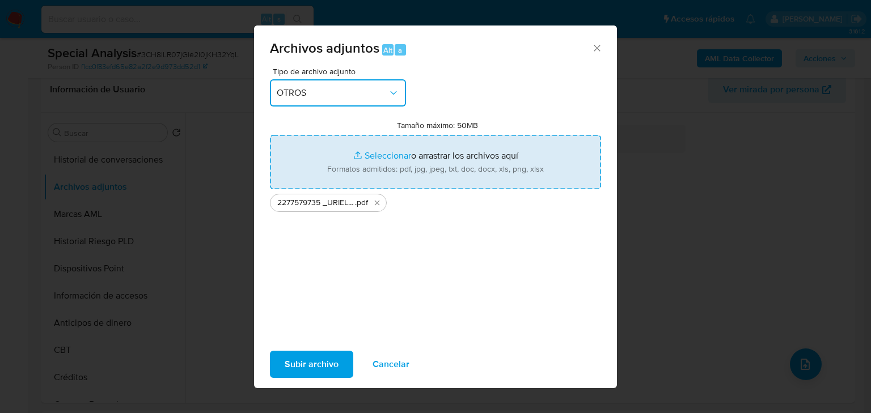
type input "C:\fakepath\2277579735_URIEL IGNACIO GARCIA HERNANDEZ _AGO25.xlsx"
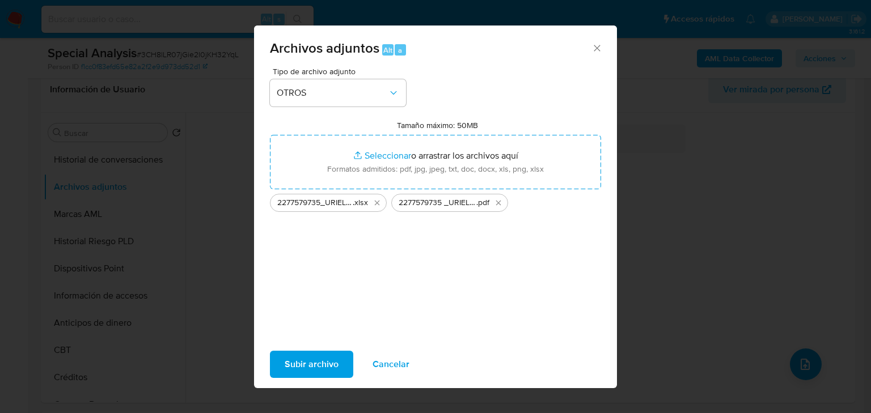
click at [317, 311] on span "Subir archivo" at bounding box center [312, 364] width 54 height 25
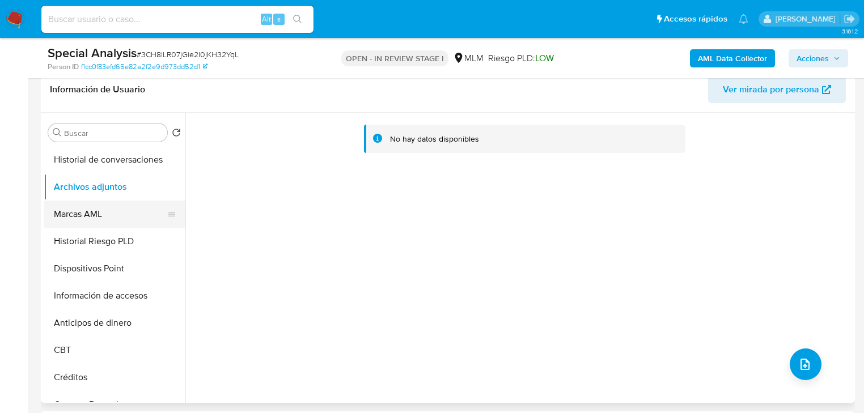
click at [109, 218] on button "Marcas AML" at bounding box center [110, 214] width 133 height 27
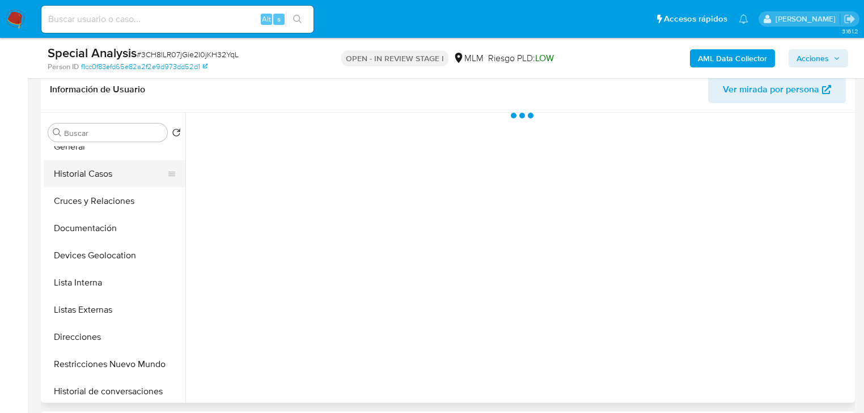
scroll to position [0, 0]
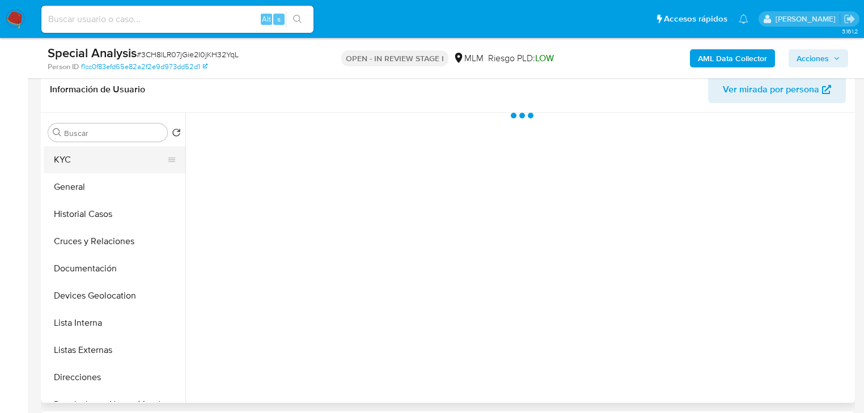
click at [88, 160] on button "KYC" at bounding box center [110, 159] width 133 height 27
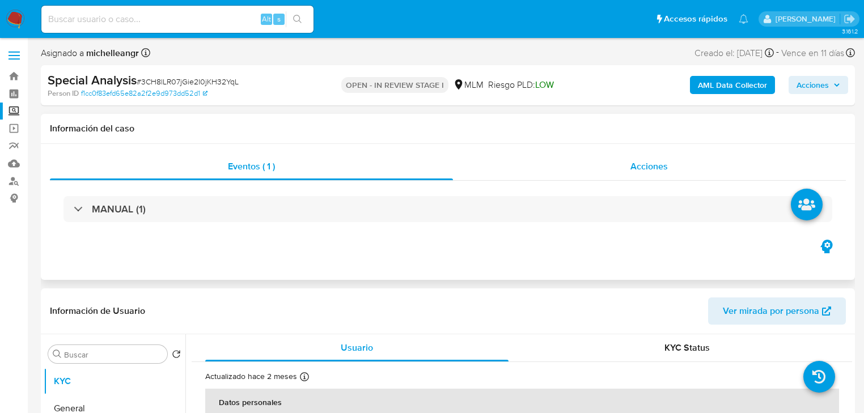
click at [606, 156] on div "Acciones" at bounding box center [649, 166] width 393 height 27
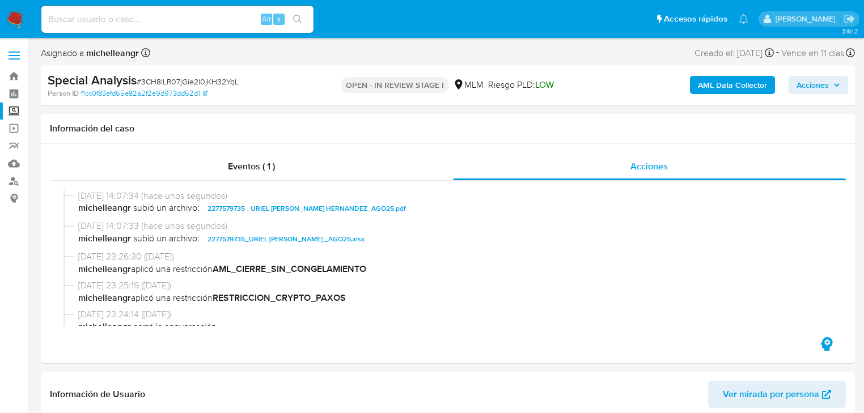
click at [606, 88] on span "Acciones" at bounding box center [812, 85] width 32 height 18
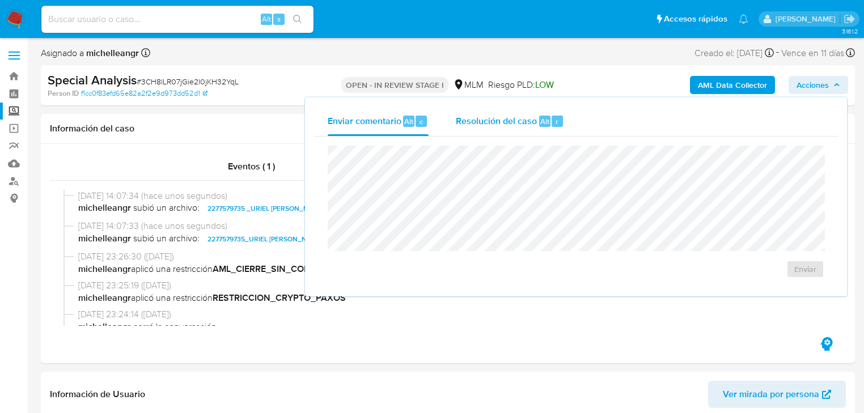
click at [503, 122] on span "Resolución del caso" at bounding box center [496, 121] width 81 height 13
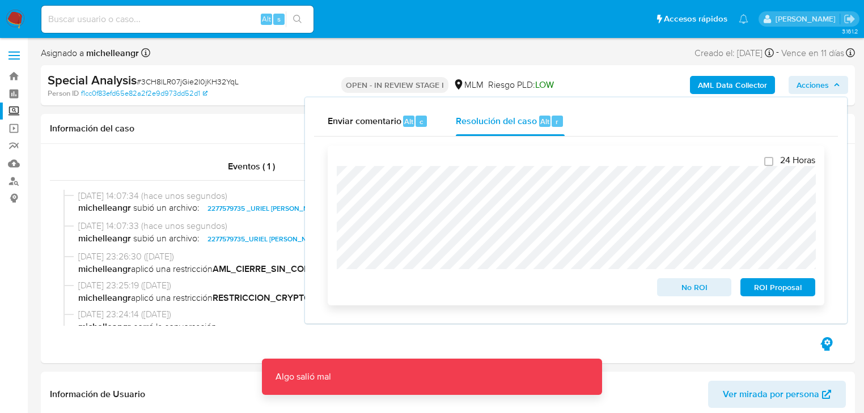
click at [606, 291] on span "ROI Proposal" at bounding box center [777, 287] width 59 height 16
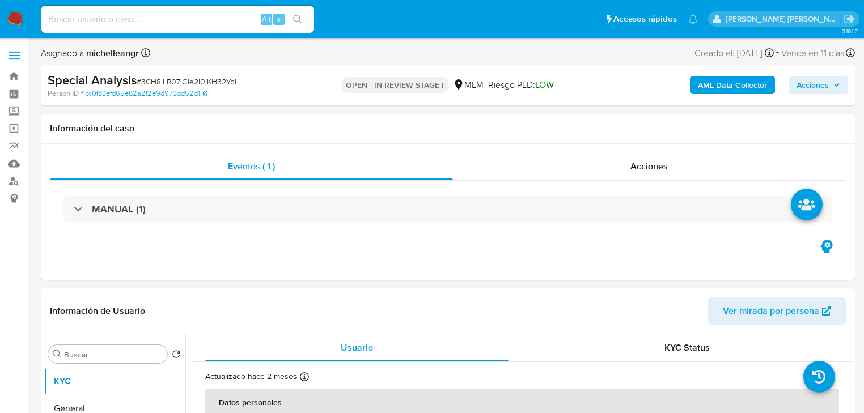
select select "10"
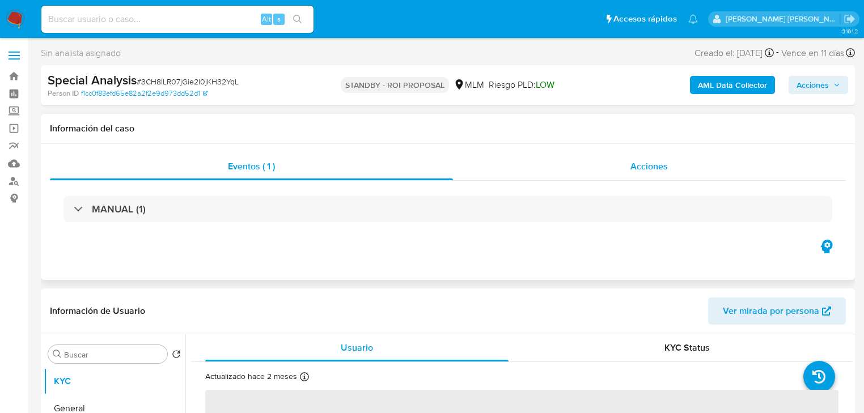
click at [653, 167] on span "Acciones" at bounding box center [648, 166] width 37 height 13
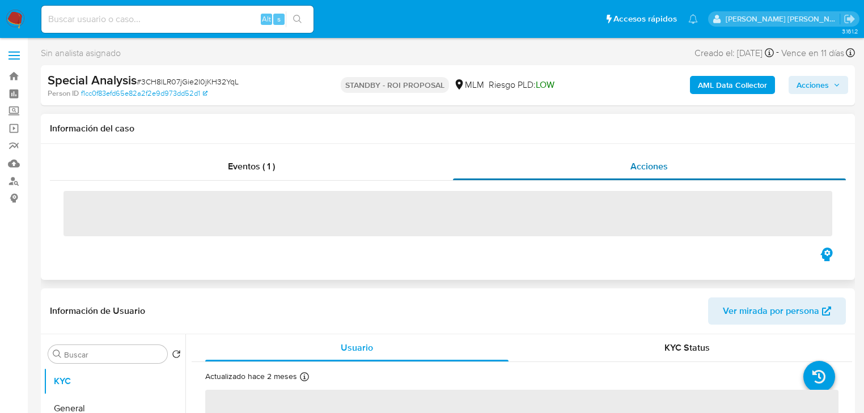
select select "10"
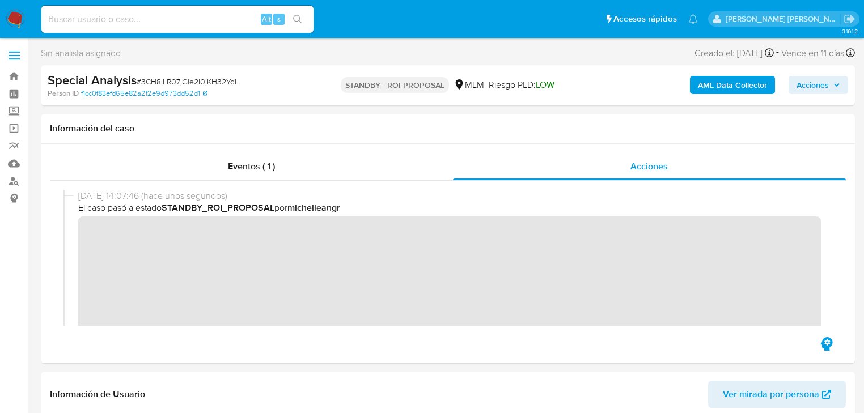
click at [12, 21] on img at bounding box center [15, 19] width 19 height 19
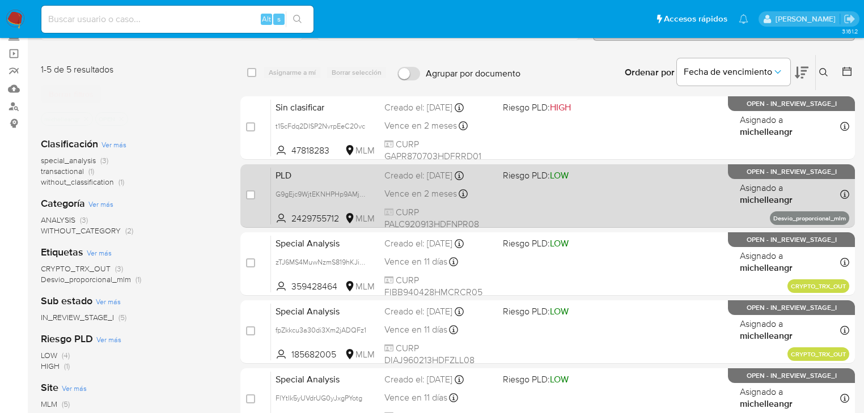
scroll to position [91, 0]
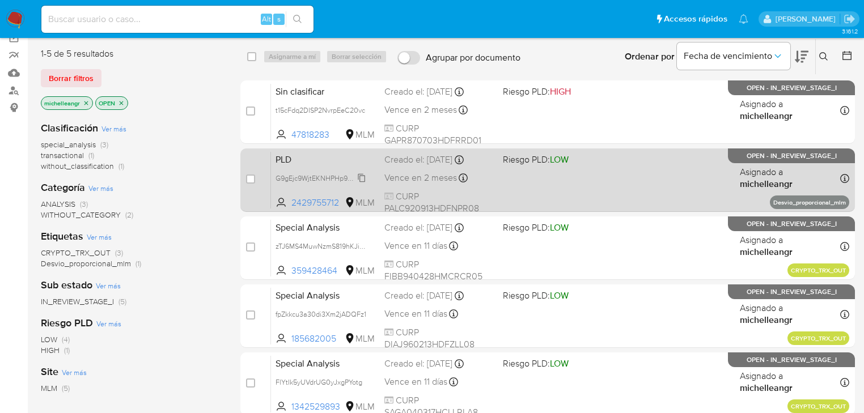
click at [362, 173] on span "G9gEjc9WjtEKNHPHp9AMjd30" at bounding box center [323, 177] width 96 height 12
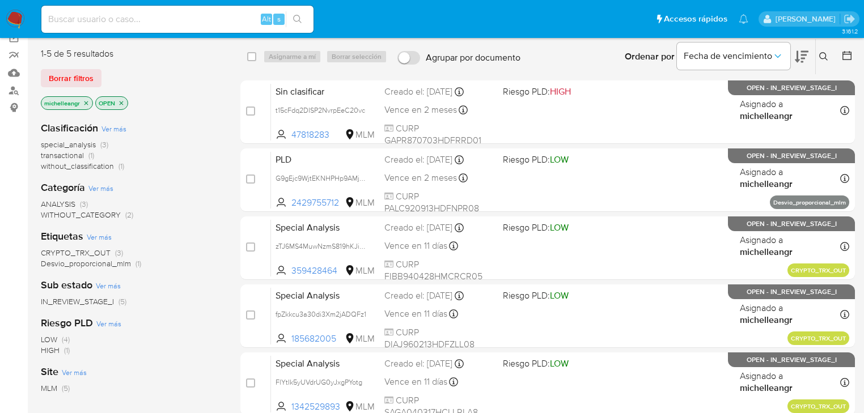
click at [87, 101] on icon "close-filter" at bounding box center [86, 103] width 4 height 4
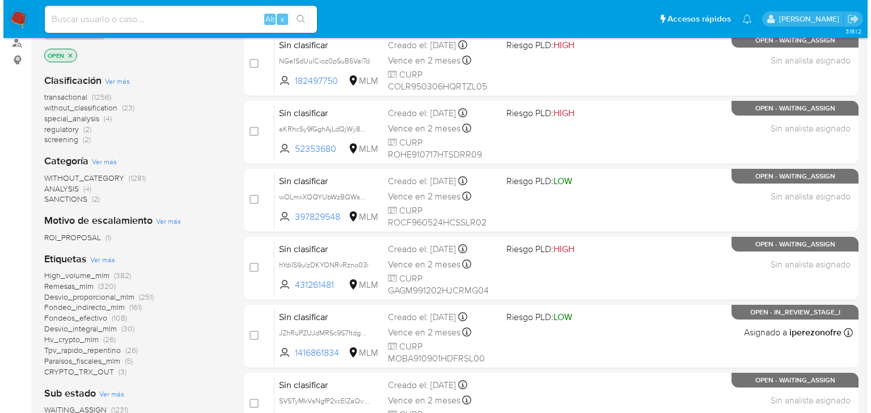
scroll to position [45, 0]
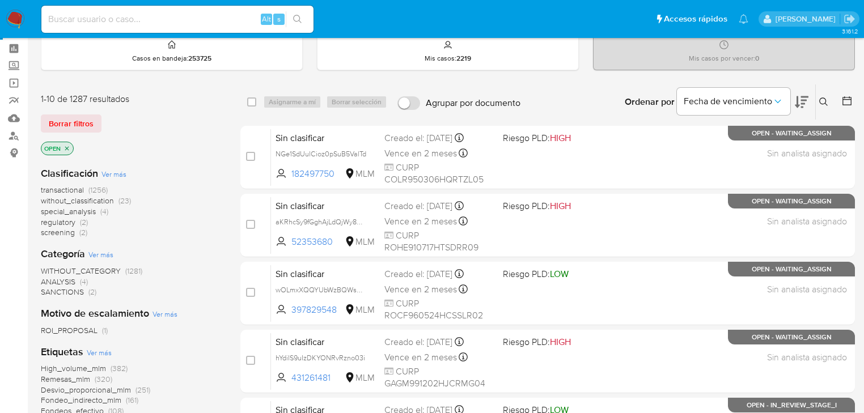
click at [825, 101] on icon at bounding box center [823, 102] width 9 height 9
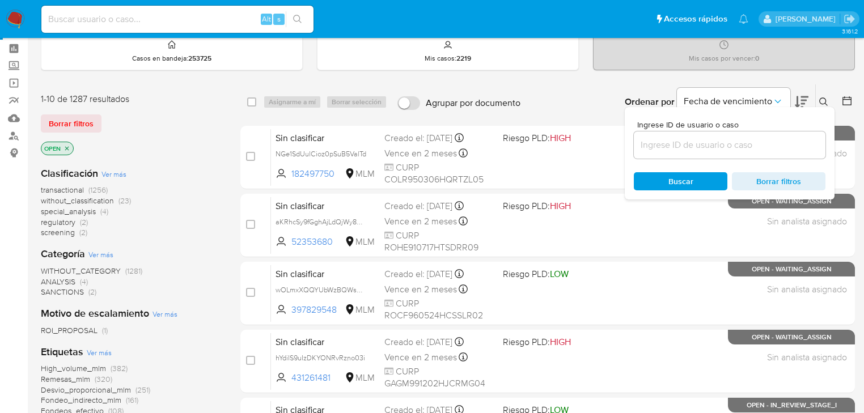
click at [675, 142] on input at bounding box center [730, 145] width 192 height 15
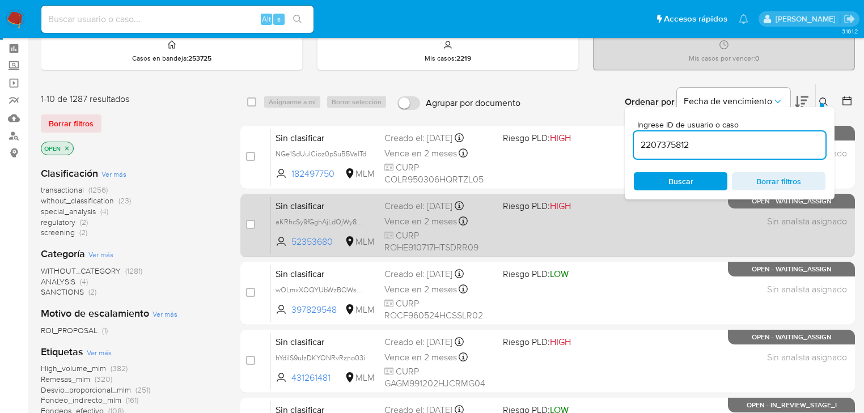
type input "2207375812"
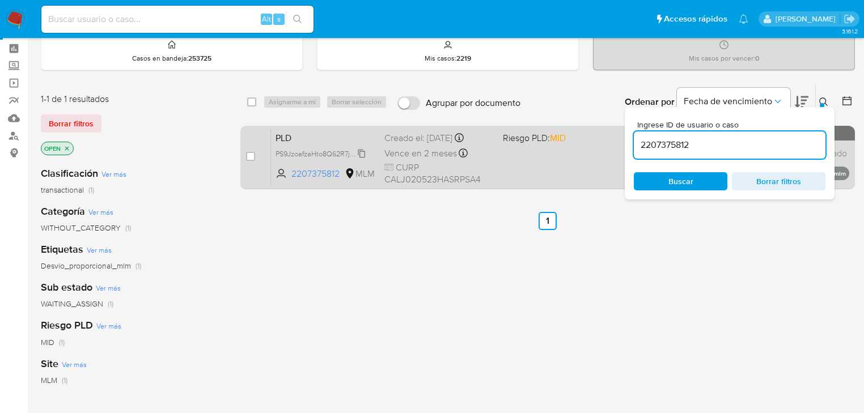
click at [364, 151] on span "PS9JzoafzaHto8Q62R7j5Nn7" at bounding box center [320, 153] width 91 height 12
click at [252, 156] on input "checkbox" at bounding box center [250, 156] width 9 height 9
checkbox input "true"
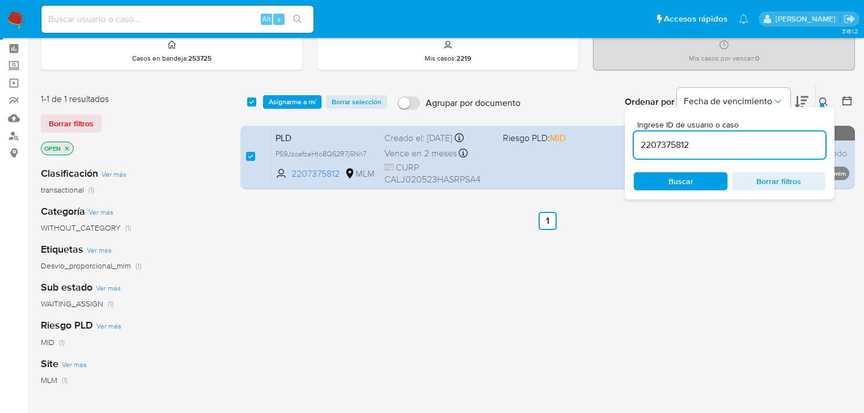
drag, startPoint x: 698, startPoint y: 137, endPoint x: 453, endPoint y: 120, distance: 244.9
click at [453, 120] on div "select-all-cases-checkbox Asignarme a mí Borrar selección Agrupar por documento…" at bounding box center [547, 139] width 614 height 110
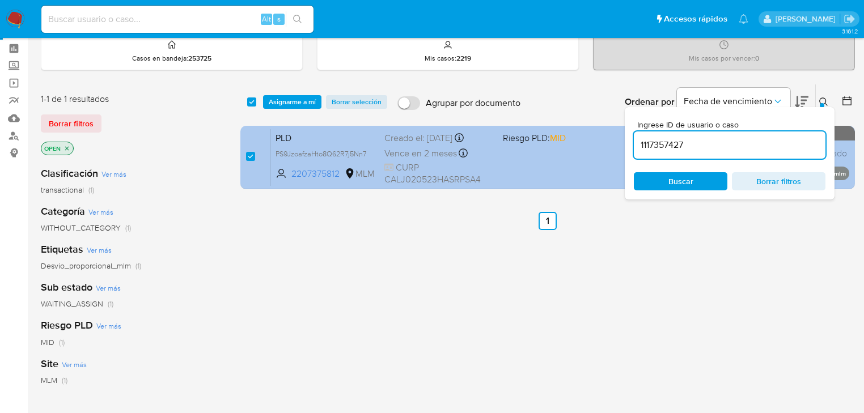
type input "1117357427"
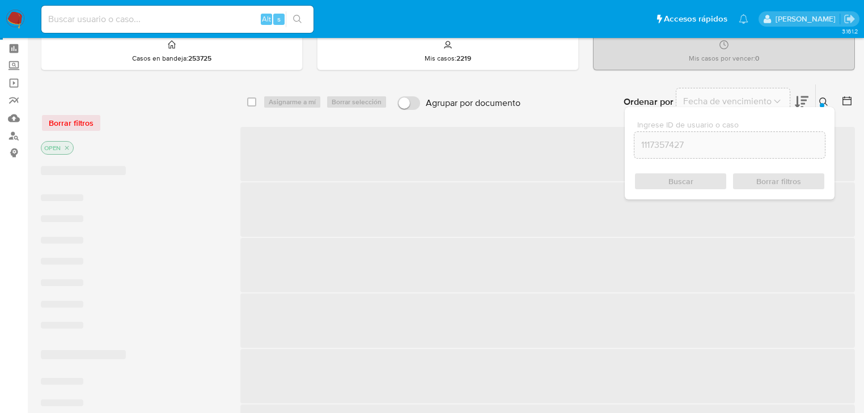
checkbox input "false"
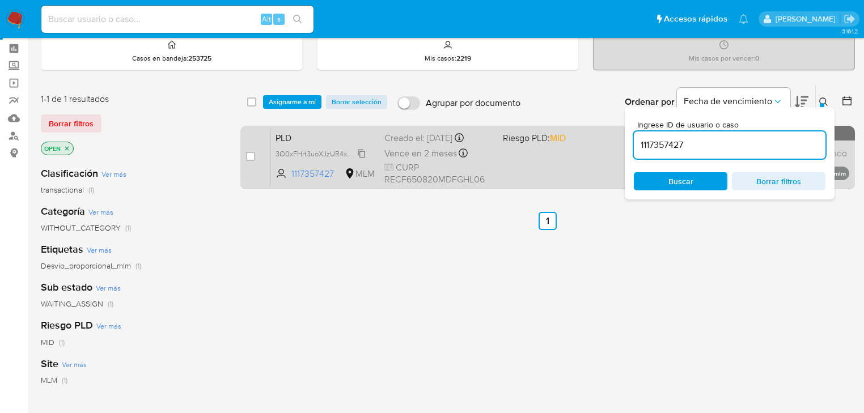
click at [336, 150] on span "3O0xFHrt3uoXJzUR4xAOv4fi" at bounding box center [321, 153] width 92 height 12
click at [249, 157] on input "checkbox" at bounding box center [250, 156] width 9 height 9
checkbox input "true"
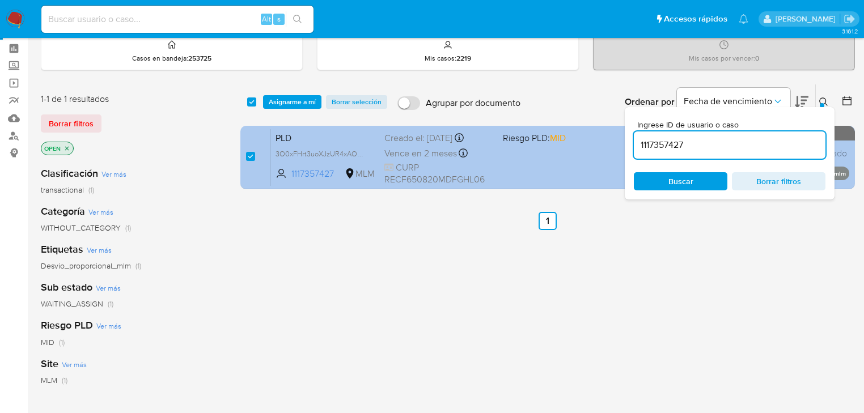
drag, startPoint x: 709, startPoint y: 147, endPoint x: 550, endPoint y: 146, distance: 159.3
click at [550, 146] on div "select-all-cases-checkbox Asignarme a mí Borrar selección Agrupar por documento…" at bounding box center [547, 139] width 614 height 110
type input "286915395"
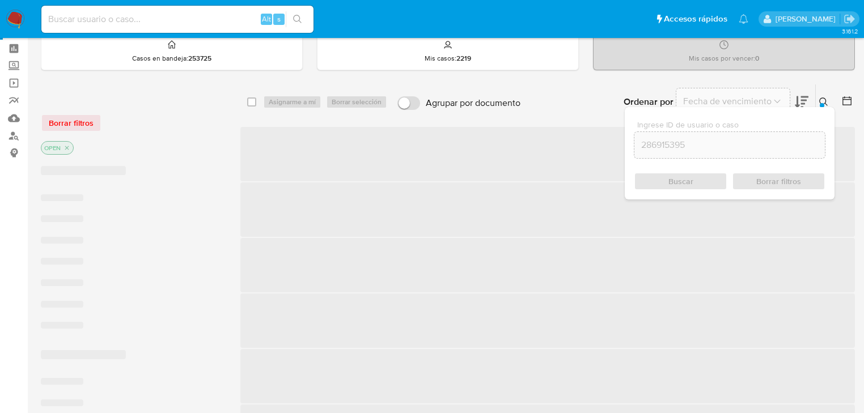
checkbox input "false"
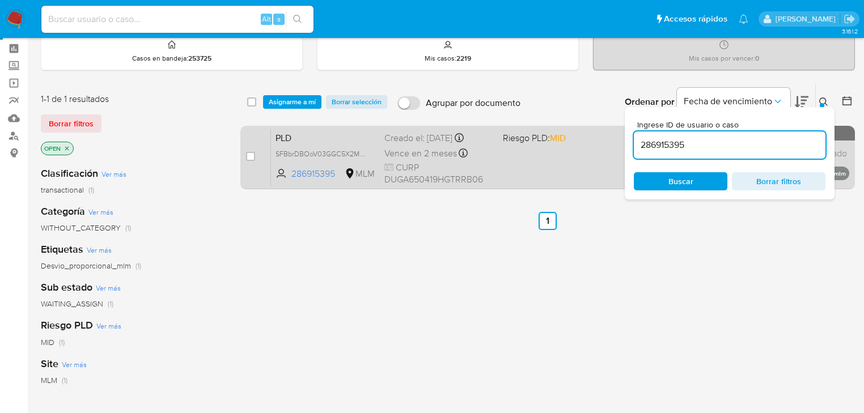
drag, startPoint x: 361, startPoint y: 152, endPoint x: 270, endPoint y: 159, distance: 91.5
click at [358, 152] on span "SFBbrDBOoV03GGC5X2MV1cBt" at bounding box center [325, 153] width 101 height 12
click at [256, 156] on div "case-item-checkbox No es posible asignar el caso" at bounding box center [258, 157] width 25 height 57
click at [251, 156] on input "checkbox" at bounding box center [250, 156] width 9 height 9
checkbox input "true"
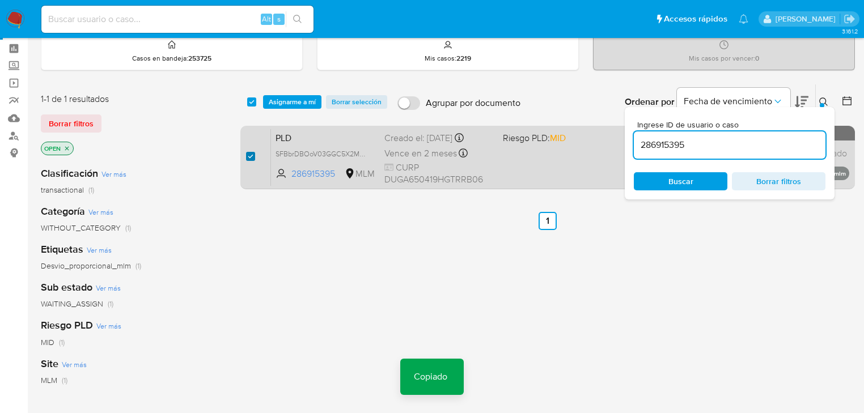
checkbox input "true"
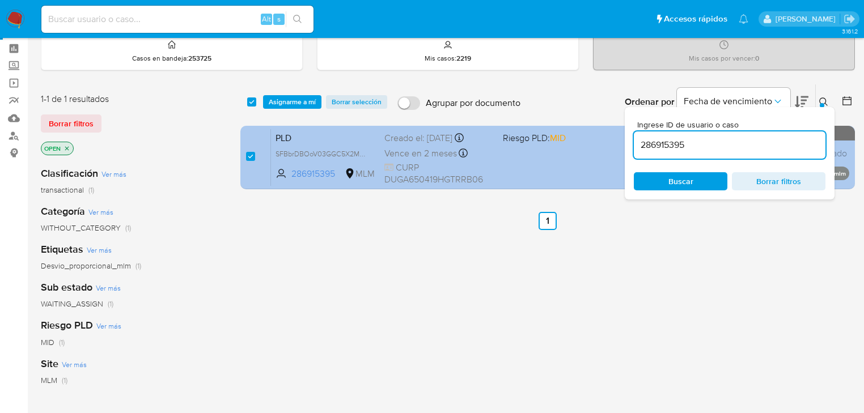
drag, startPoint x: 696, startPoint y: 145, endPoint x: 481, endPoint y: 139, distance: 214.9
click at [481, 139] on div "select-all-cases-checkbox Asignarme a mí Borrar selección Agrupar por documento…" at bounding box center [547, 139] width 614 height 110
type input "102053470"
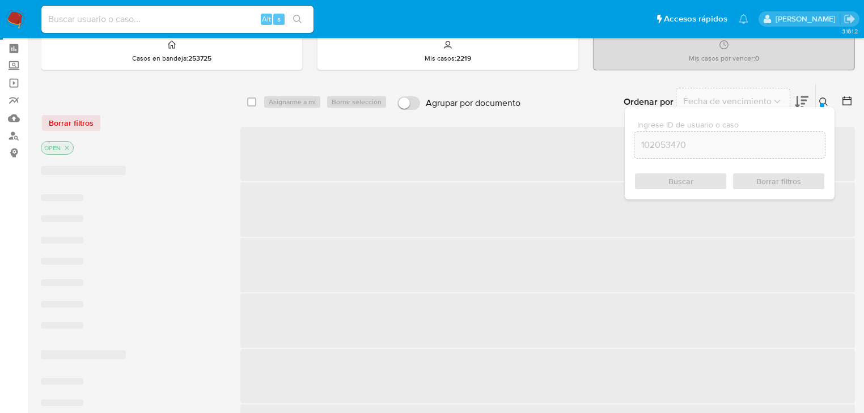
checkbox input "false"
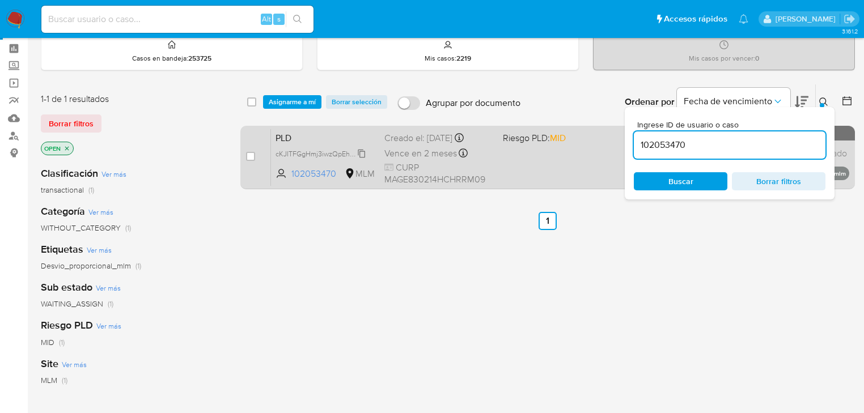
click at [364, 151] on span "cKJITFGgHmj3iwzQpEhB6iCB" at bounding box center [322, 153] width 94 height 12
click at [254, 156] on input "checkbox" at bounding box center [250, 156] width 9 height 9
checkbox input "true"
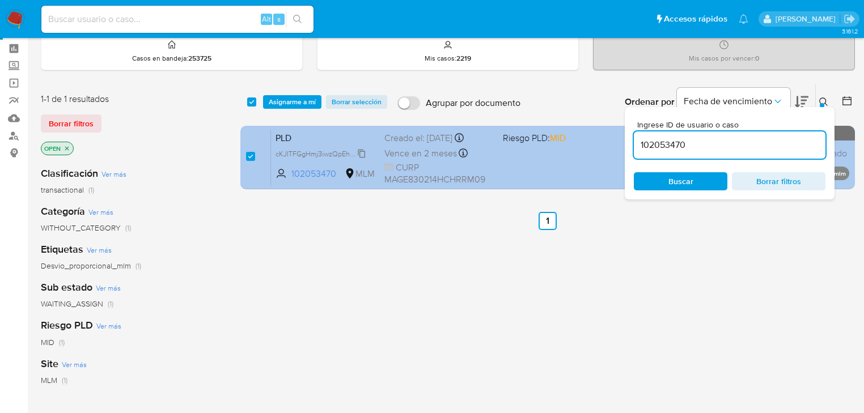
drag, startPoint x: 680, startPoint y: 141, endPoint x: 351, endPoint y: 148, distance: 328.3
click at [500, 132] on div "select-all-cases-checkbox Asignarme a mí Borrar selección Agrupar por documento…" at bounding box center [547, 139] width 614 height 110
type input "1065301991"
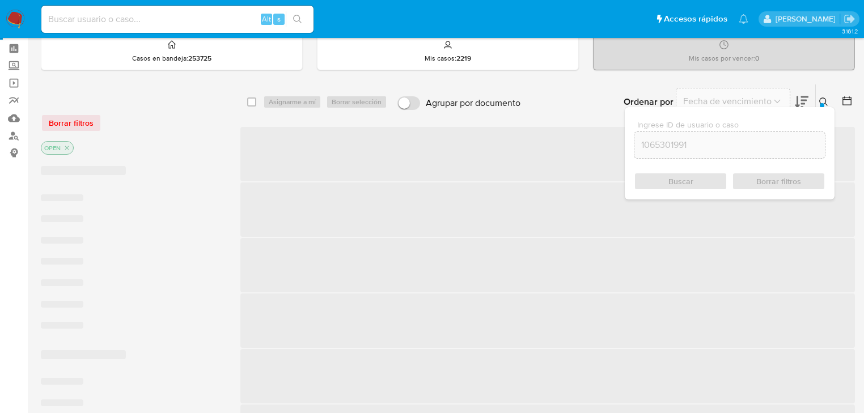
checkbox input "false"
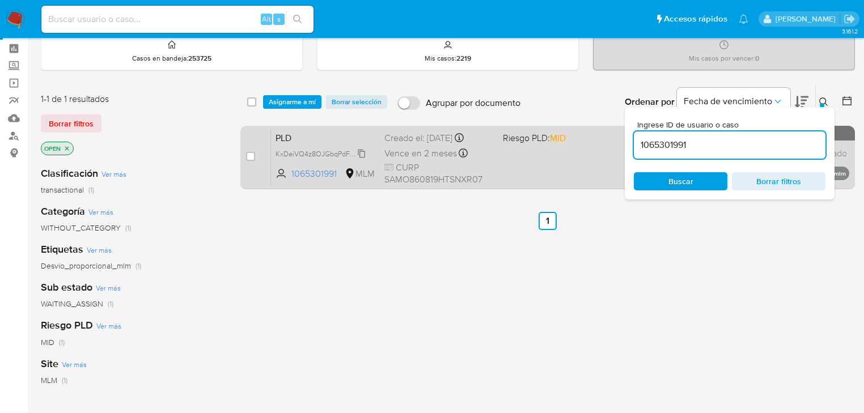
click at [353, 155] on span "KxDeiVQ4z8OJGbqPdFClpYRY" at bounding box center [324, 153] width 98 height 12
click at [252, 155] on div "case-item-checkbox No es posible asignar el caso" at bounding box center [258, 157] width 25 height 57
click at [252, 158] on input "checkbox" at bounding box center [250, 156] width 9 height 9
checkbox input "true"
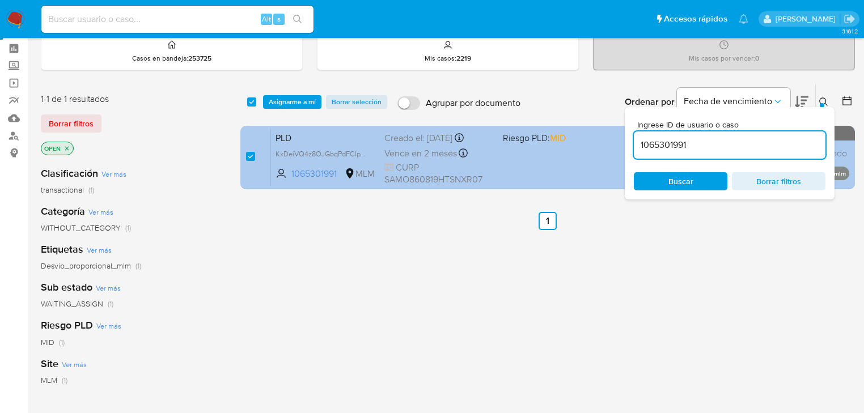
drag, startPoint x: 707, startPoint y: 147, endPoint x: 544, endPoint y: 133, distance: 163.8
click at [544, 133] on div "select-all-cases-checkbox Asignarme a mí Borrar selección Agrupar por documento…" at bounding box center [547, 139] width 614 height 110
type input "1106657626"
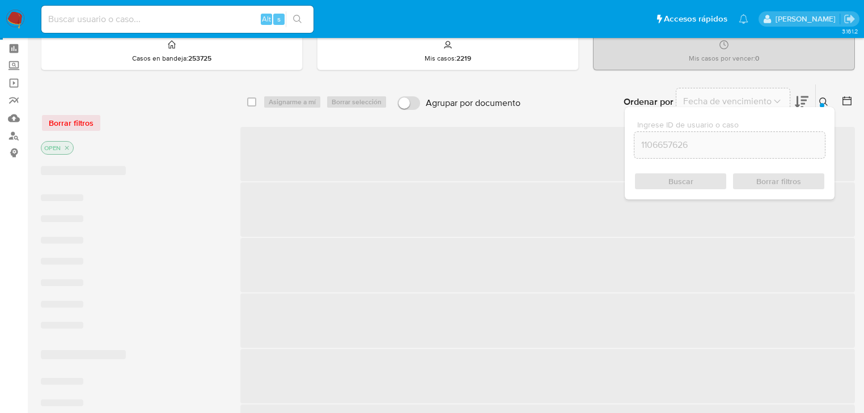
checkbox input "false"
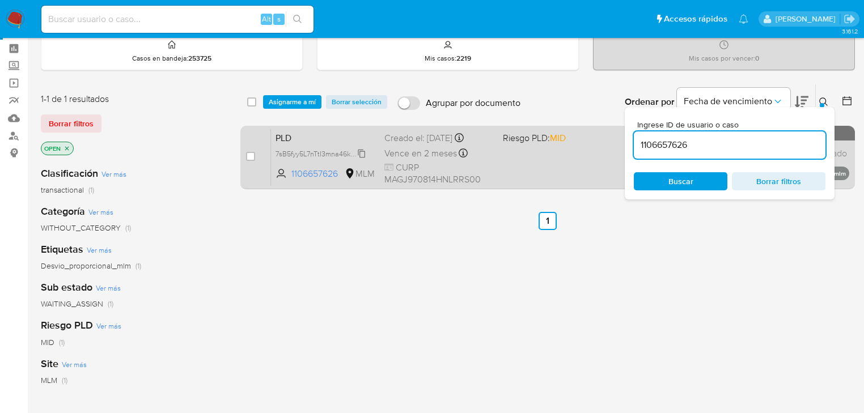
click at [358, 155] on span "7sB5fyy5L7nTtI3mna46kcHs" at bounding box center [318, 153] width 87 height 12
click at [251, 156] on input "checkbox" at bounding box center [250, 156] width 9 height 9
checkbox input "true"
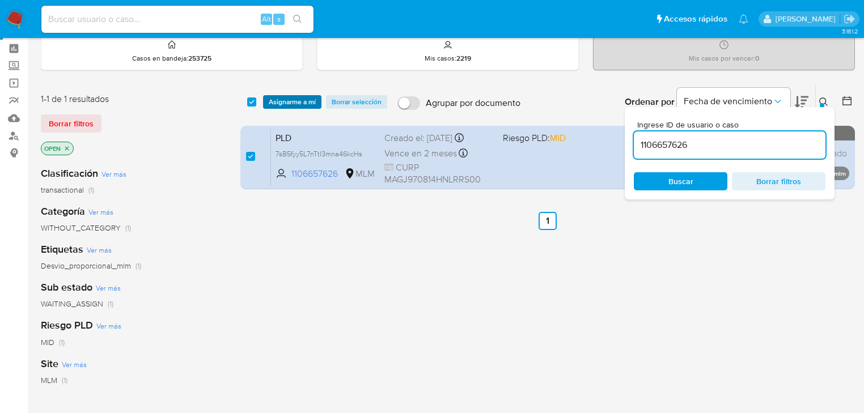
click at [290, 98] on span "Asignarme a mí" at bounding box center [292, 101] width 47 height 11
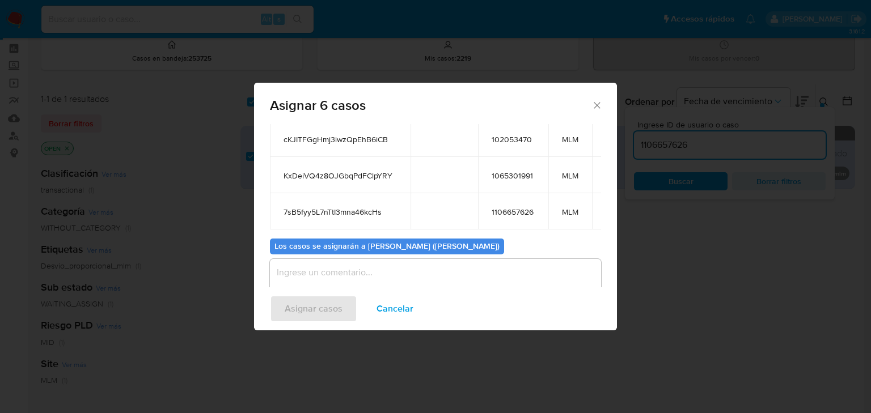
scroll to position [200, 0]
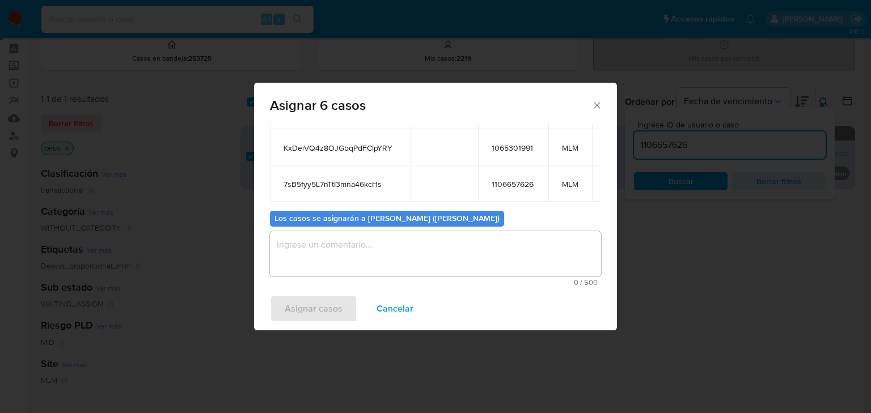
click at [338, 239] on textarea "assign-modal" at bounding box center [435, 253] width 331 height 45
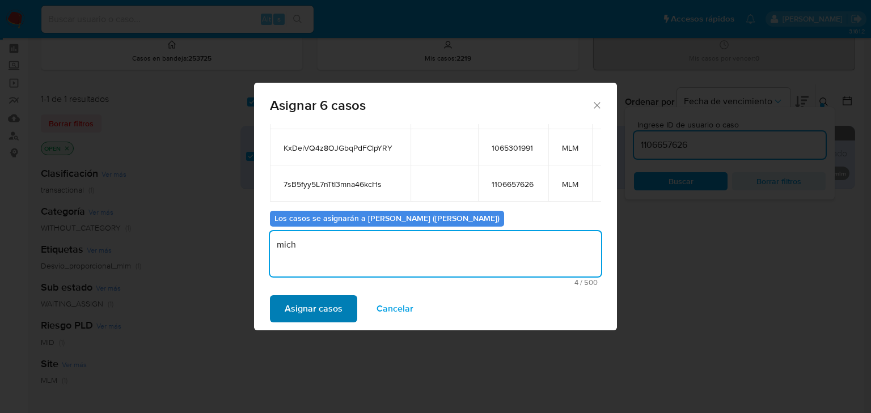
type textarea "mich"
click at [315, 317] on span "Asignar casos" at bounding box center [314, 308] width 58 height 25
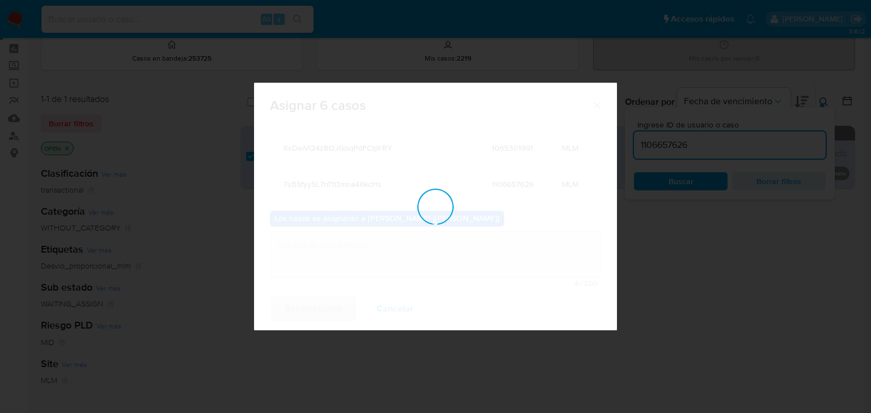
checkbox input "false"
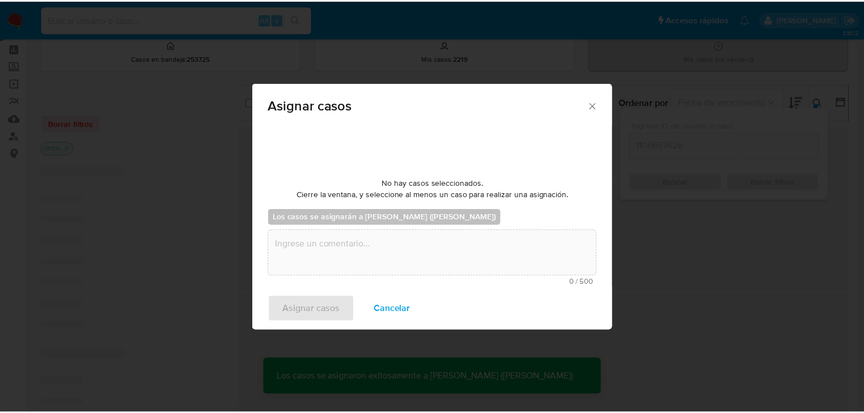
scroll to position [68, 0]
